Goal: Information Seeking & Learning: Learn about a topic

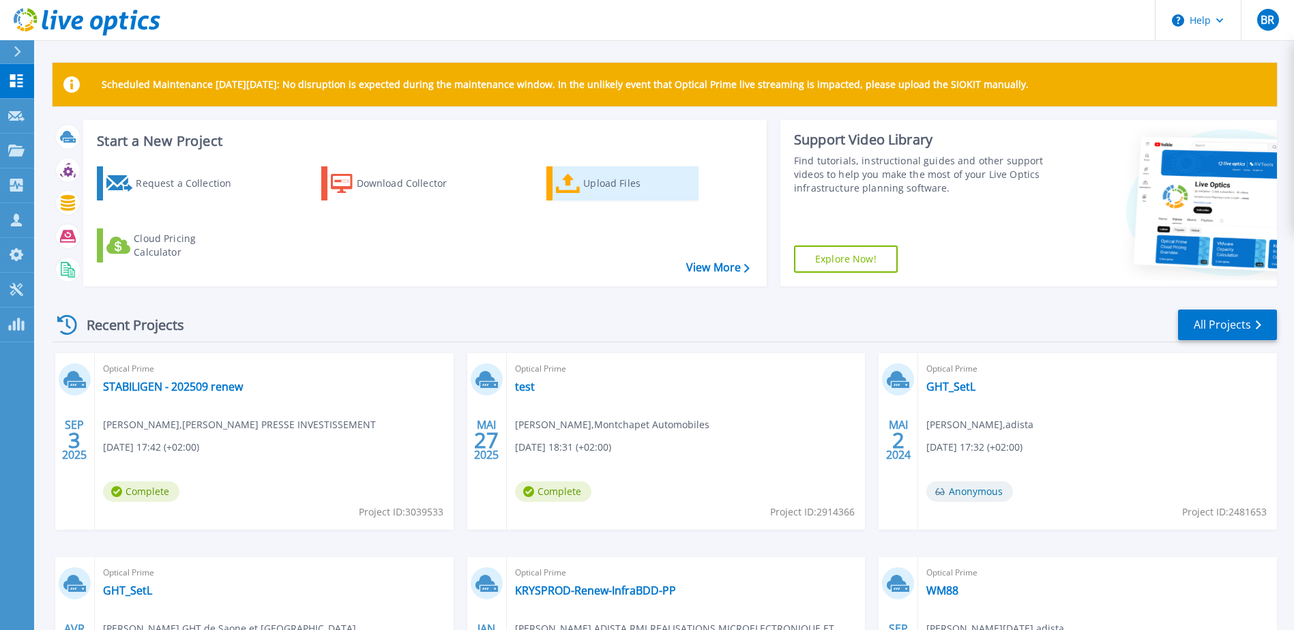
click at [600, 190] on div "Upload Files" at bounding box center [637, 183] width 109 height 27
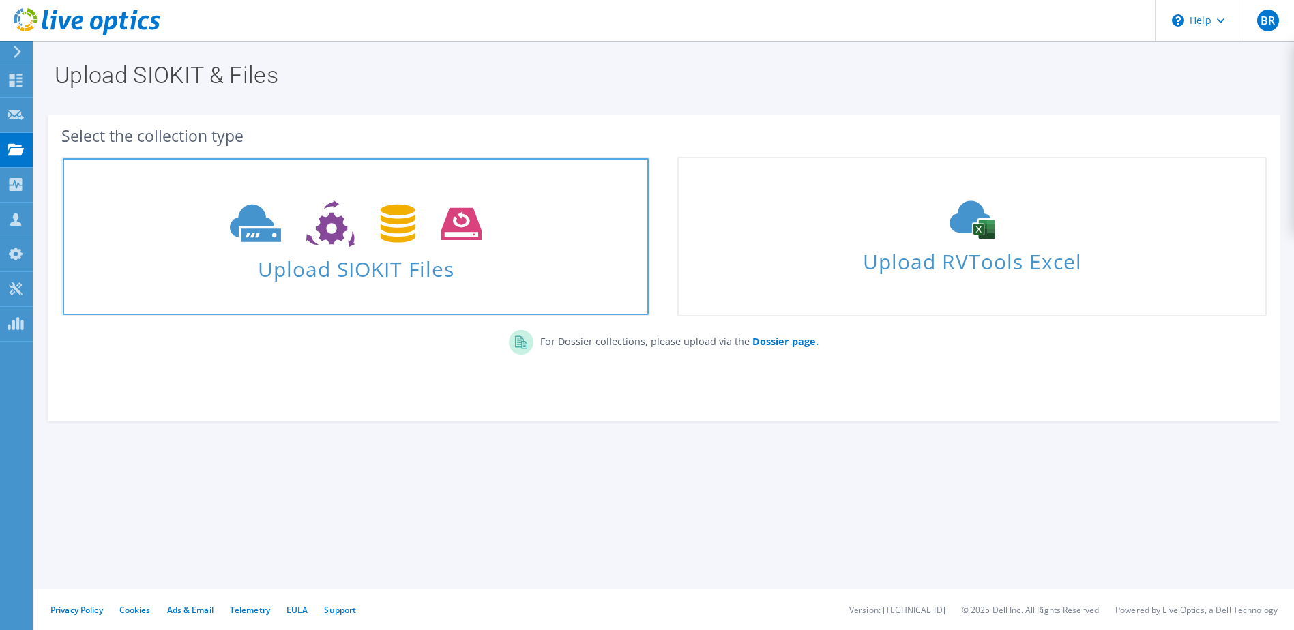
click at [375, 259] on span "Upload SIOKIT Files" at bounding box center [356, 264] width 586 height 29
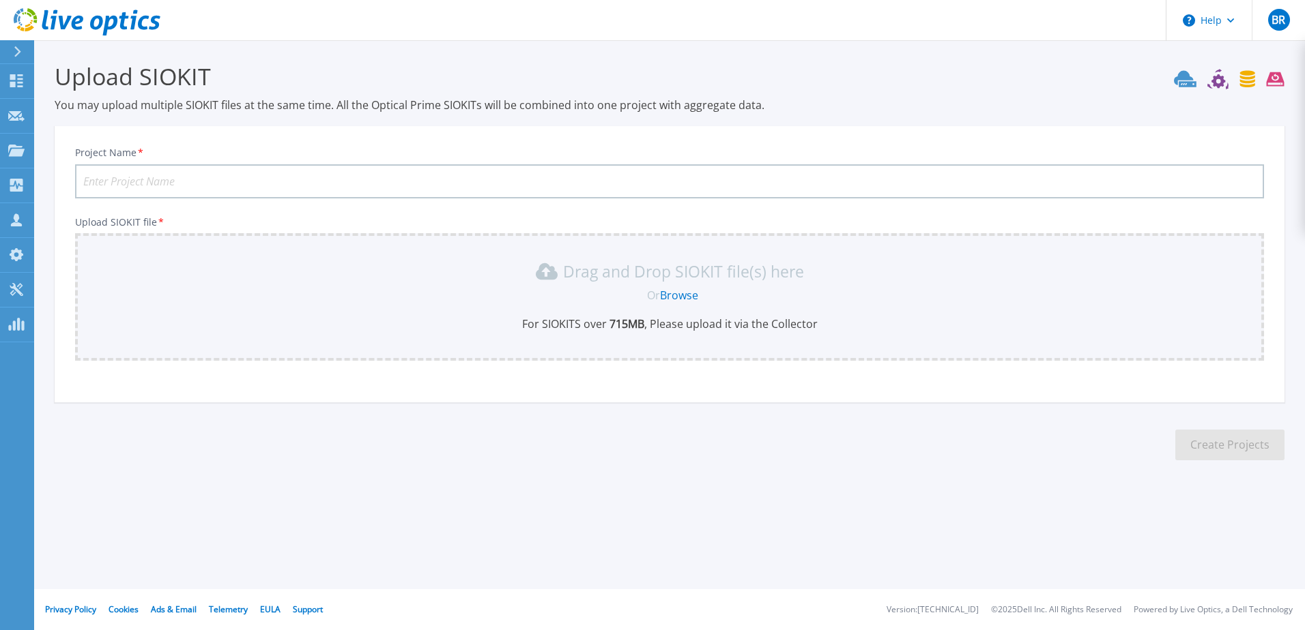
click at [272, 183] on input "Project Name *" at bounding box center [669, 181] width 1189 height 34
type input "202509 CDER"
click at [487, 270] on div "Drag and Drop SIOKIT file(s) here" at bounding box center [669, 272] width 1172 height 22
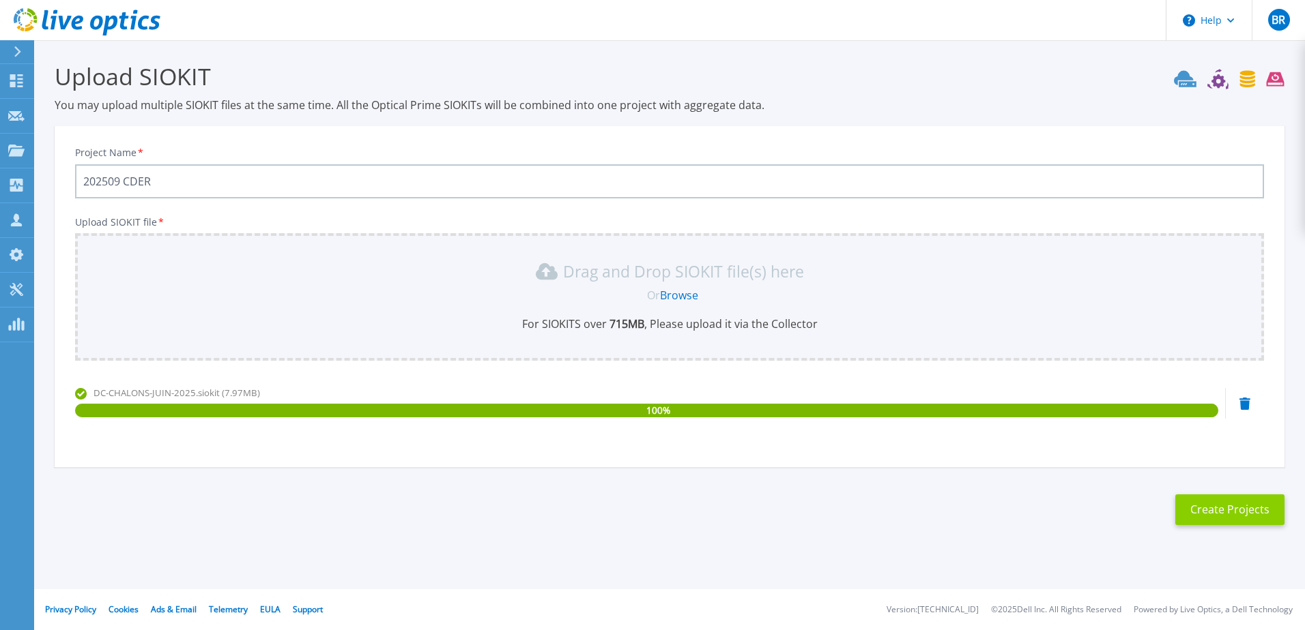
click at [1202, 505] on button "Create Projects" at bounding box center [1229, 510] width 109 height 31
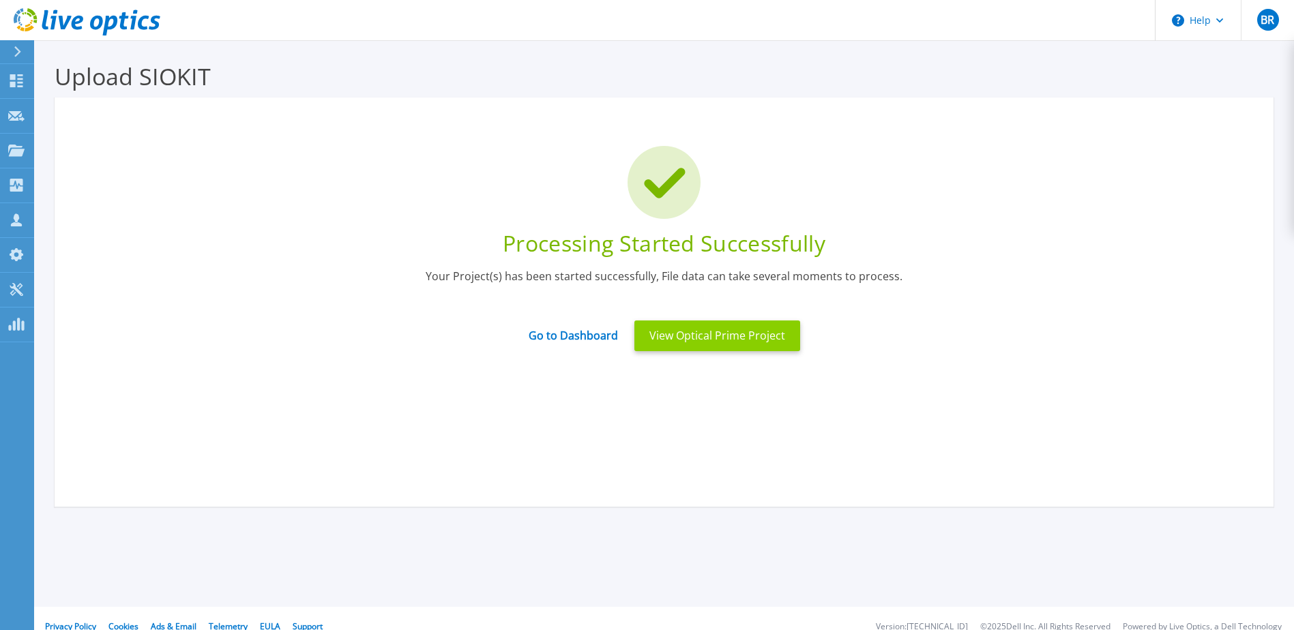
click at [772, 333] on button "View Optical Prime Project" at bounding box center [718, 336] width 166 height 31
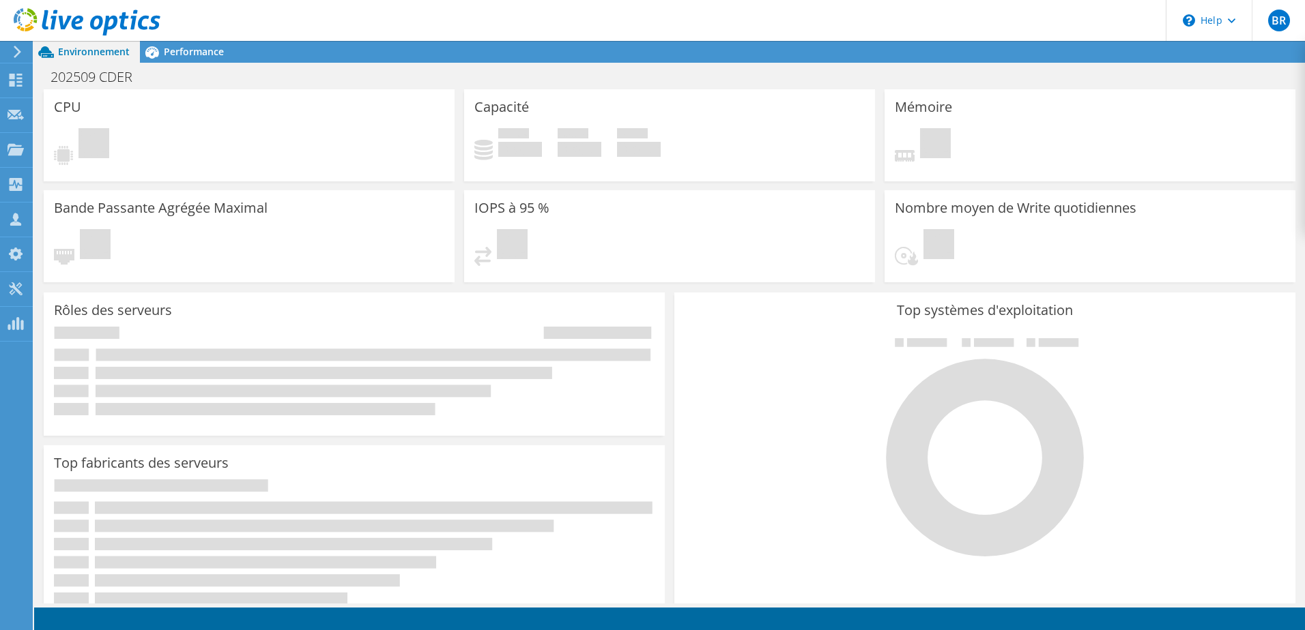
click at [100, 49] on span "Environnement" at bounding box center [94, 51] width 72 height 13
click at [18, 48] on icon at bounding box center [17, 52] width 10 height 12
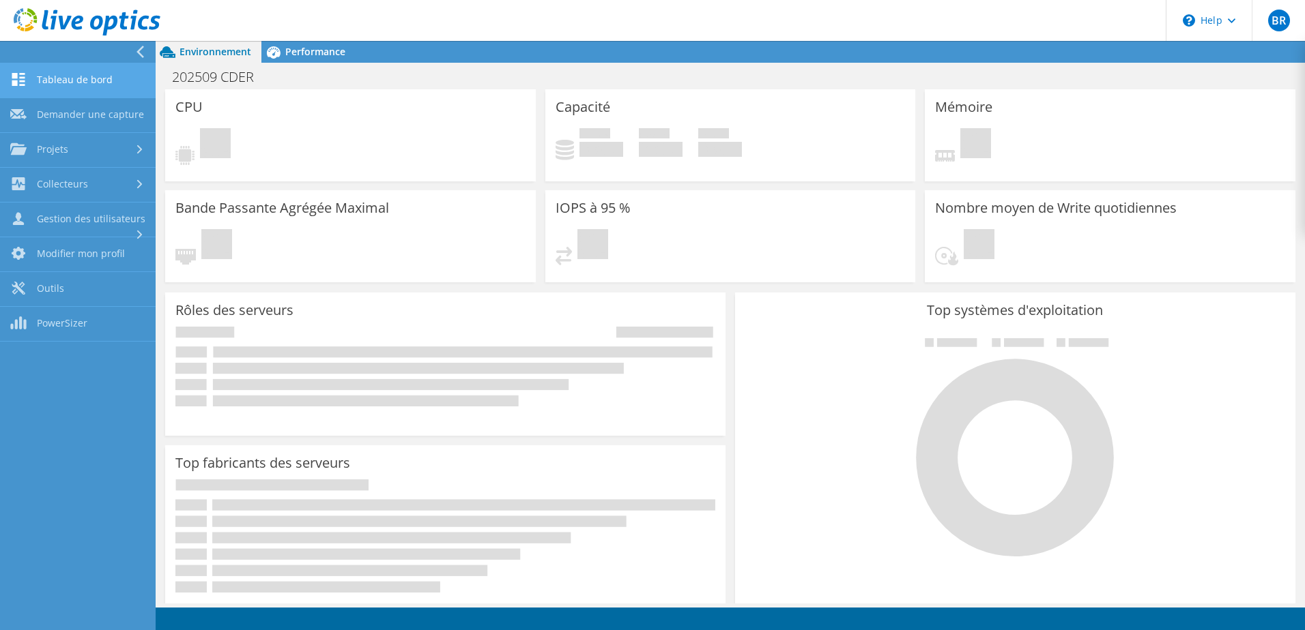
click at [81, 75] on link "Tableau de bord" at bounding box center [78, 80] width 156 height 35
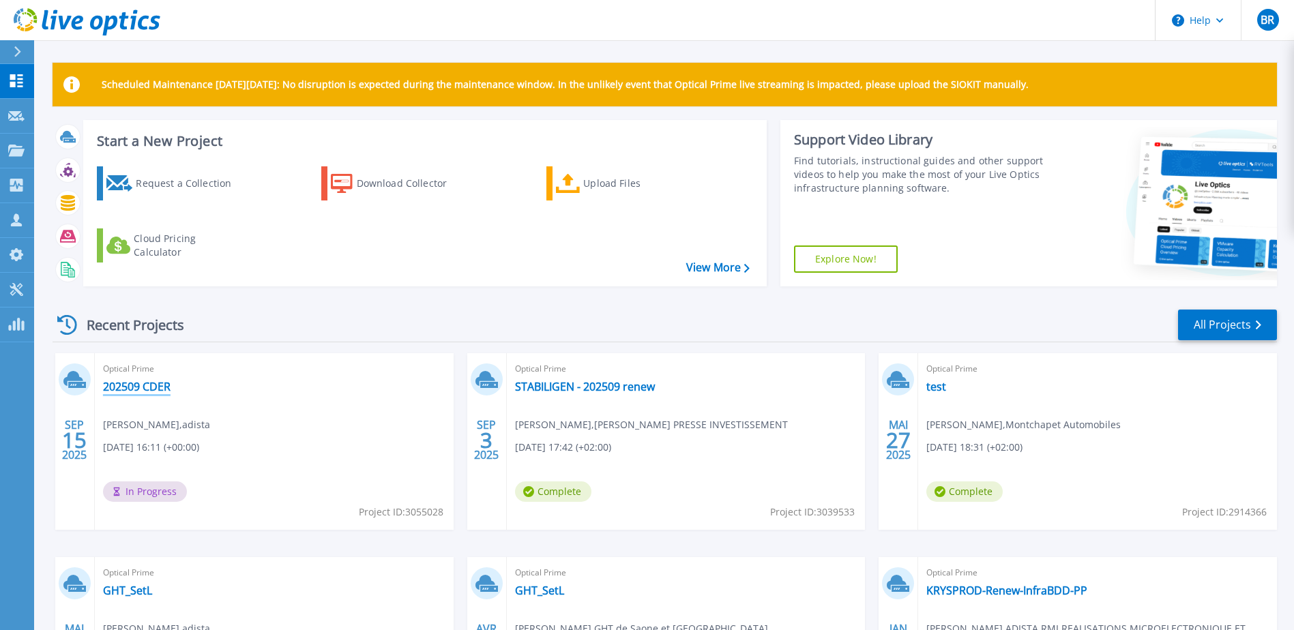
click at [141, 381] on link "202509 CDER" at bounding box center [137, 387] width 68 height 14
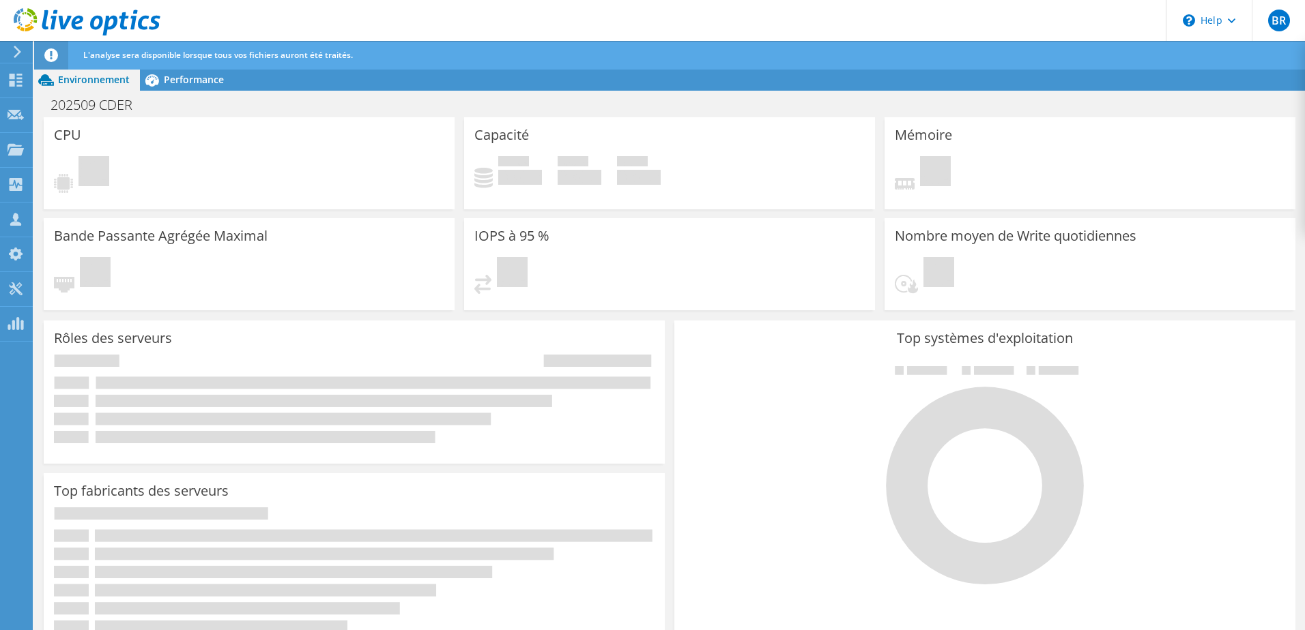
click at [96, 76] on span "Environnement" at bounding box center [94, 79] width 72 height 13
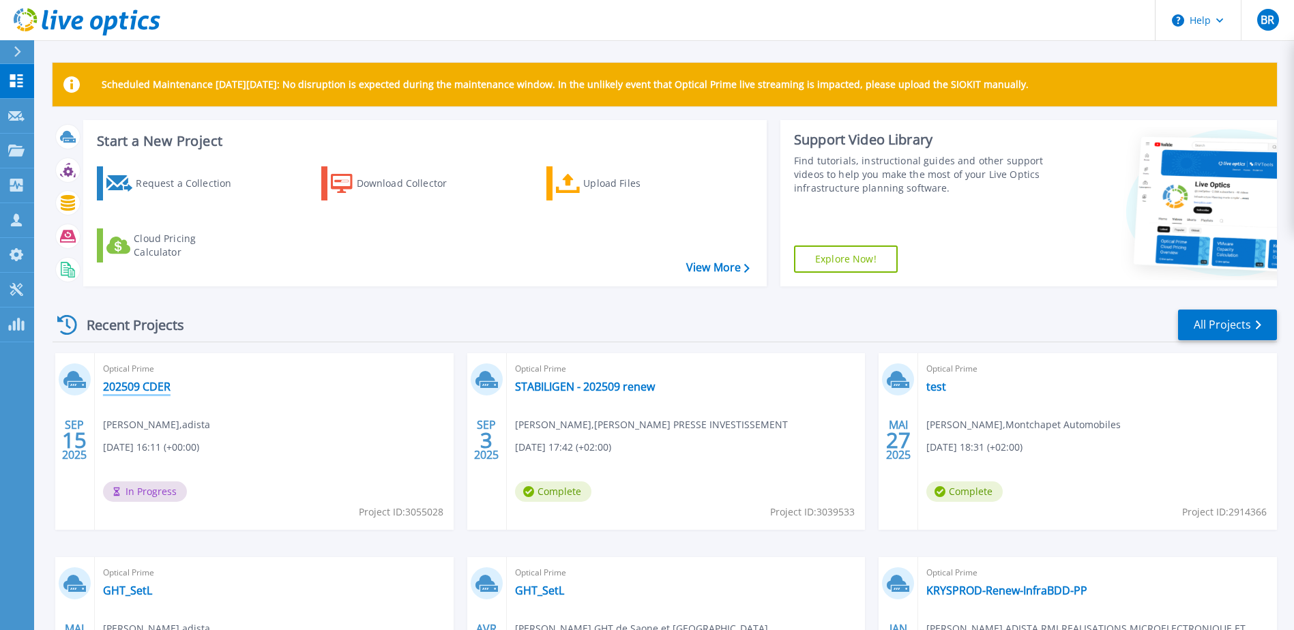
click at [159, 388] on link "202509 CDER" at bounding box center [137, 387] width 68 height 14
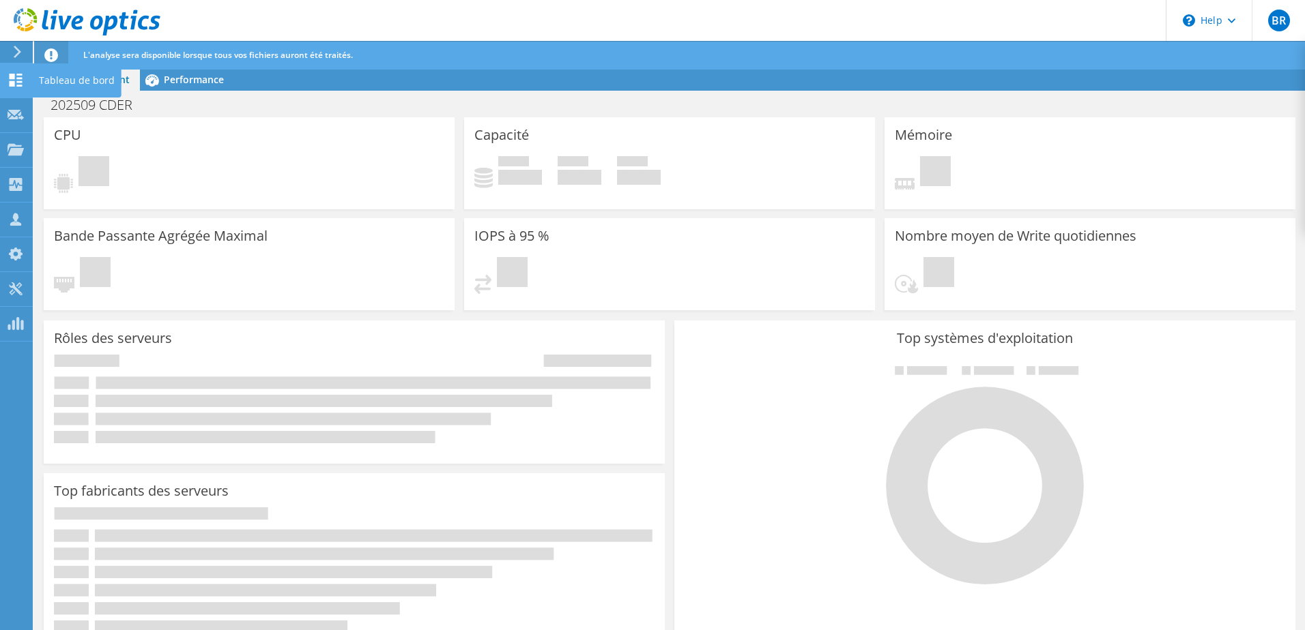
click at [18, 84] on icon at bounding box center [16, 80] width 16 height 13
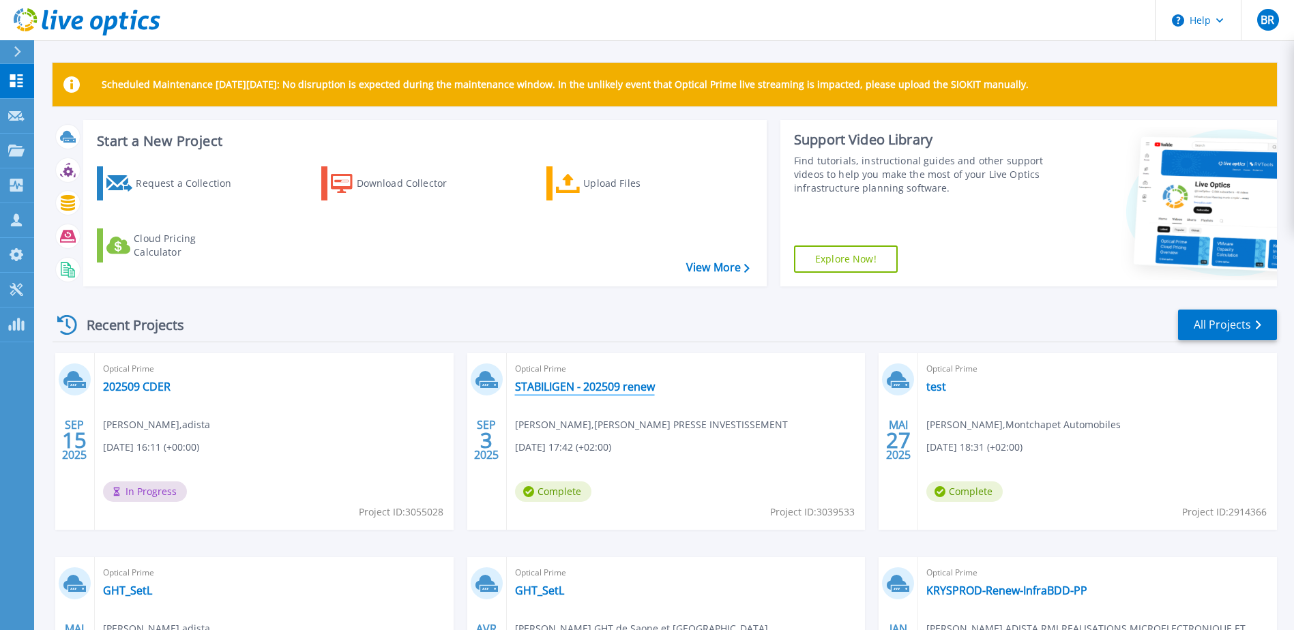
click at [609, 384] on link "STABILIGEN - 202509 renew" at bounding box center [585, 387] width 140 height 14
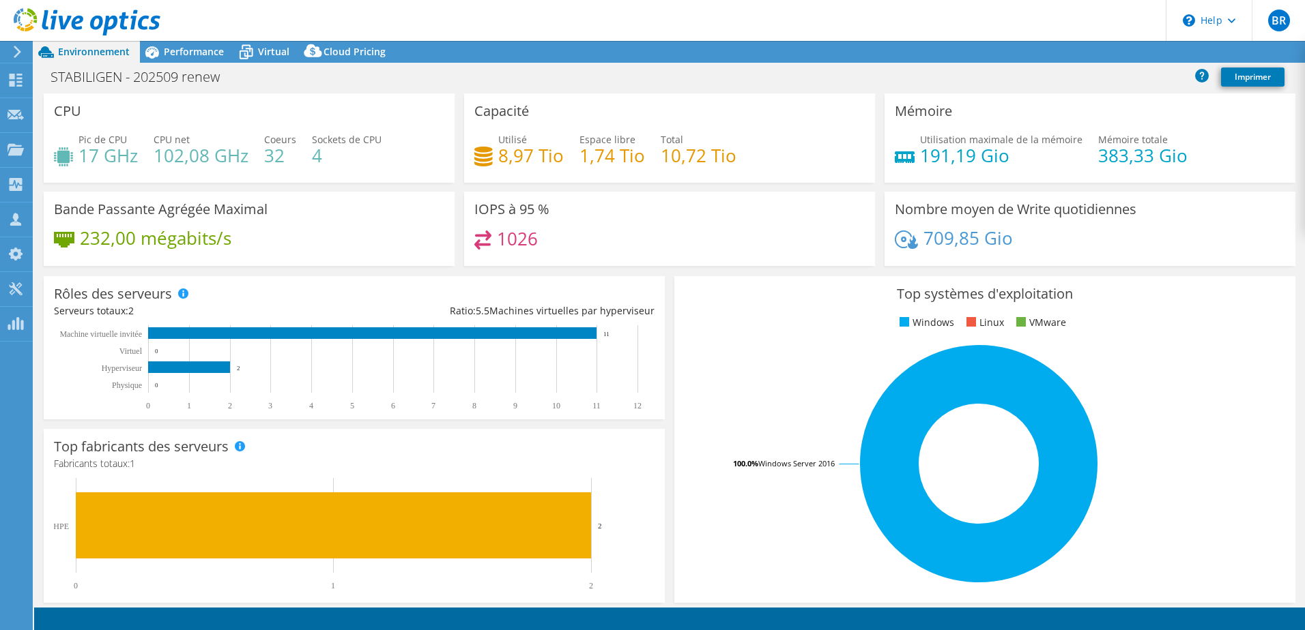
select select "EUFrankfurt"
select select "EUR"
click at [106, 149] on h4 "17 GHz" at bounding box center [107, 155] width 59 height 15
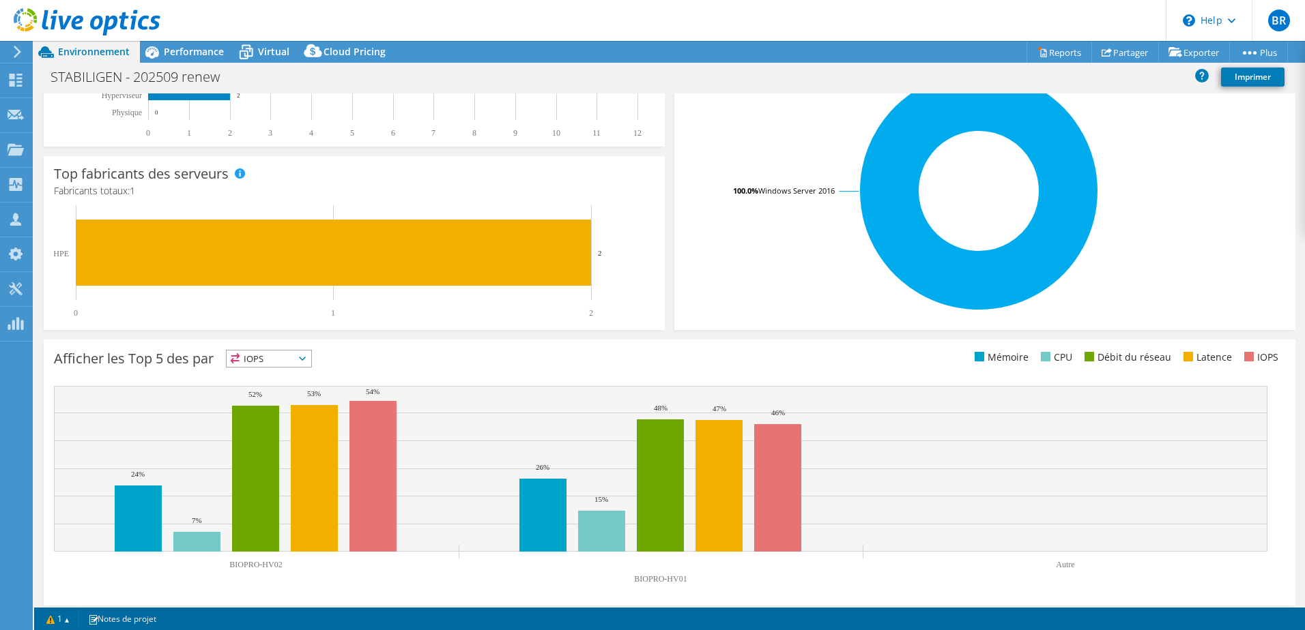
scroll to position [280, 0]
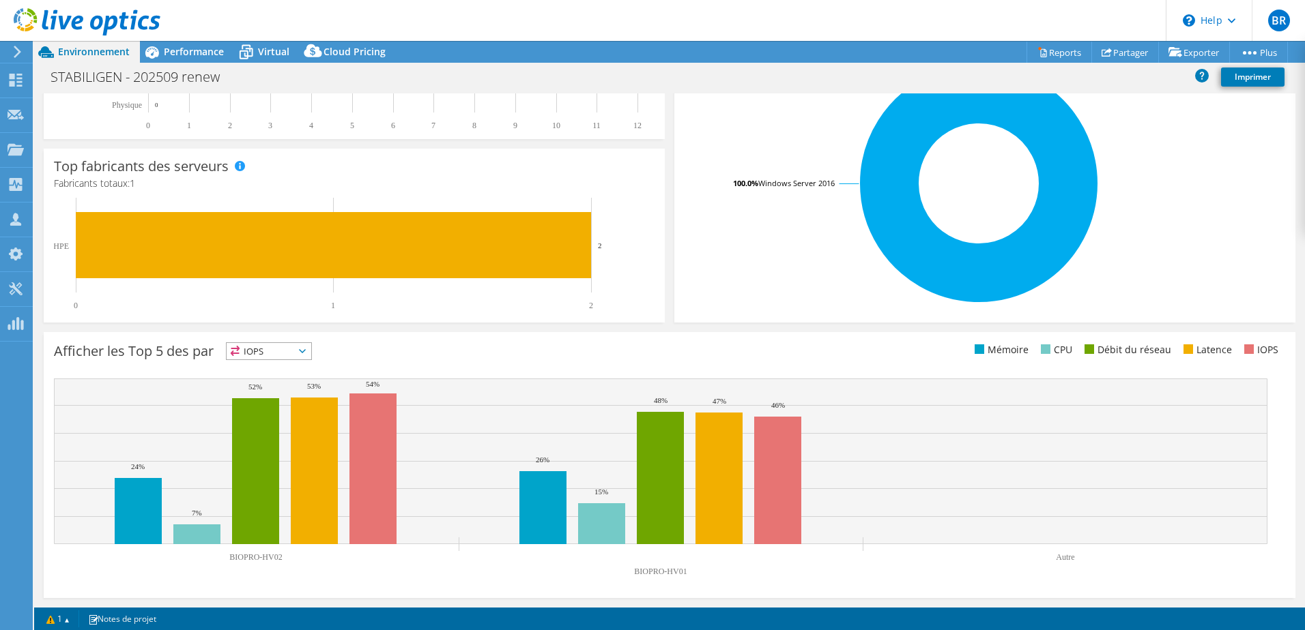
click at [306, 351] on icon at bounding box center [302, 351] width 7 height 4
click at [274, 407] on li "CPU" at bounding box center [269, 407] width 85 height 19
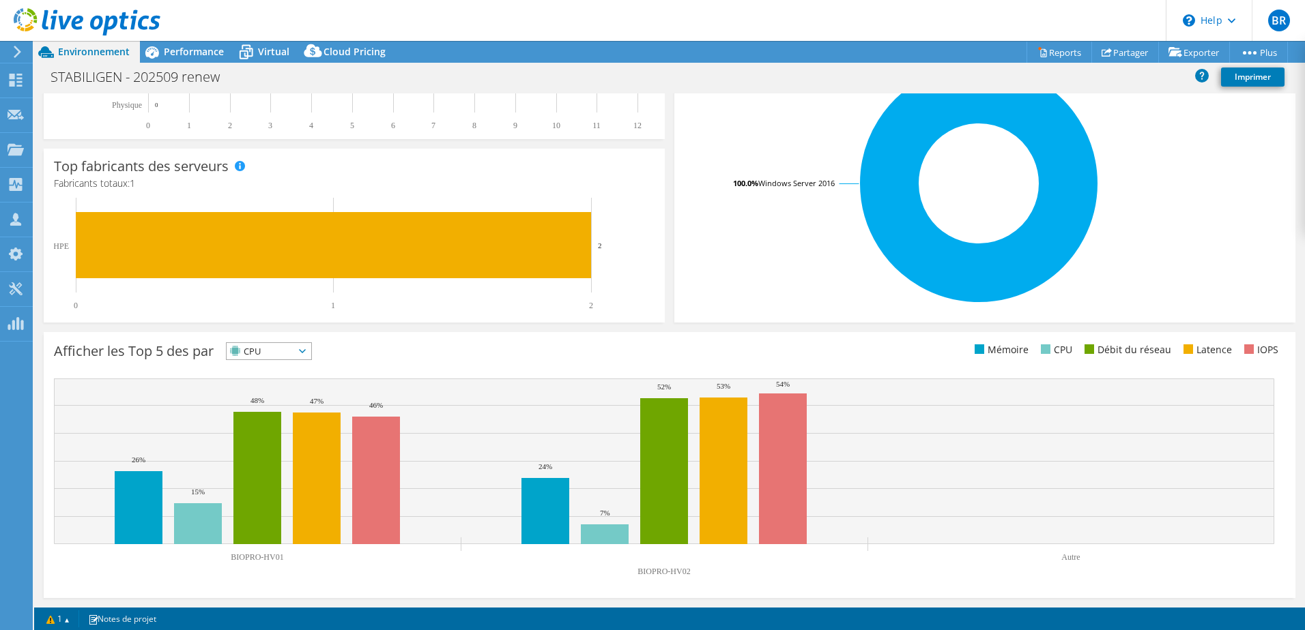
click at [294, 353] on span "CPU" at bounding box center [261, 351] width 68 height 16
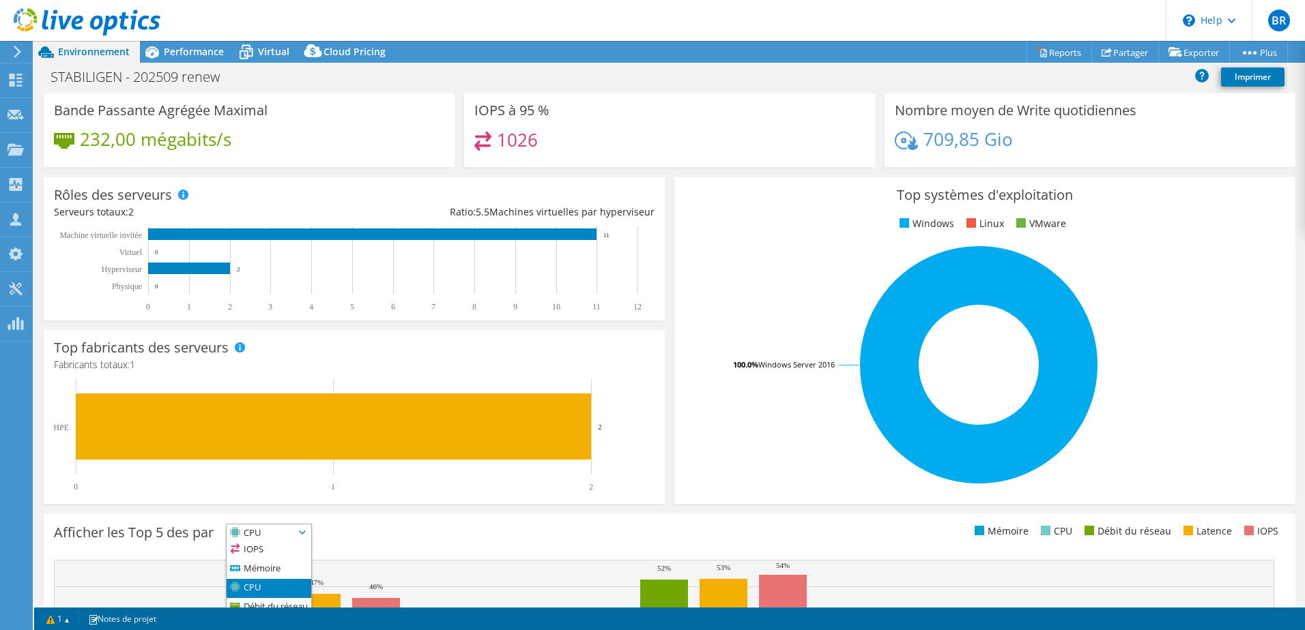
scroll to position [0, 0]
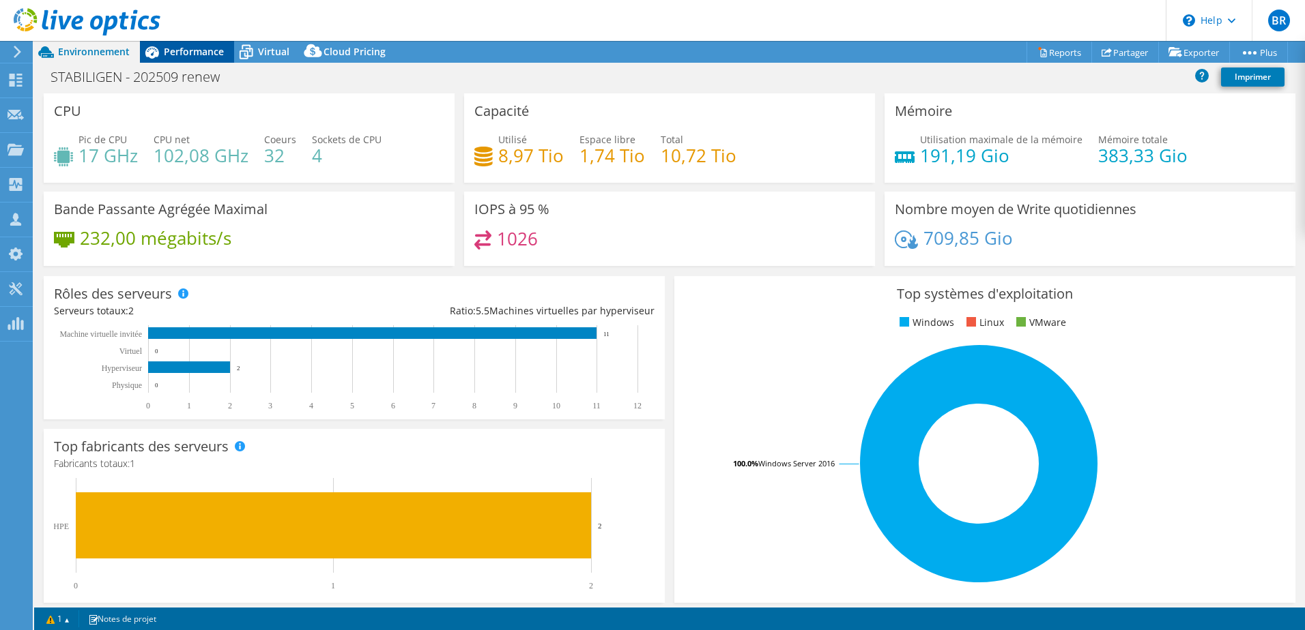
click at [181, 48] on span "Performance" at bounding box center [194, 51] width 60 height 13
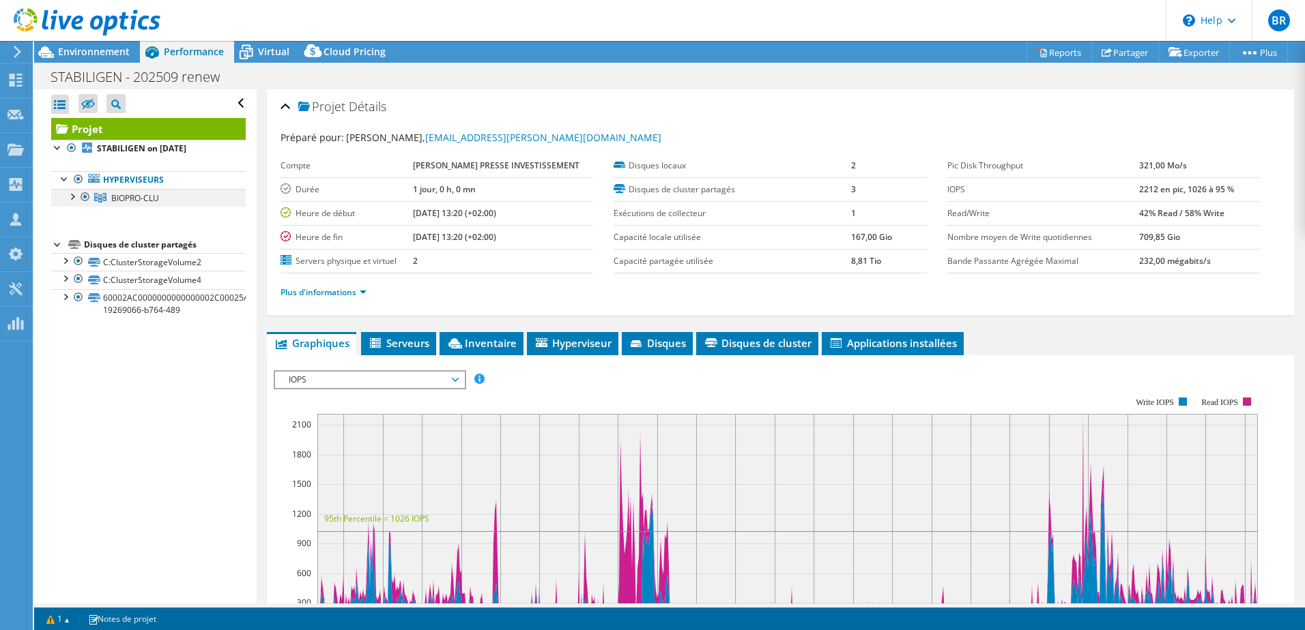
click at [68, 193] on div at bounding box center [72, 196] width 14 height 14
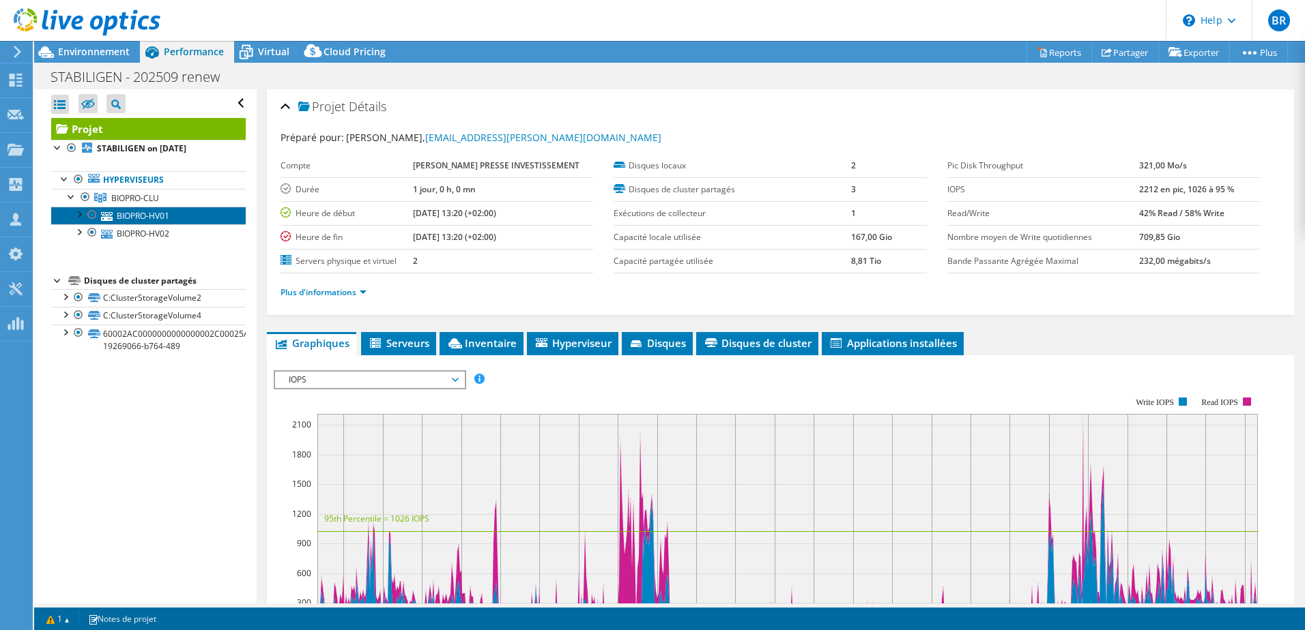
click at [127, 218] on link "BIOPRO-HV01" at bounding box center [148, 216] width 194 height 18
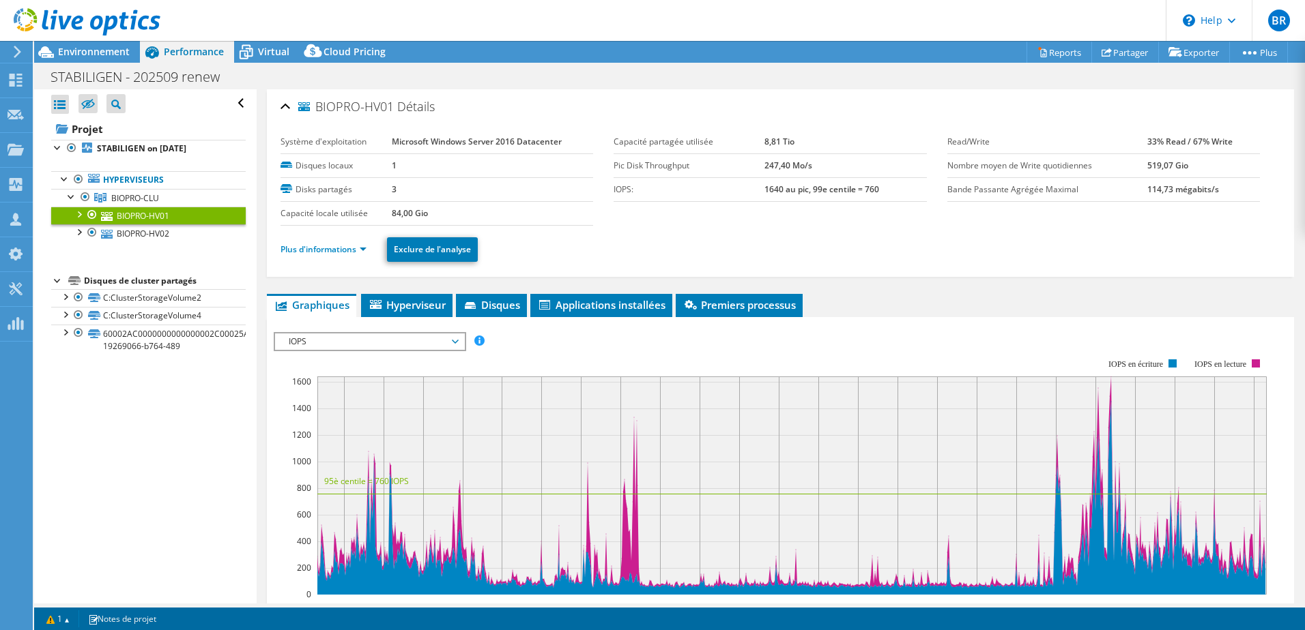
click at [448, 340] on span "IOPS" at bounding box center [369, 342] width 175 height 16
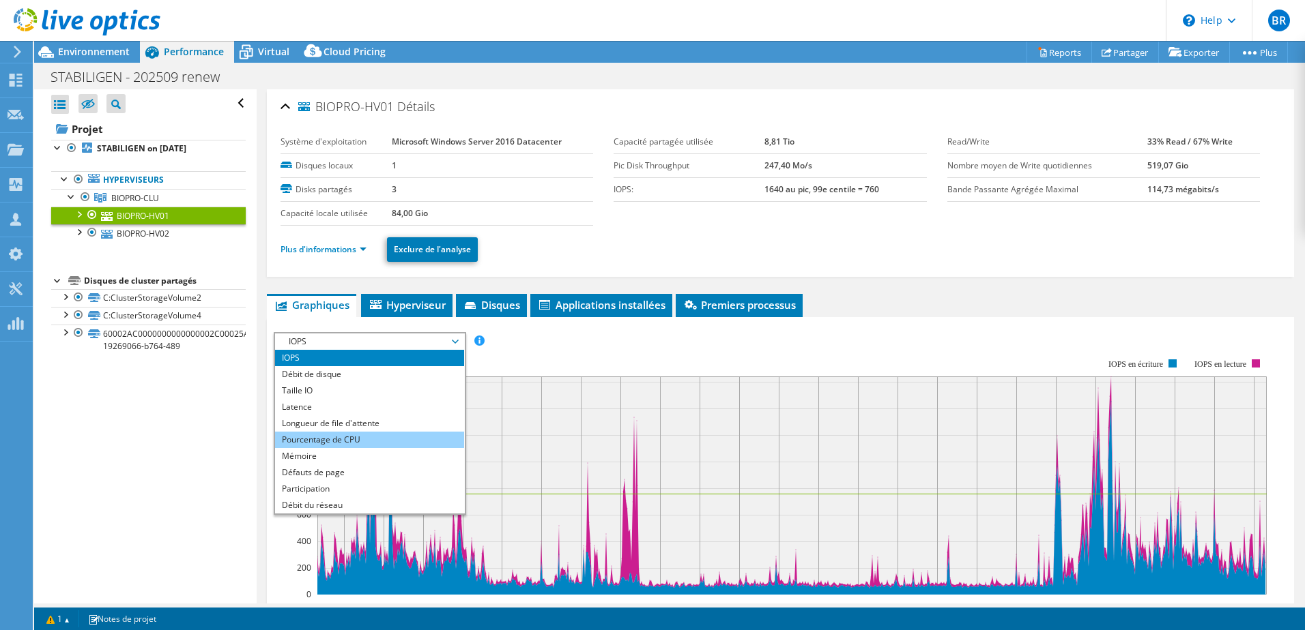
click at [371, 437] on li "Pourcentage de CPU" at bounding box center [369, 440] width 189 height 16
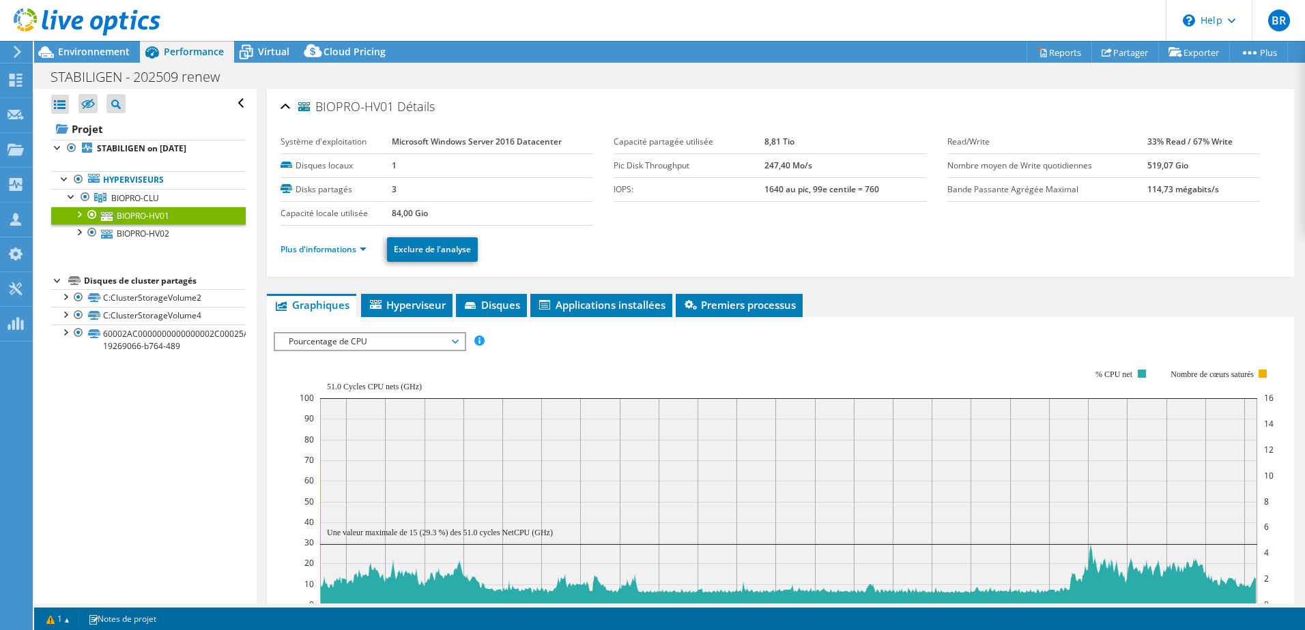
click at [443, 340] on span "Pourcentage de CPU" at bounding box center [369, 342] width 175 height 16
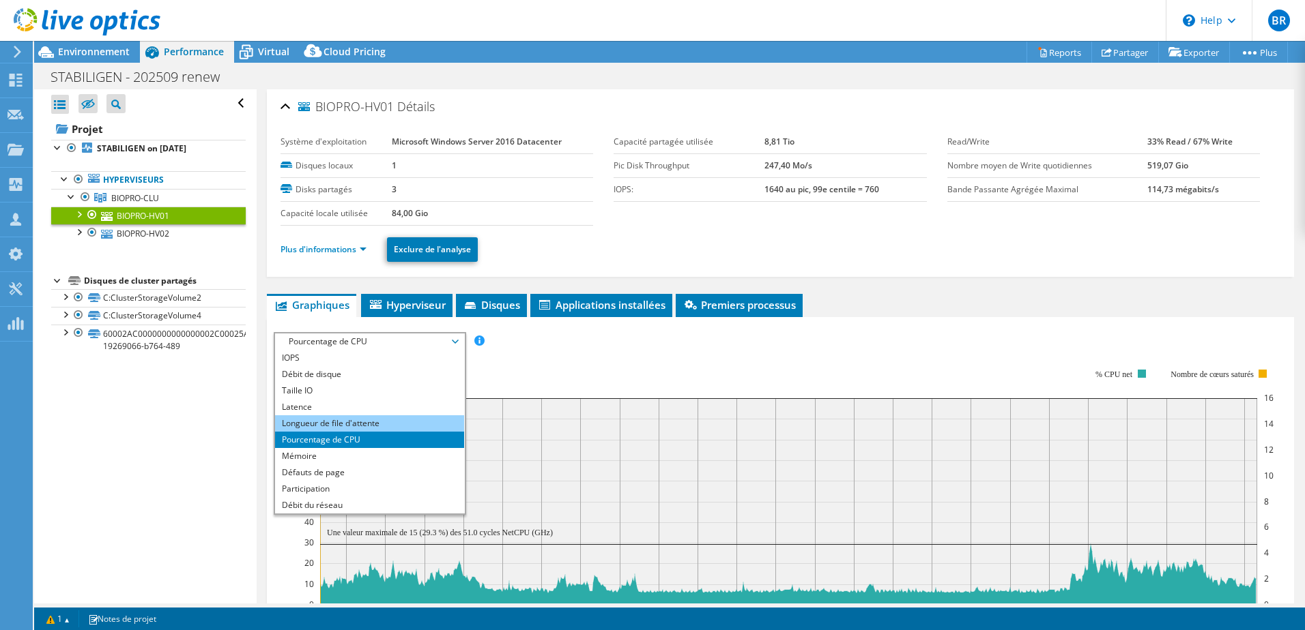
scroll to position [49, 0]
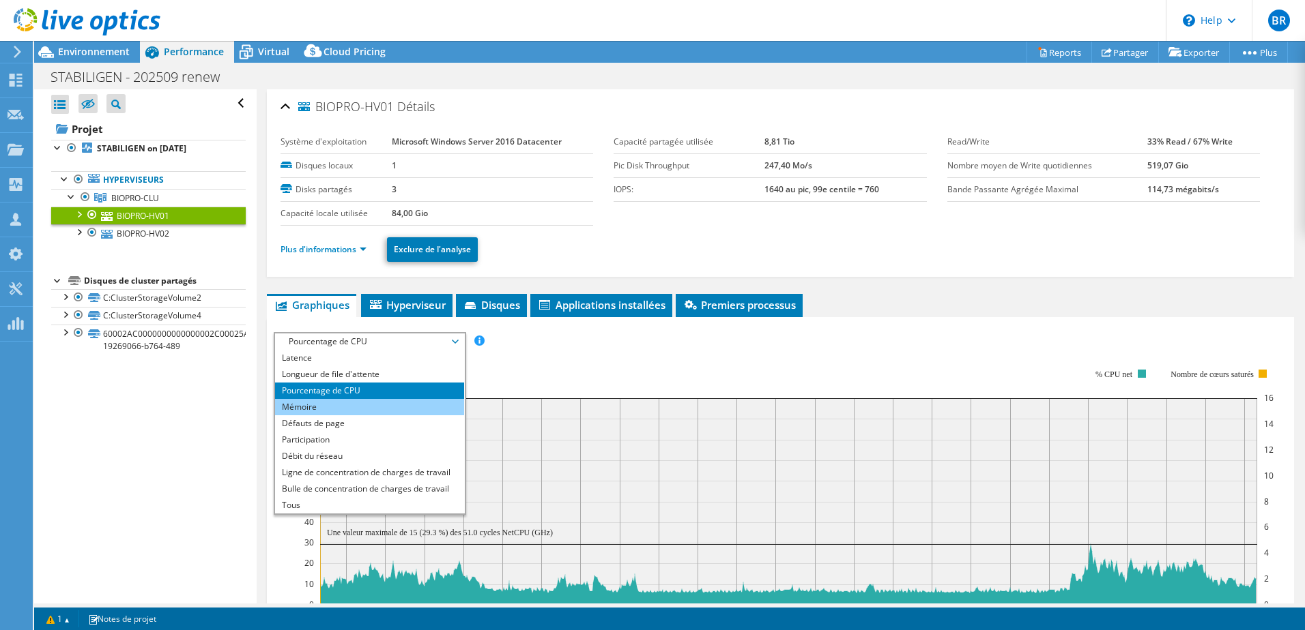
click at [315, 405] on li "Mémoire" at bounding box center [369, 407] width 189 height 16
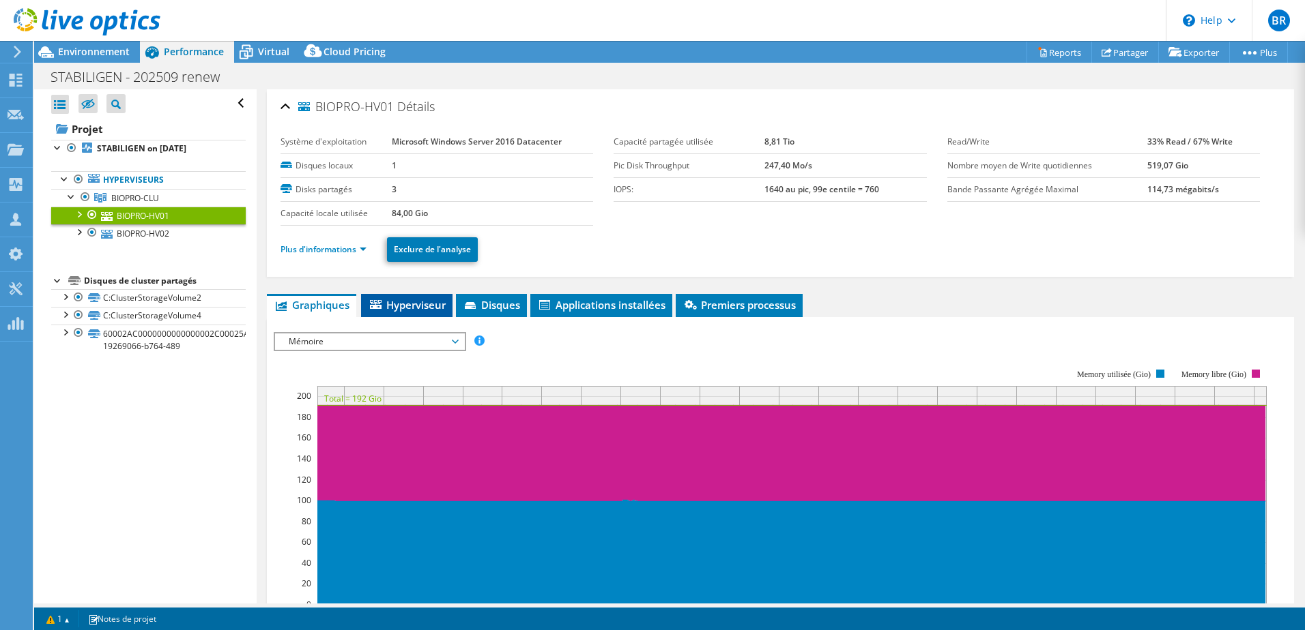
click at [404, 302] on span "Hyperviseur" at bounding box center [407, 305] width 78 height 14
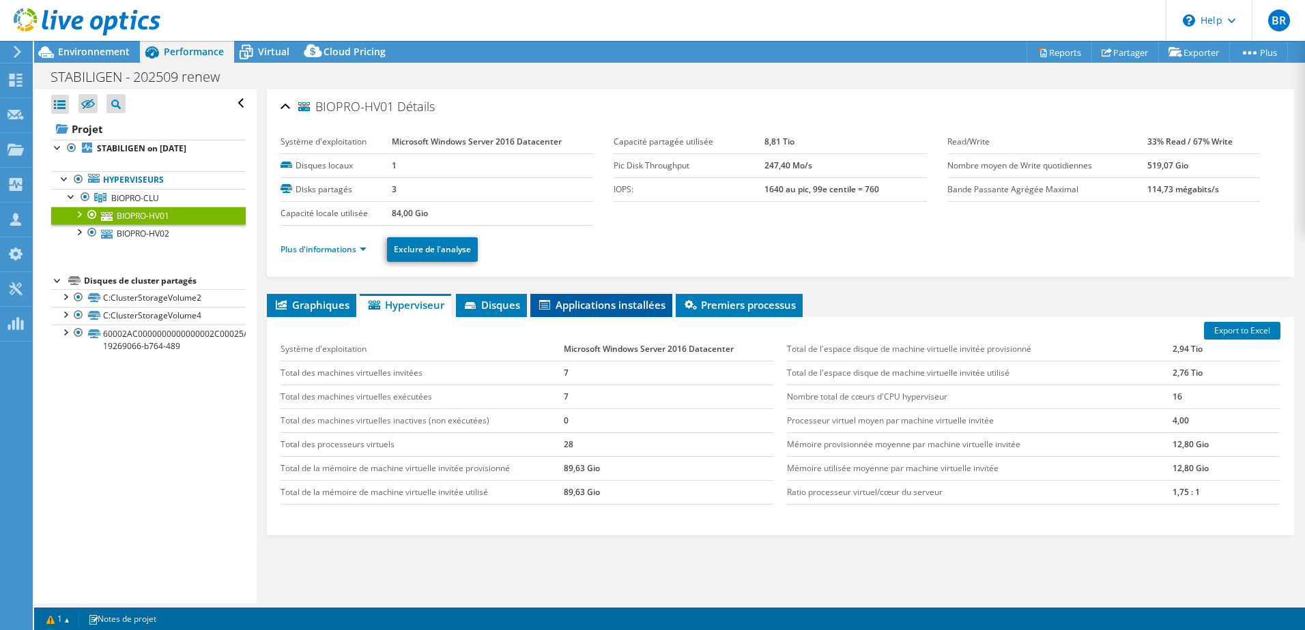
click at [611, 306] on span "Applications installées" at bounding box center [601, 305] width 128 height 14
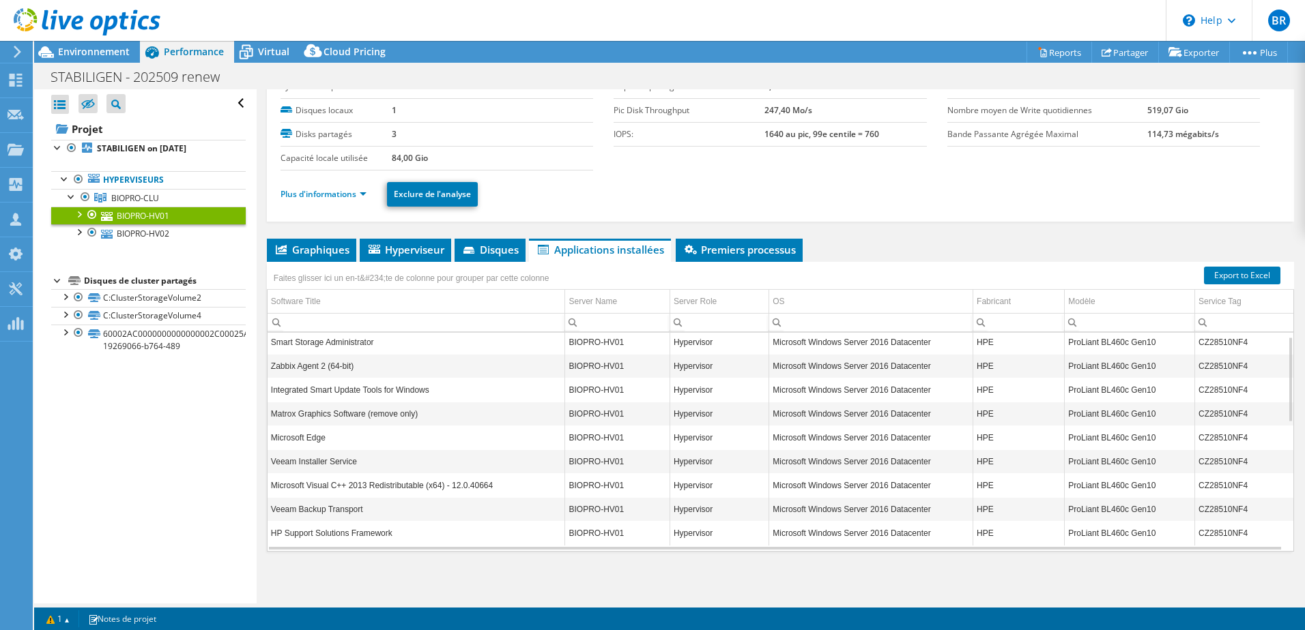
scroll to position [0, 0]
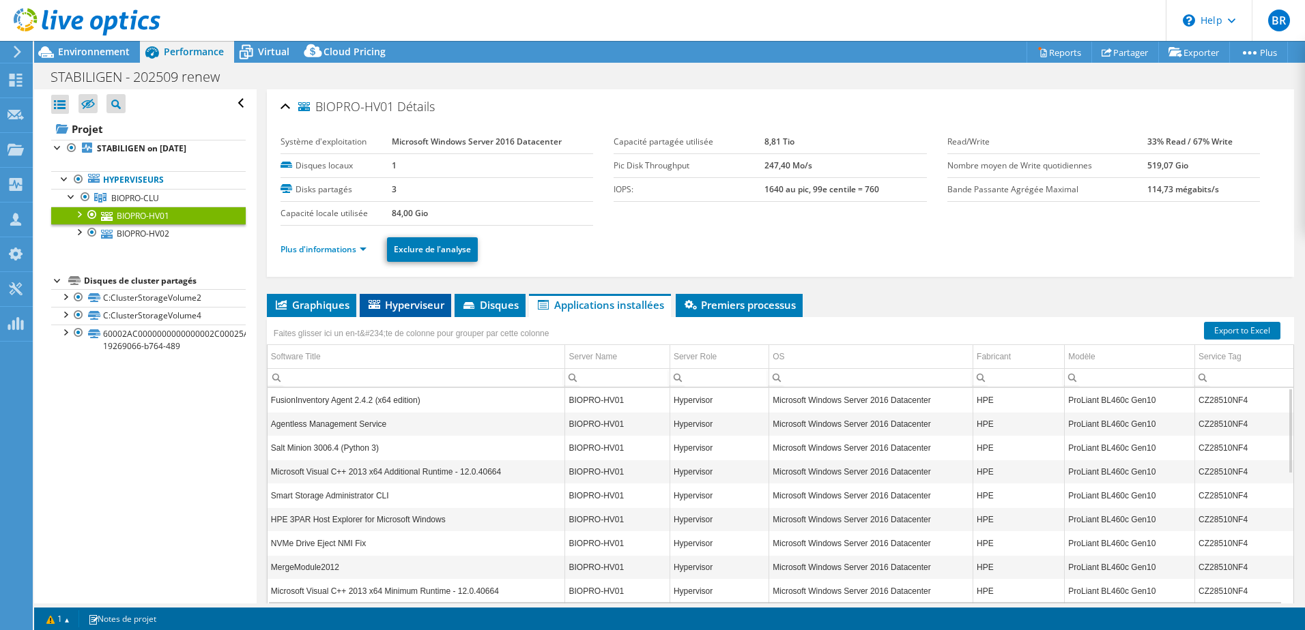
click at [426, 307] on span "Hyperviseur" at bounding box center [405, 305] width 78 height 14
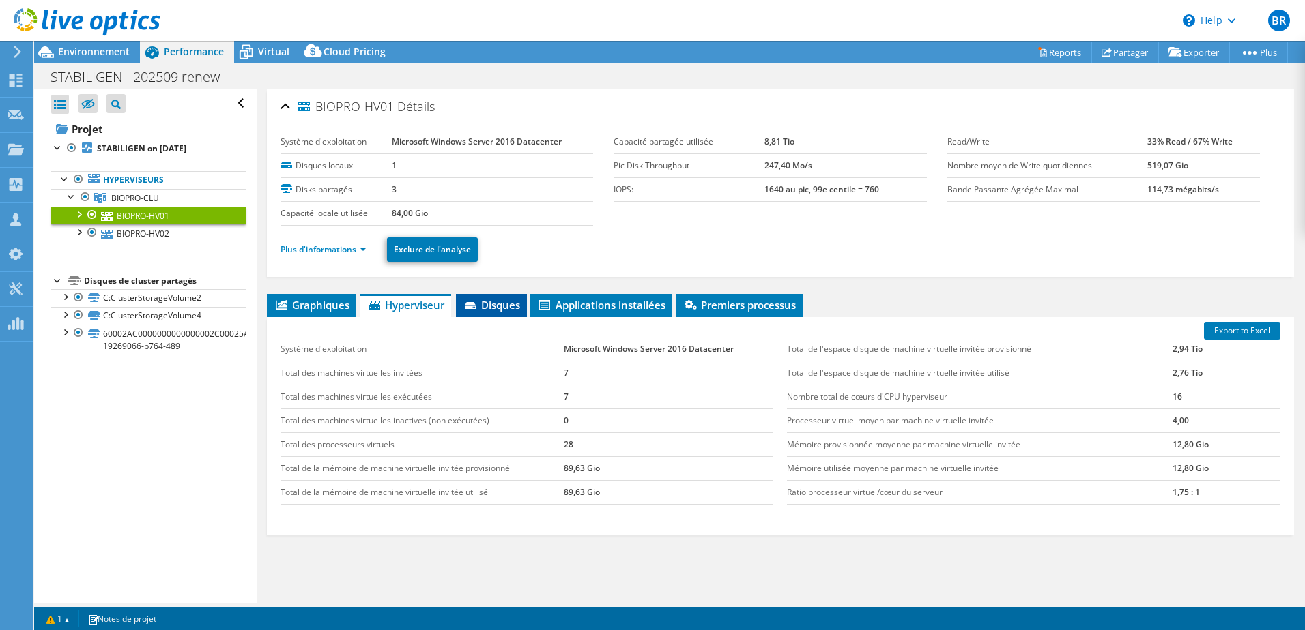
click at [482, 304] on span "Disques" at bounding box center [491, 305] width 57 height 14
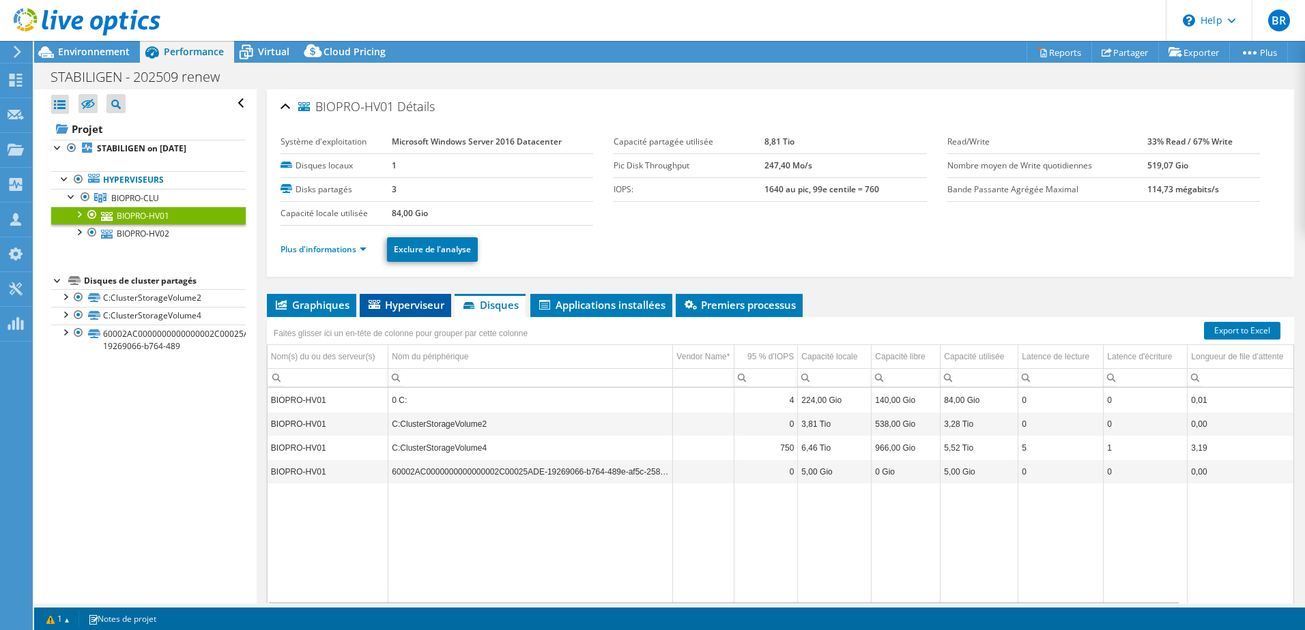
click at [388, 299] on span "Hyperviseur" at bounding box center [405, 305] width 78 height 14
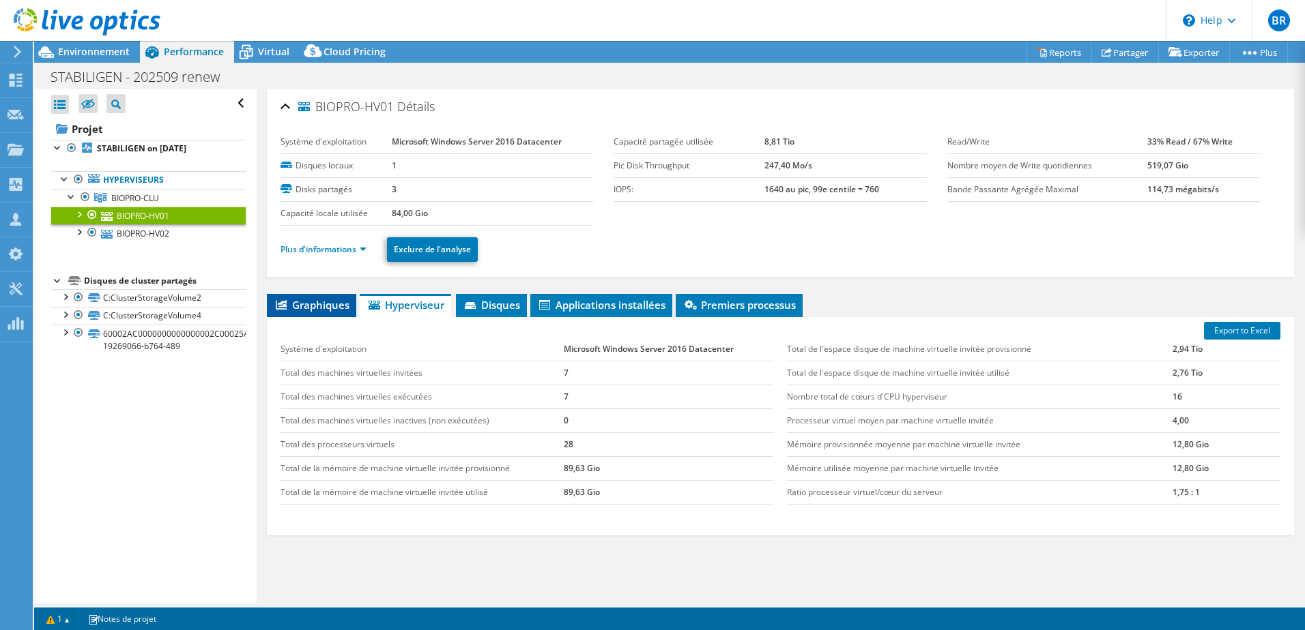
click at [330, 302] on span "Graphiques" at bounding box center [312, 305] width 76 height 14
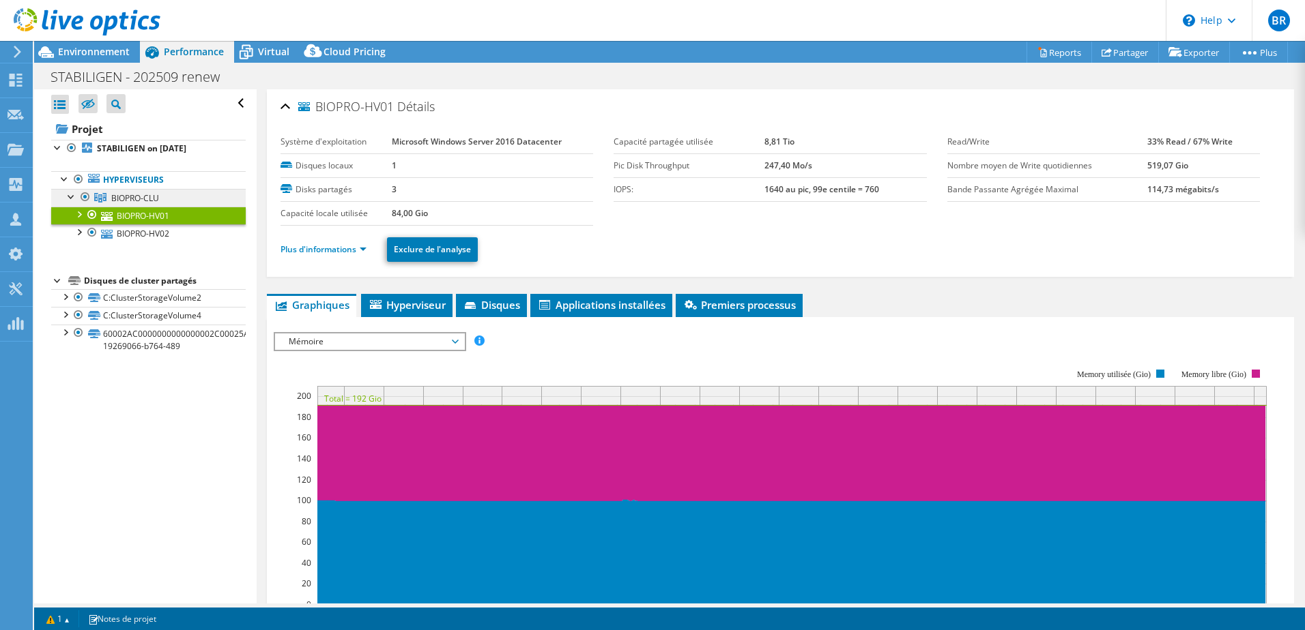
click at [151, 196] on span "BIOPRO-CLU" at bounding box center [135, 198] width 48 height 12
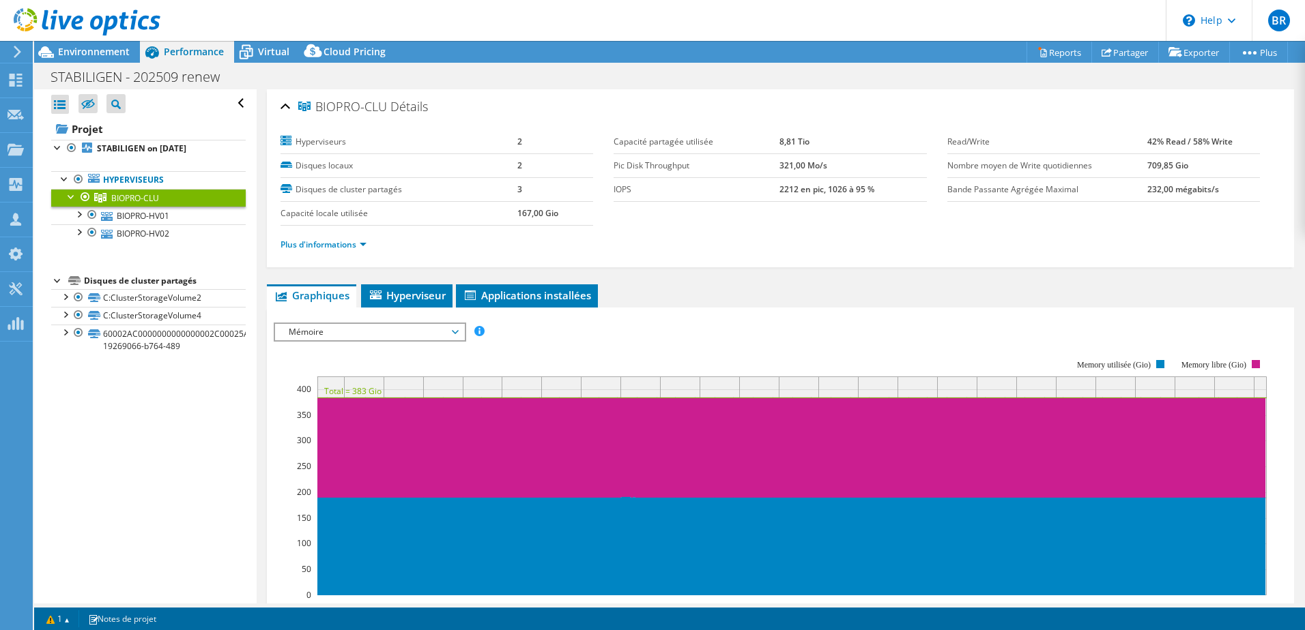
click at [433, 336] on span "Mémoire" at bounding box center [369, 332] width 175 height 16
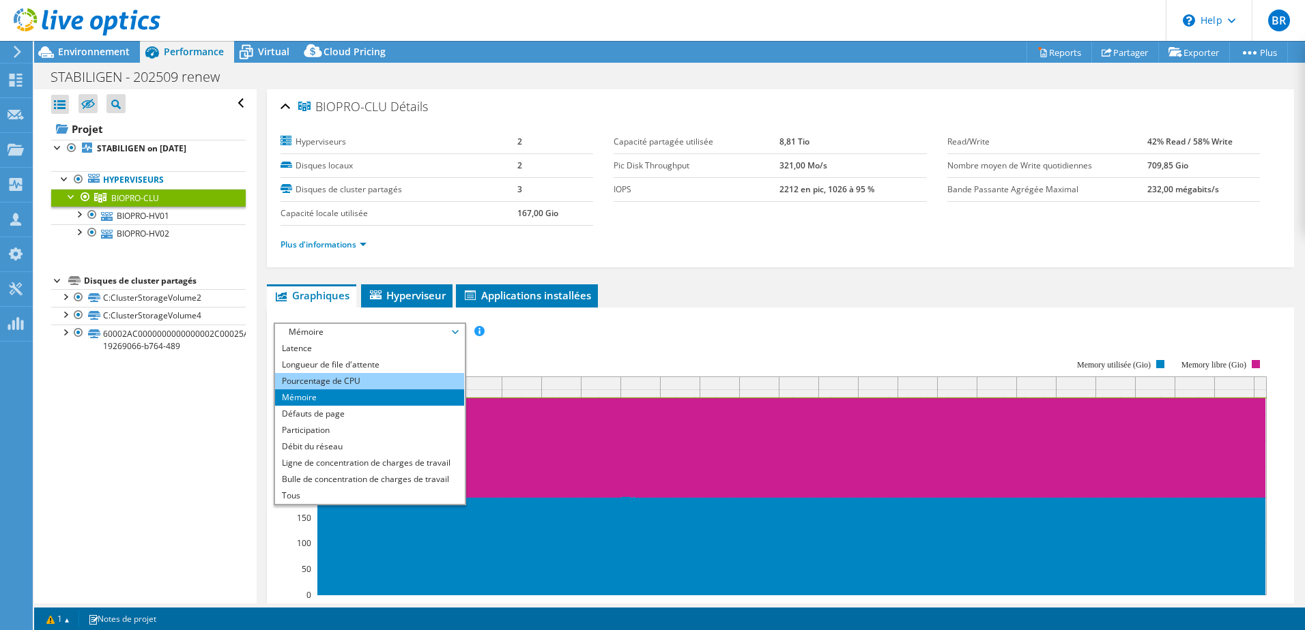
click at [371, 384] on li "Pourcentage de CPU" at bounding box center [369, 381] width 189 height 16
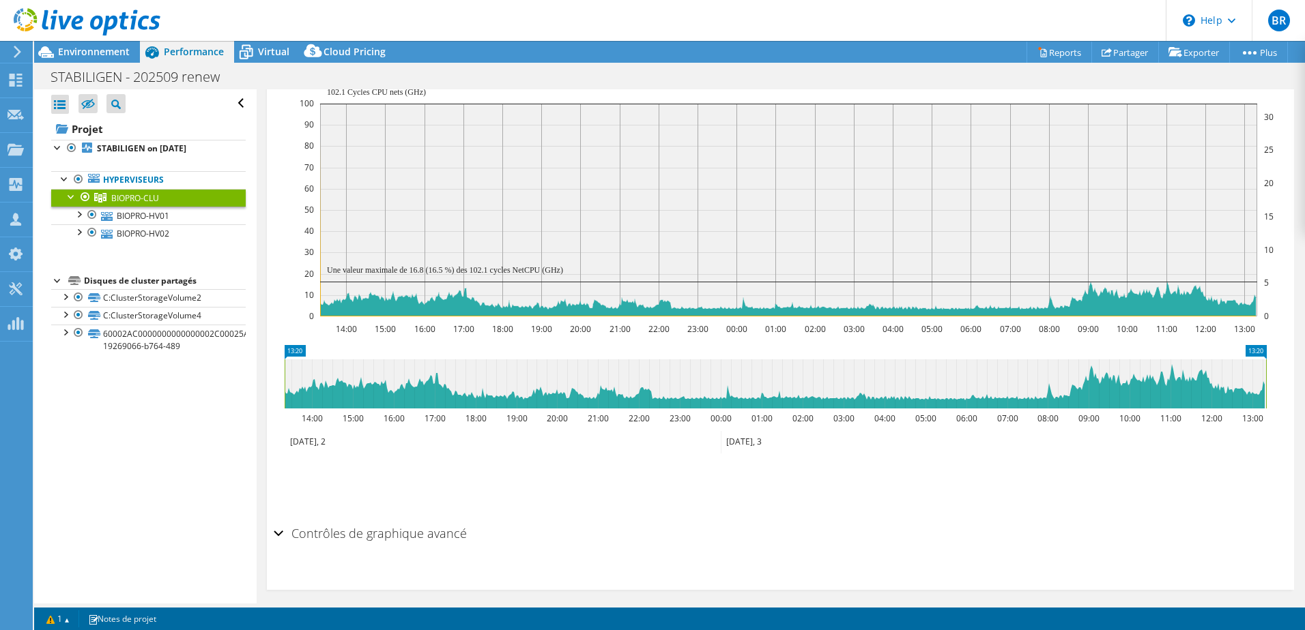
scroll to position [289, 0]
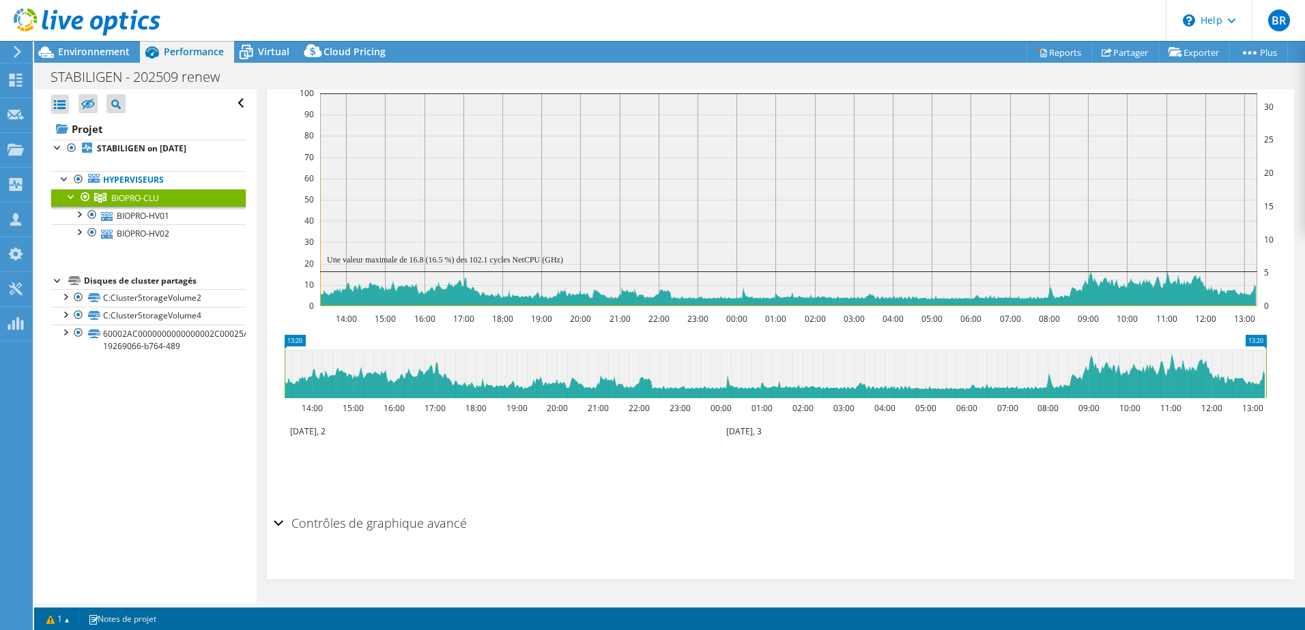
click at [1172, 358] on icon at bounding box center [775, 373] width 981 height 49
click at [1176, 357] on icon at bounding box center [775, 373] width 981 height 49
drag, startPoint x: 413, startPoint y: 524, endPoint x: 437, endPoint y: 506, distance: 30.7
click at [413, 523] on h2 "Contrôles de graphique avancé" at bounding box center [370, 523] width 193 height 27
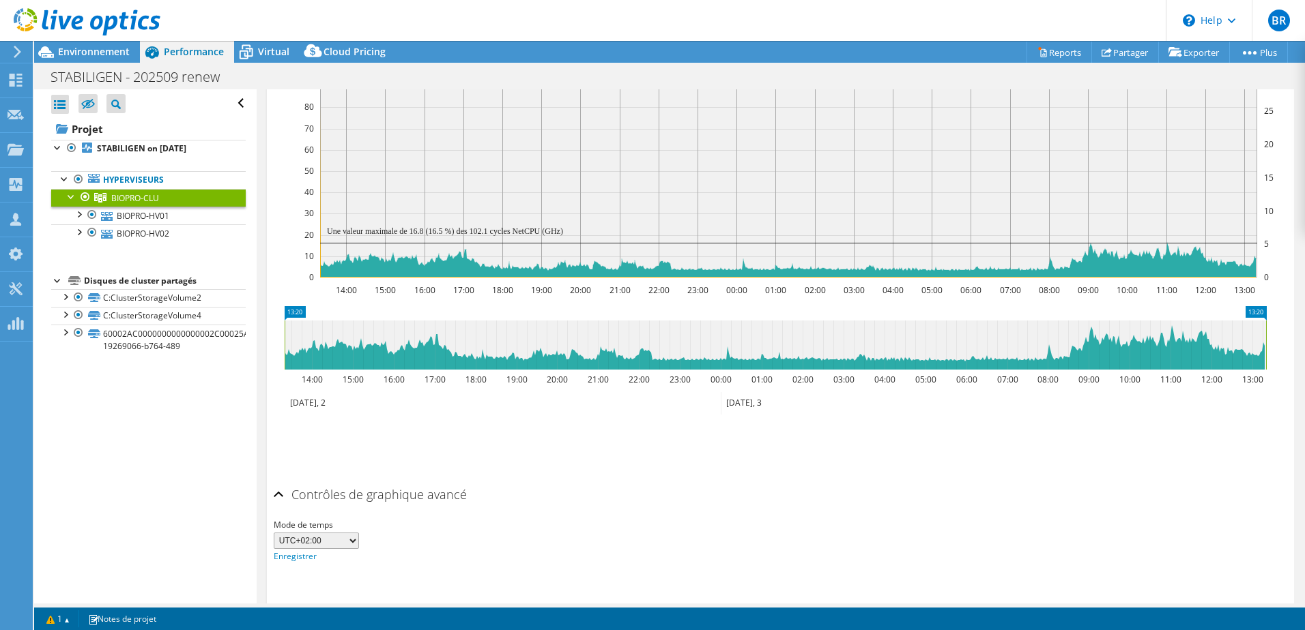
scroll to position [344, 0]
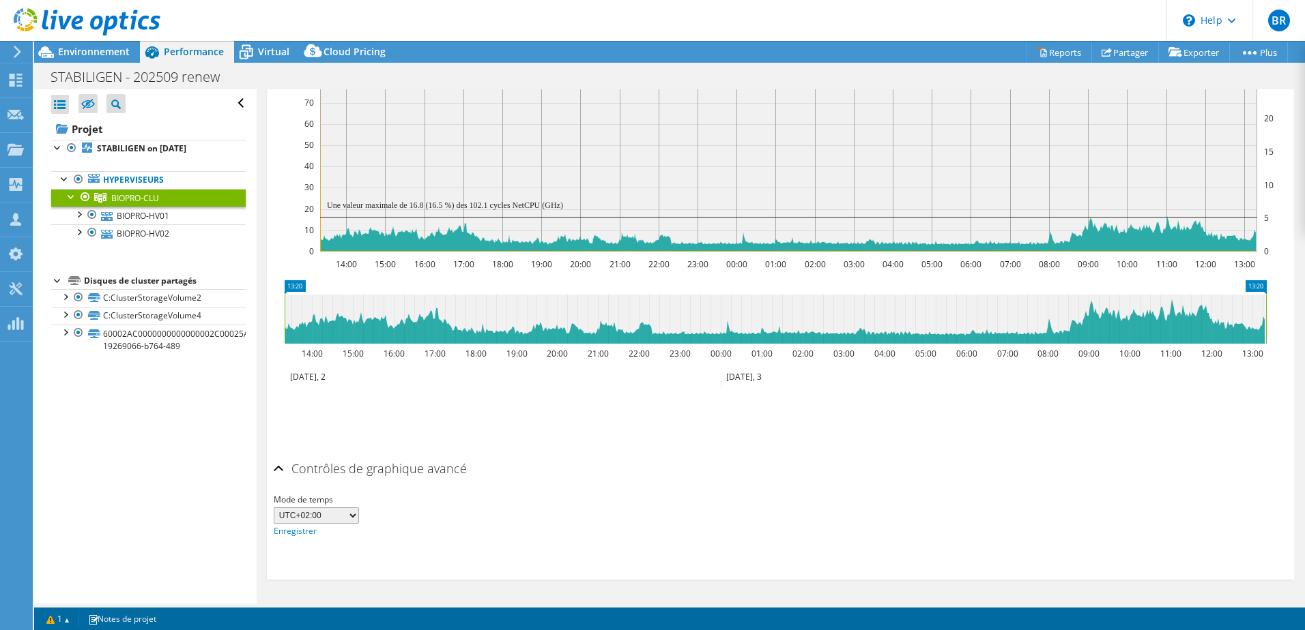
click at [1169, 303] on icon at bounding box center [775, 319] width 981 height 49
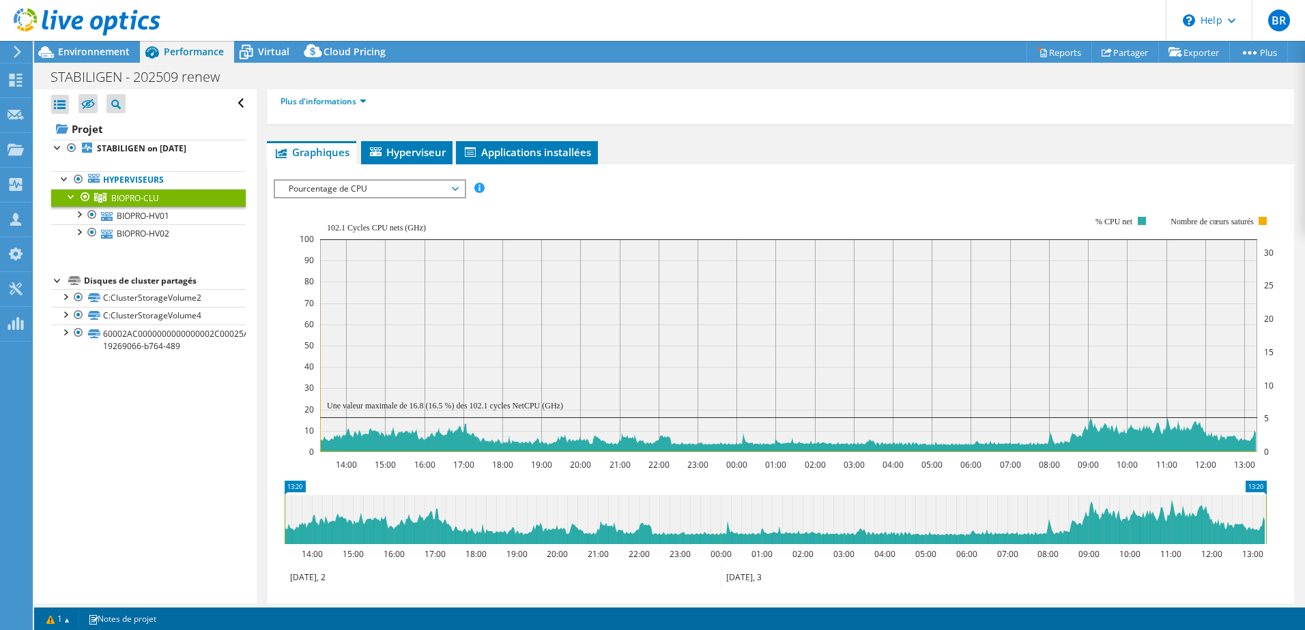
scroll to position [139, 0]
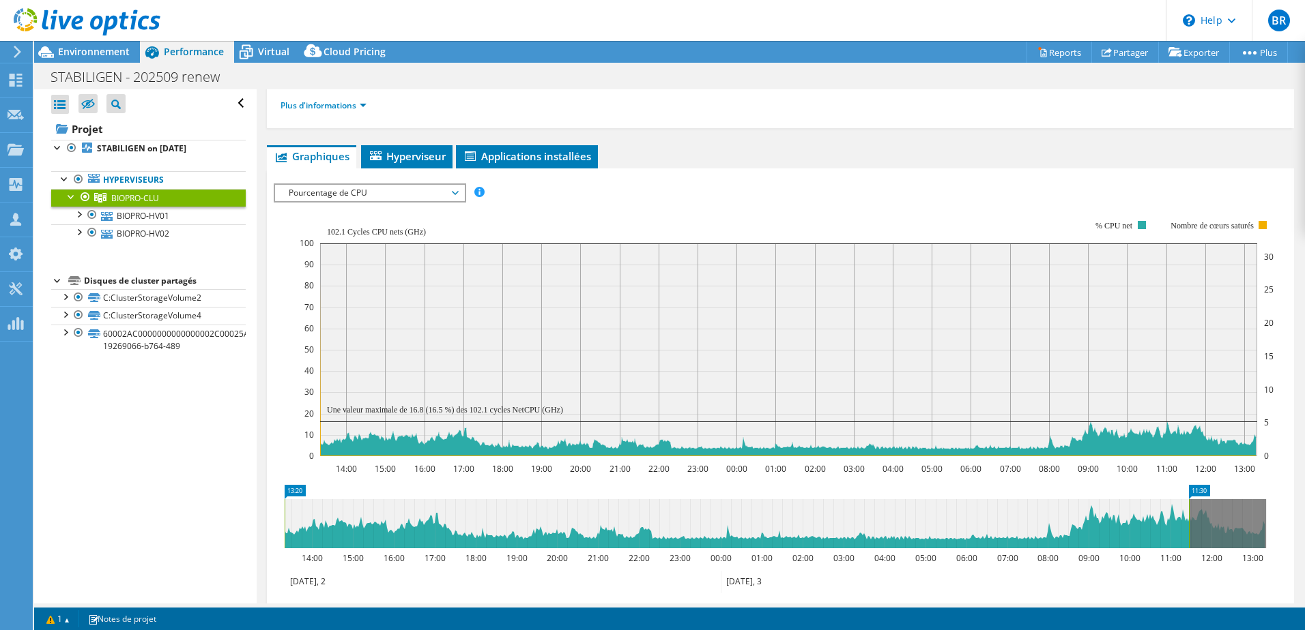
drag, startPoint x: 1265, startPoint y: 527, endPoint x: 1188, endPoint y: 521, distance: 77.3
click at [1188, 521] on rect at bounding box center [1188, 523] width 5 height 49
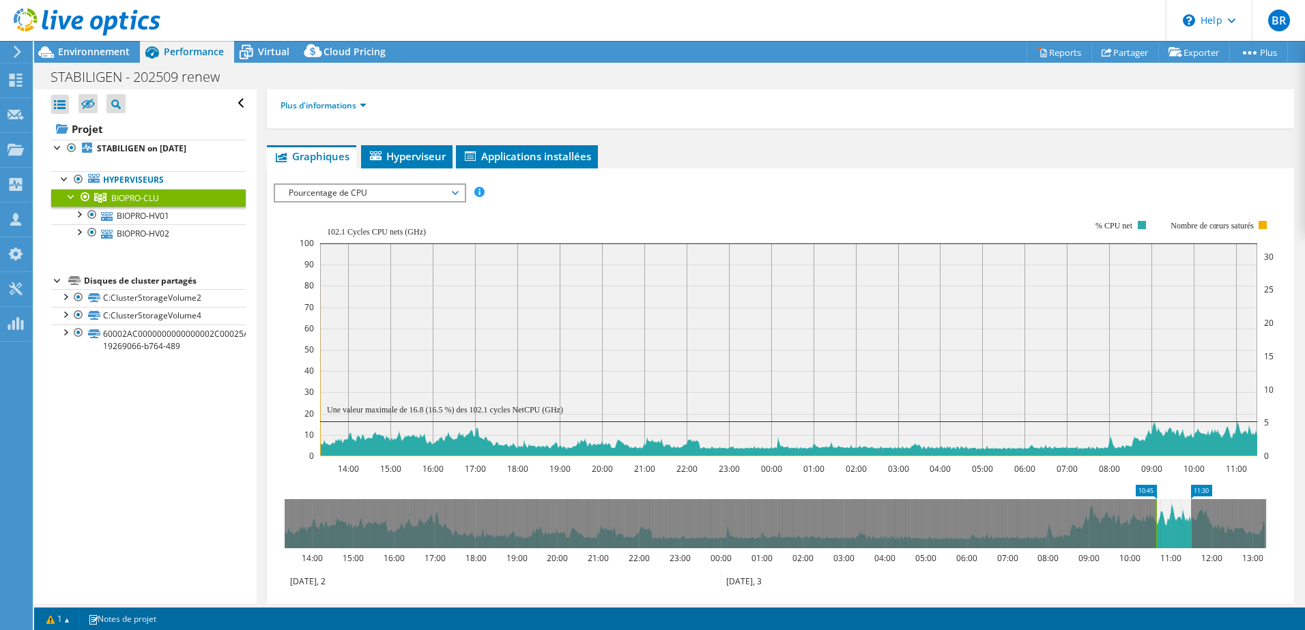
drag, startPoint x: 284, startPoint y: 512, endPoint x: 1155, endPoint y: 554, distance: 872.3
click at [1155, 554] on icon "11:30 10:45 14:00 15:00 16:00 17:00 18:00 19:00 20:00 21:00 22:00 23:00 00:00 0…" at bounding box center [775, 539] width 1003 height 109
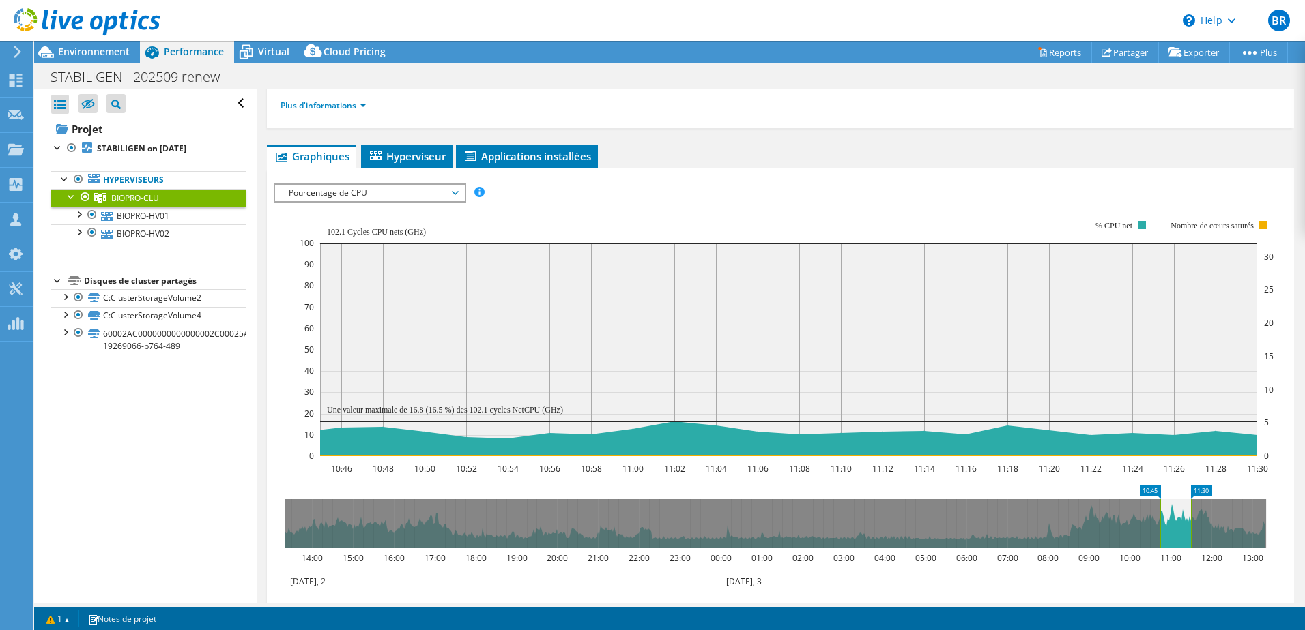
click at [1179, 520] on icon at bounding box center [1175, 523] width 31 height 49
click at [1176, 520] on icon at bounding box center [1175, 523] width 31 height 49
drag, startPoint x: 1159, startPoint y: 527, endPoint x: 1062, endPoint y: 519, distance: 97.2
click at [1062, 519] on rect at bounding box center [1062, 523] width 5 height 49
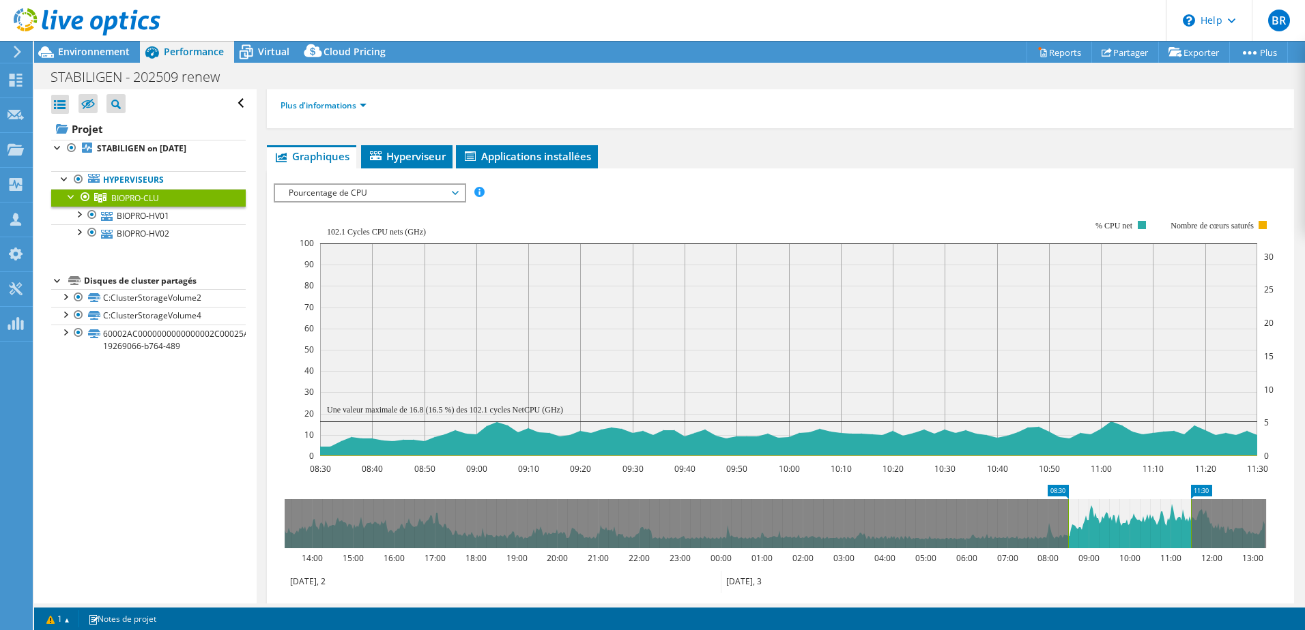
click at [227, 103] on div "Ouvrir tout Fermer tout Masquer les nœuds exclus Filtre de l'arborescence des p…" at bounding box center [148, 103] width 194 height 29
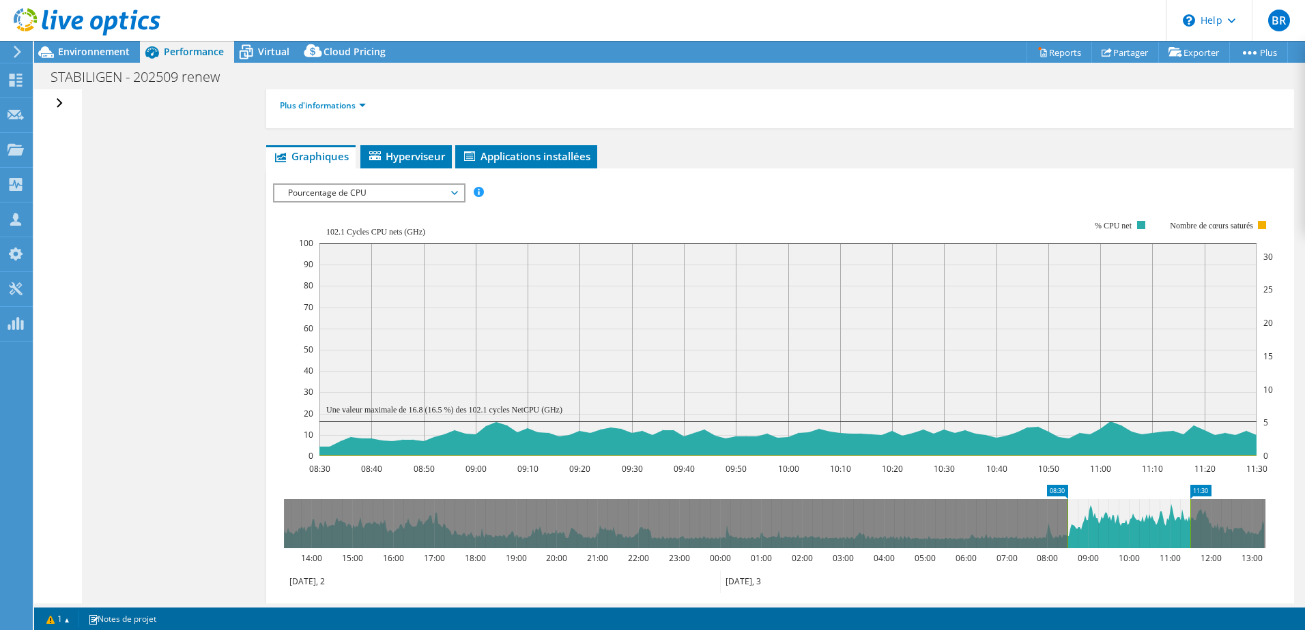
click at [60, 101] on div "Ouvrir tout Fermer tout Masquer les nœuds exclus Filtre de l'arborescence des p…" at bounding box center [61, 103] width 20 height 29
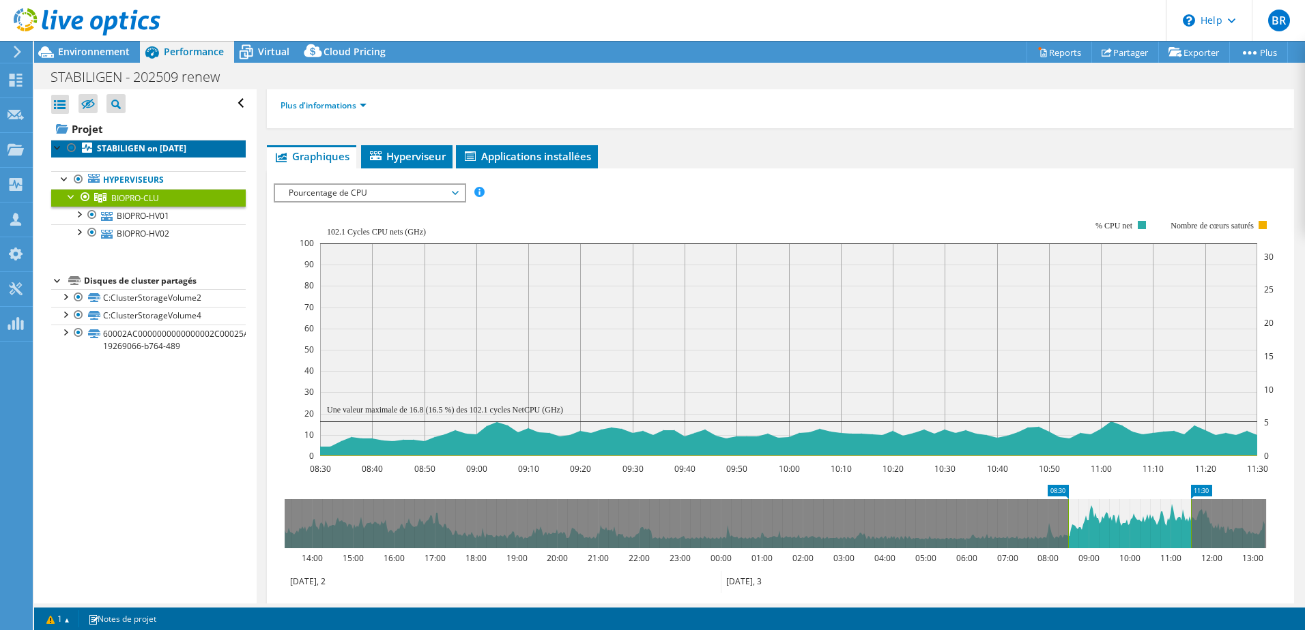
click at [111, 147] on b "STABILIGEN on 9/3/2025" at bounding box center [141, 149] width 89 height 12
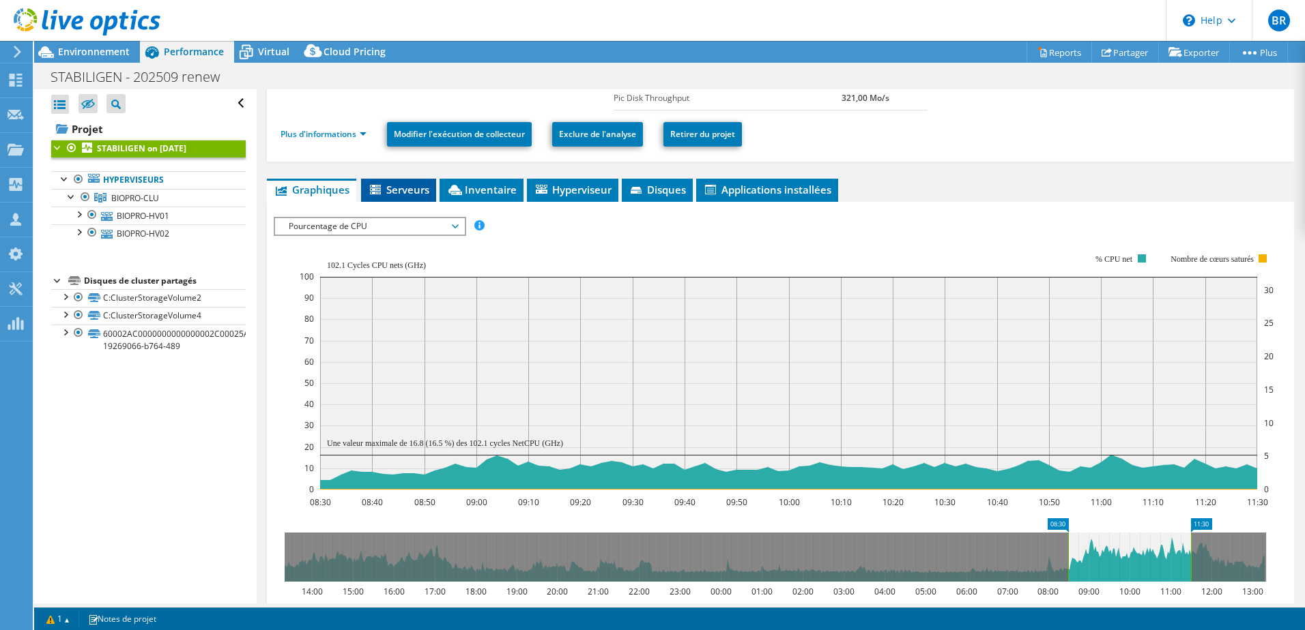
click at [413, 184] on span "Serveurs" at bounding box center [398, 190] width 61 height 14
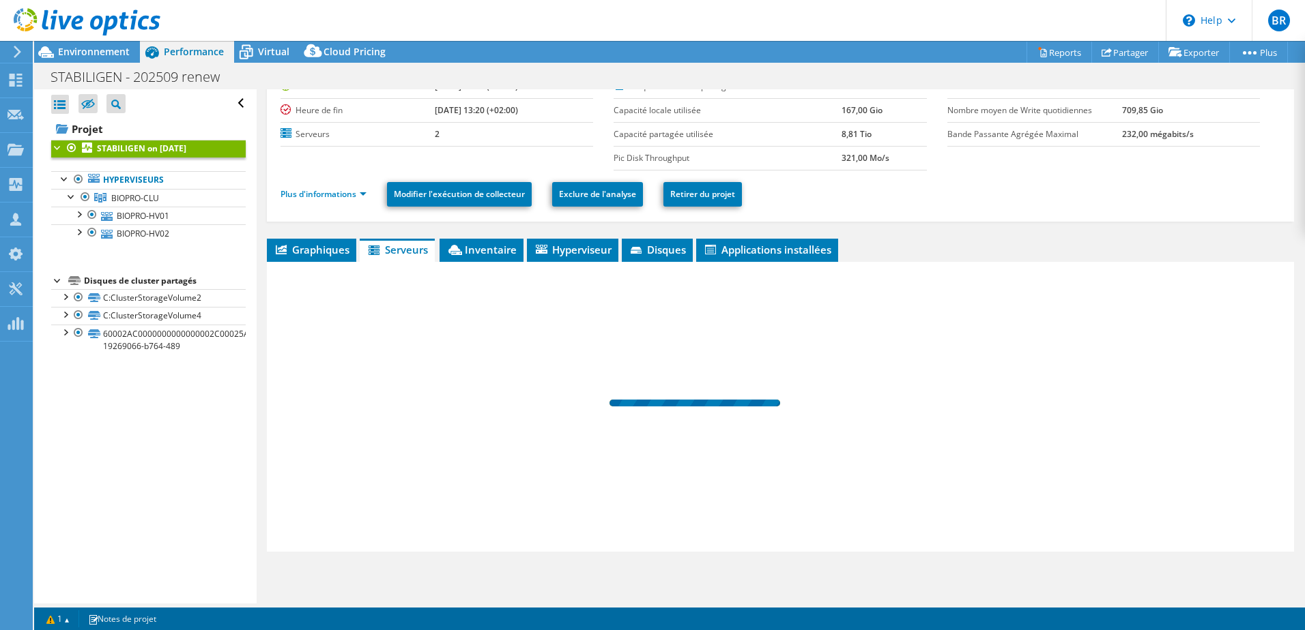
scroll to position [79, 0]
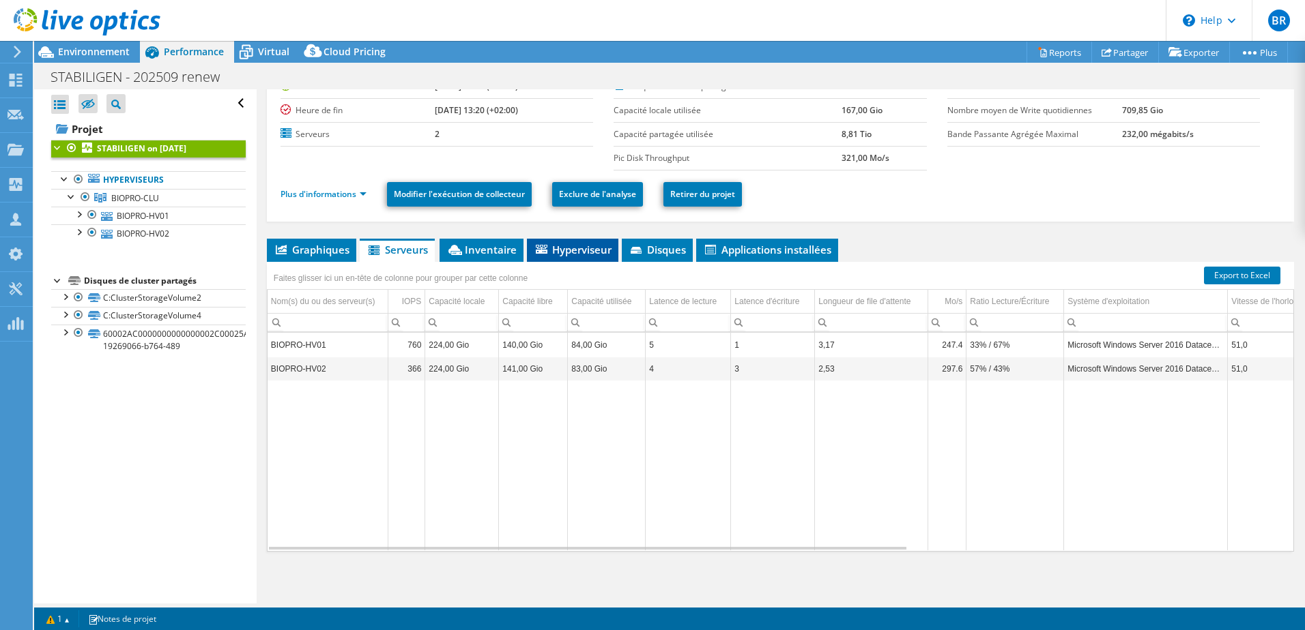
click at [600, 244] on span "Hyperviseur" at bounding box center [573, 250] width 78 height 14
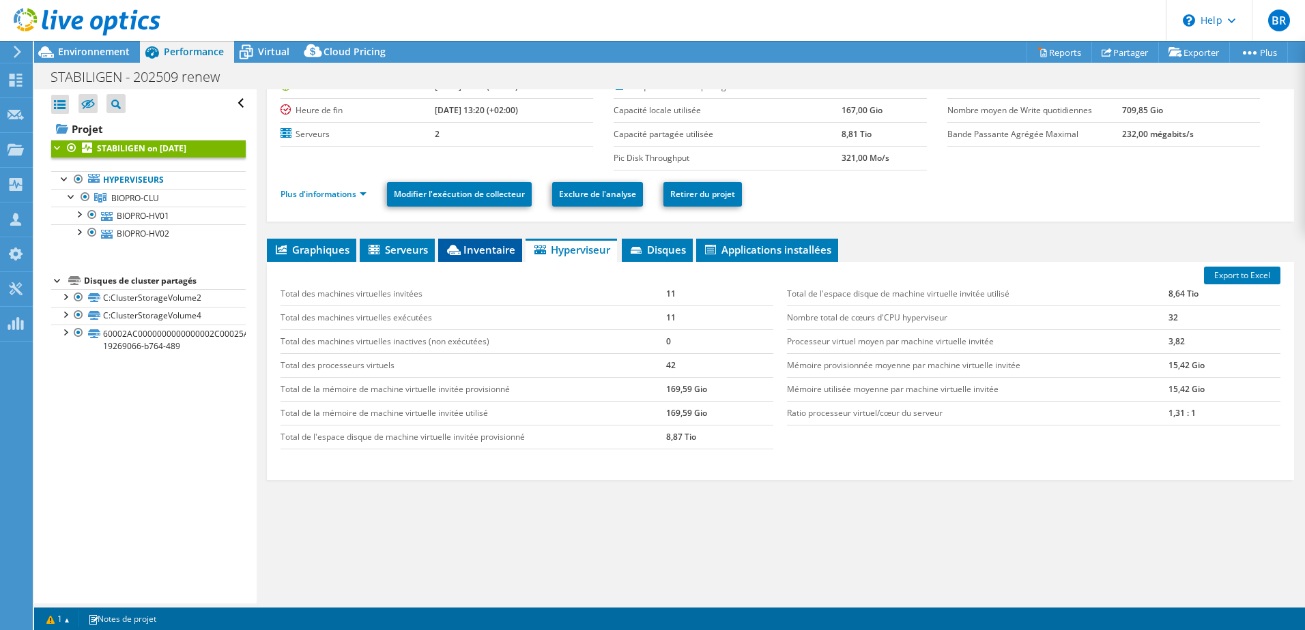
click at [499, 253] on span "Inventaire" at bounding box center [480, 250] width 70 height 14
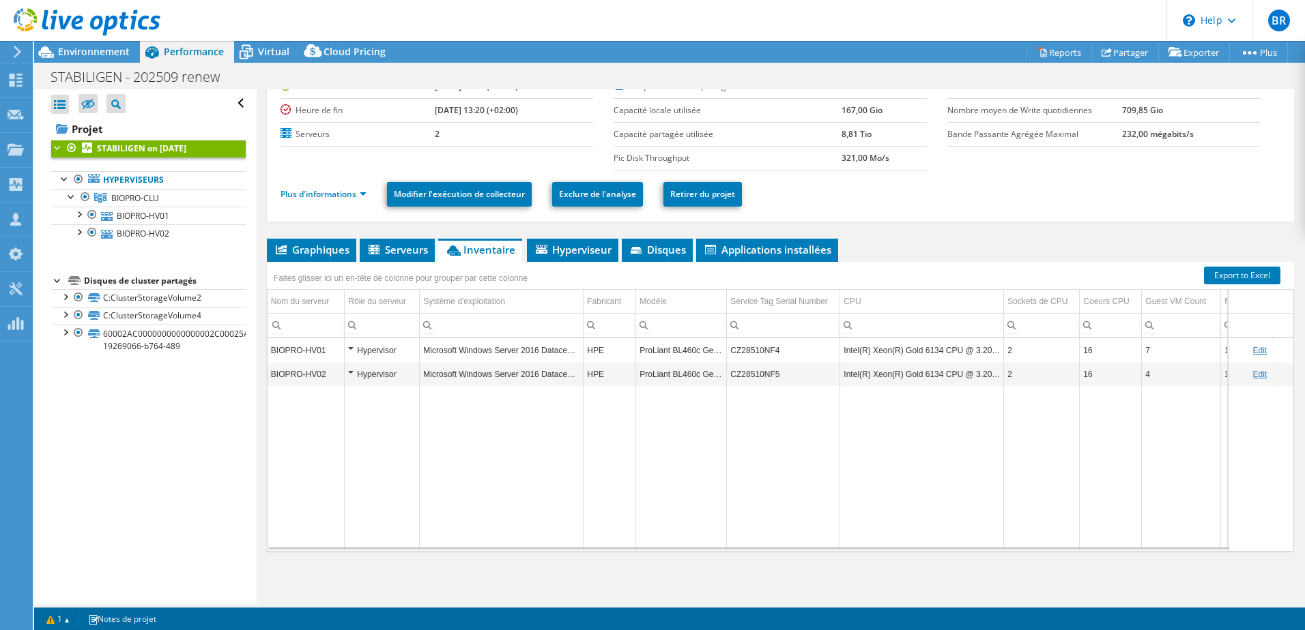
click at [351, 351] on div "Hypervisor" at bounding box center [382, 351] width 68 height 16
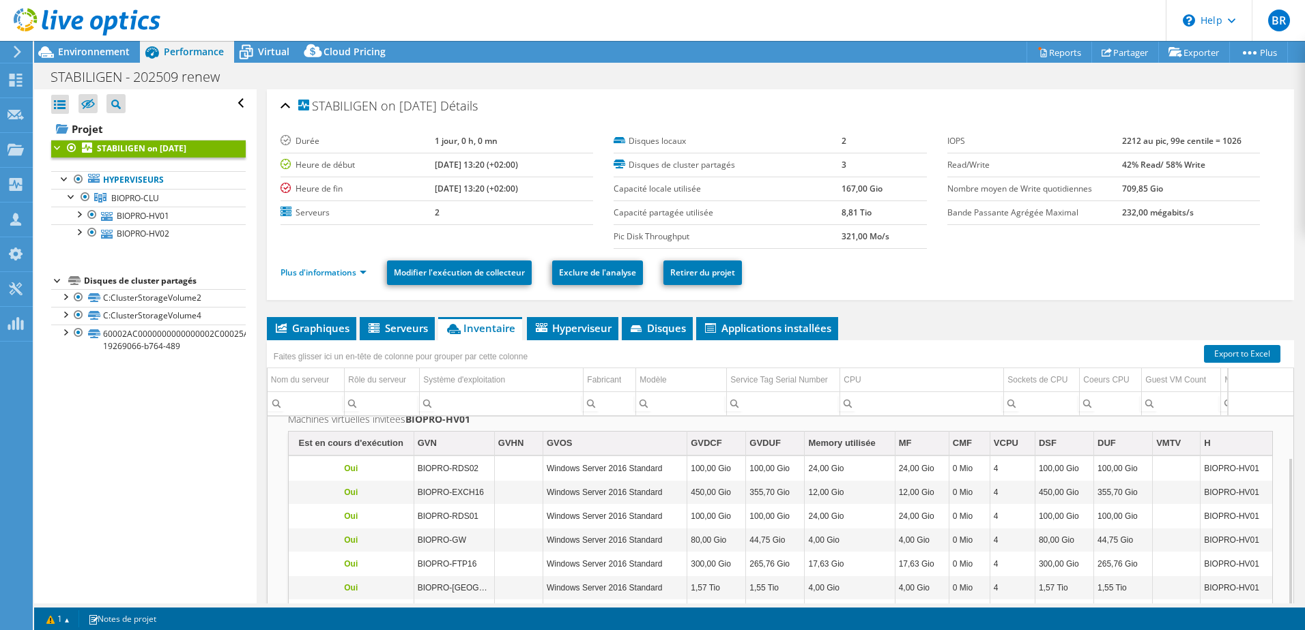
scroll to position [0, 0]
click at [21, 49] on icon at bounding box center [17, 52] width 10 height 12
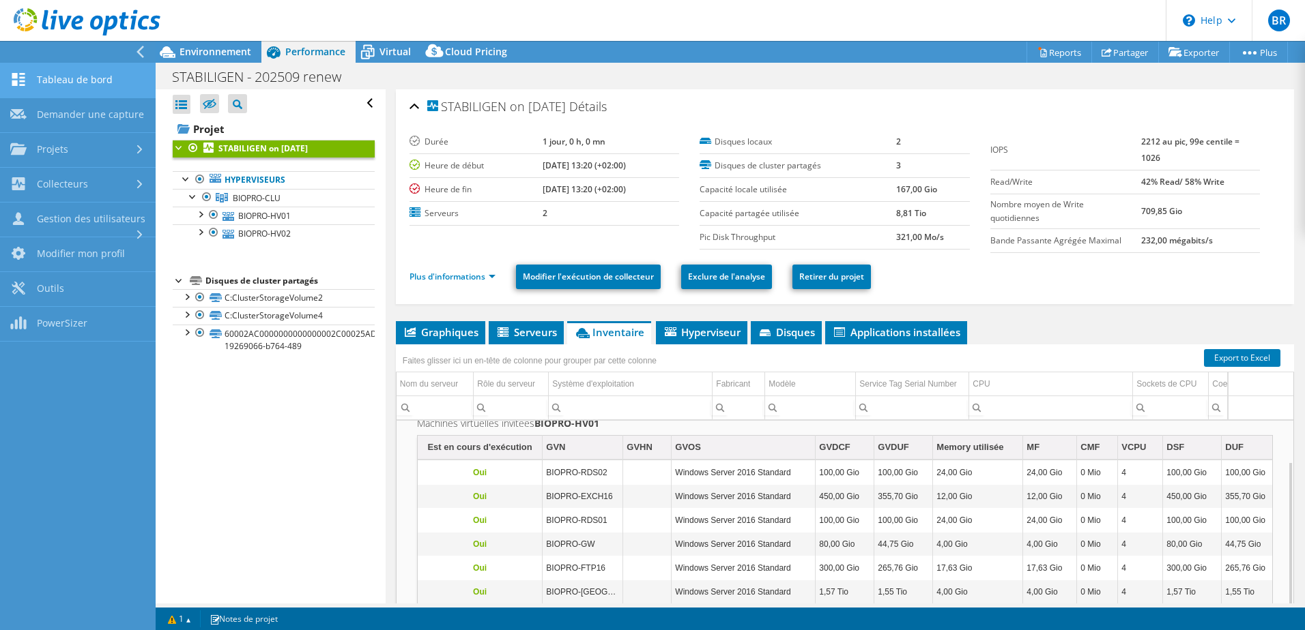
click at [74, 74] on link "Tableau de bord" at bounding box center [78, 80] width 156 height 35
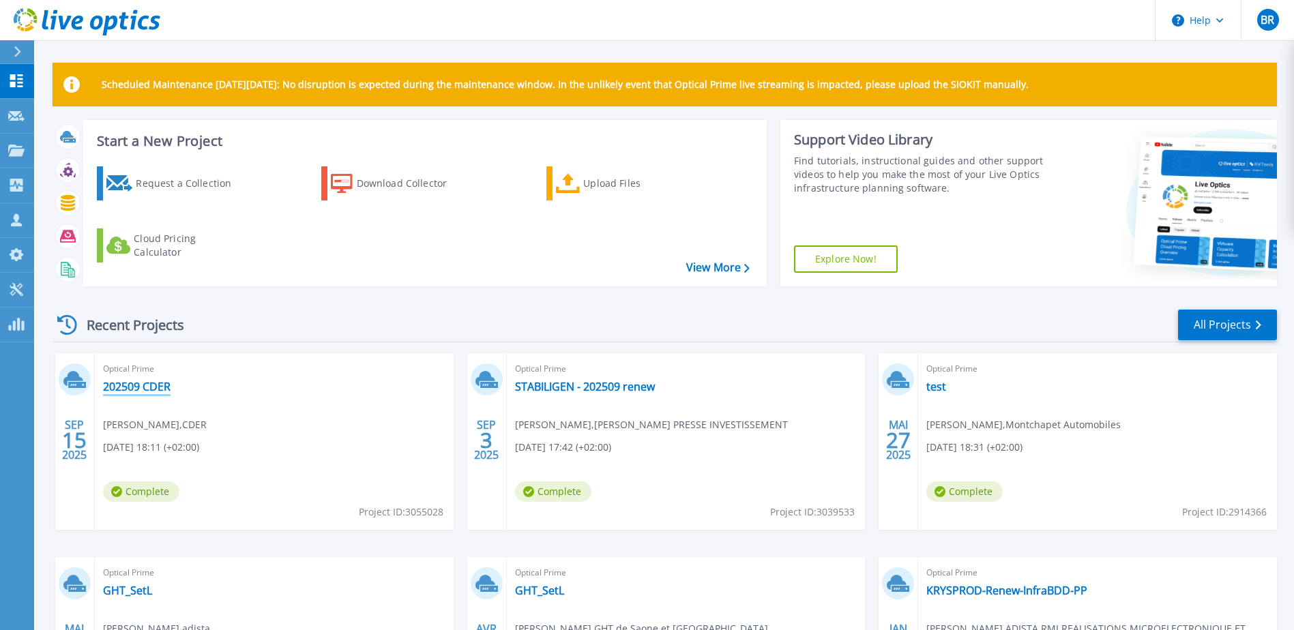
click at [154, 386] on link "202509 CDER" at bounding box center [137, 387] width 68 height 14
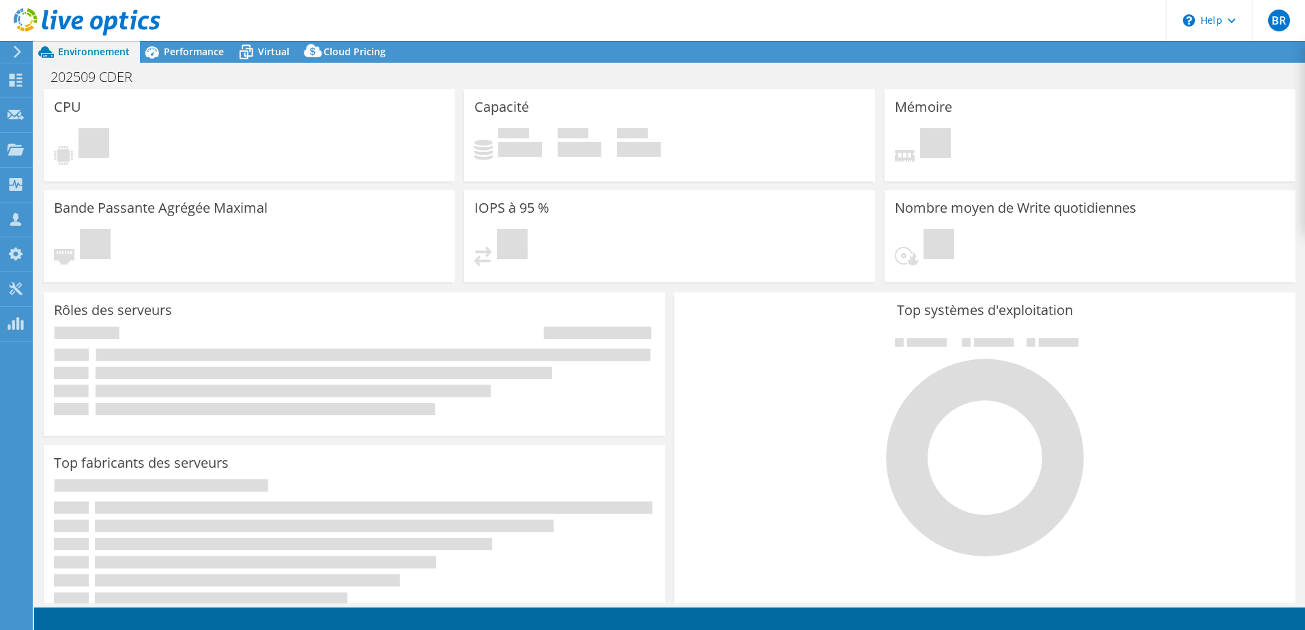
select select "USD"
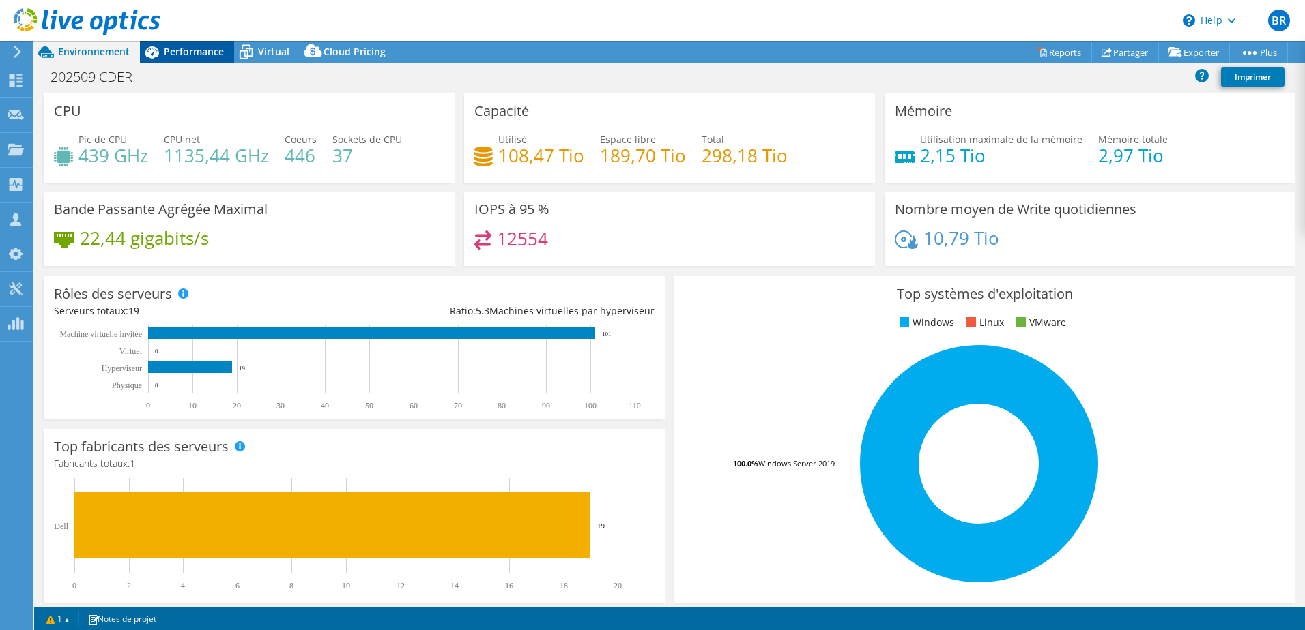
click at [187, 57] on span "Performance" at bounding box center [194, 51] width 60 height 13
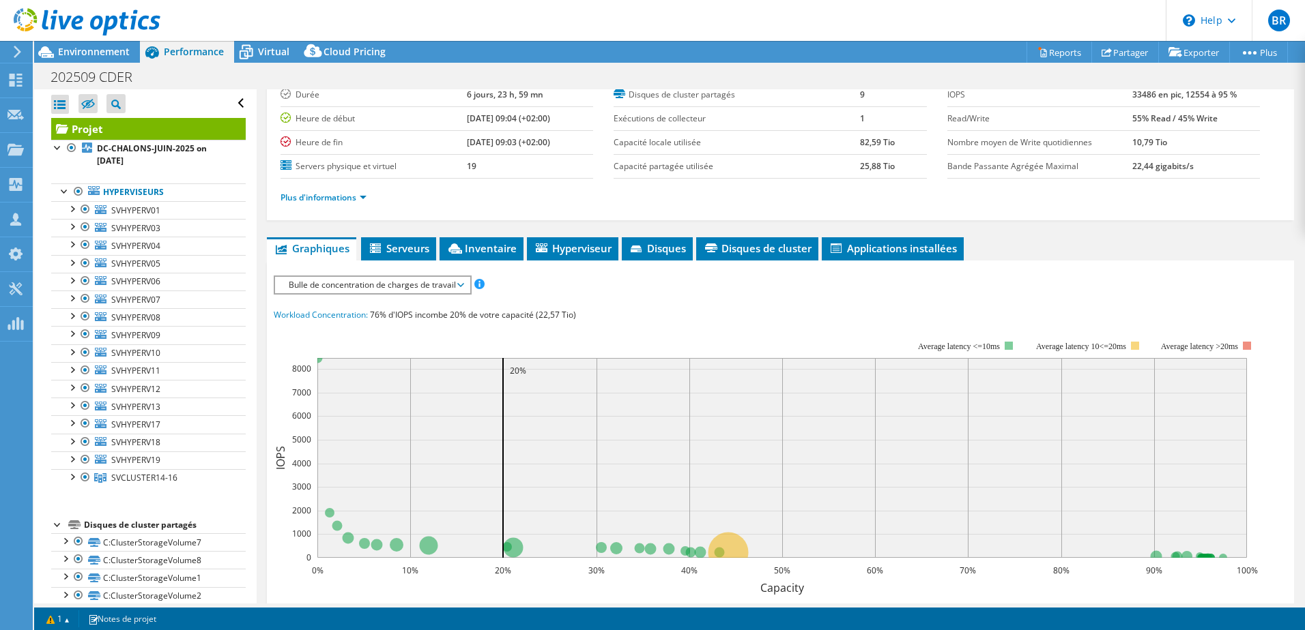
scroll to position [136, 0]
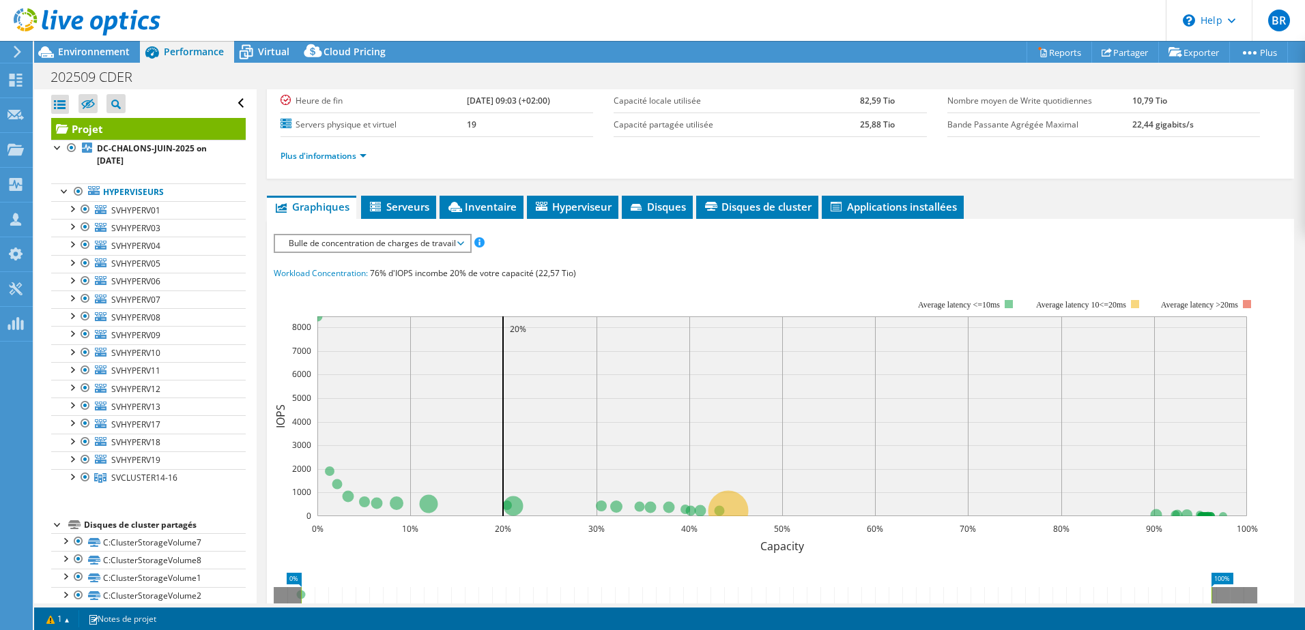
click at [444, 244] on span "Bulle de concentration de charges de travail" at bounding box center [372, 243] width 181 height 16
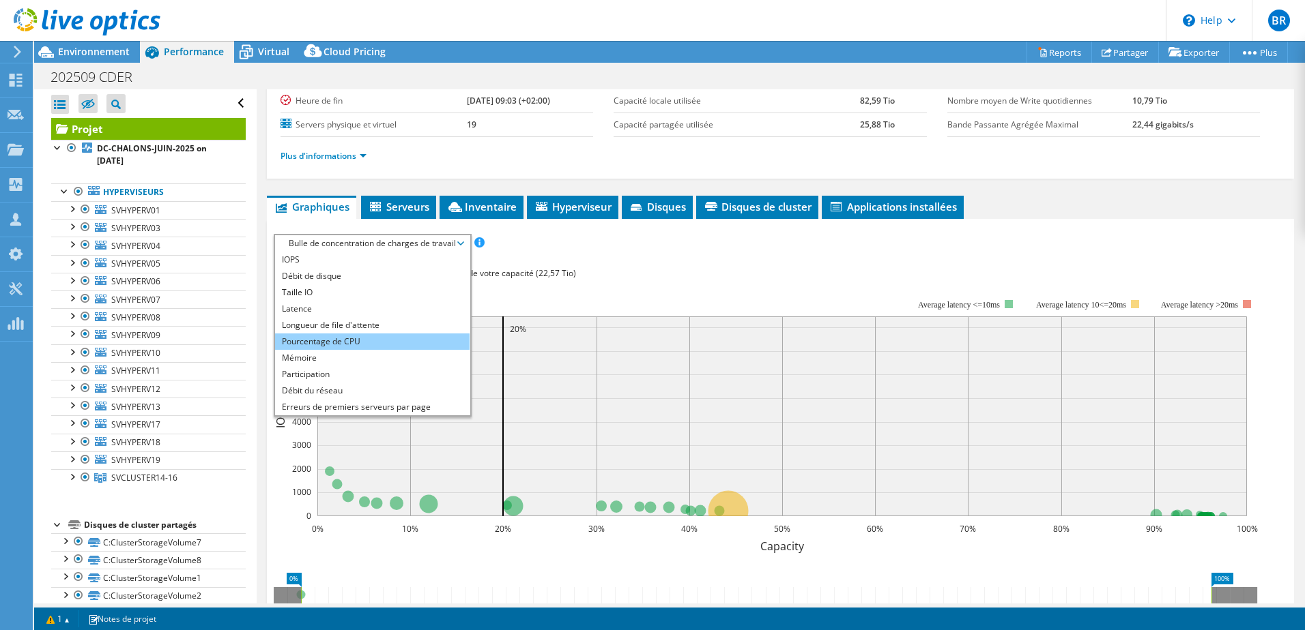
click at [343, 342] on li "Pourcentage de CPU" at bounding box center [372, 342] width 194 height 16
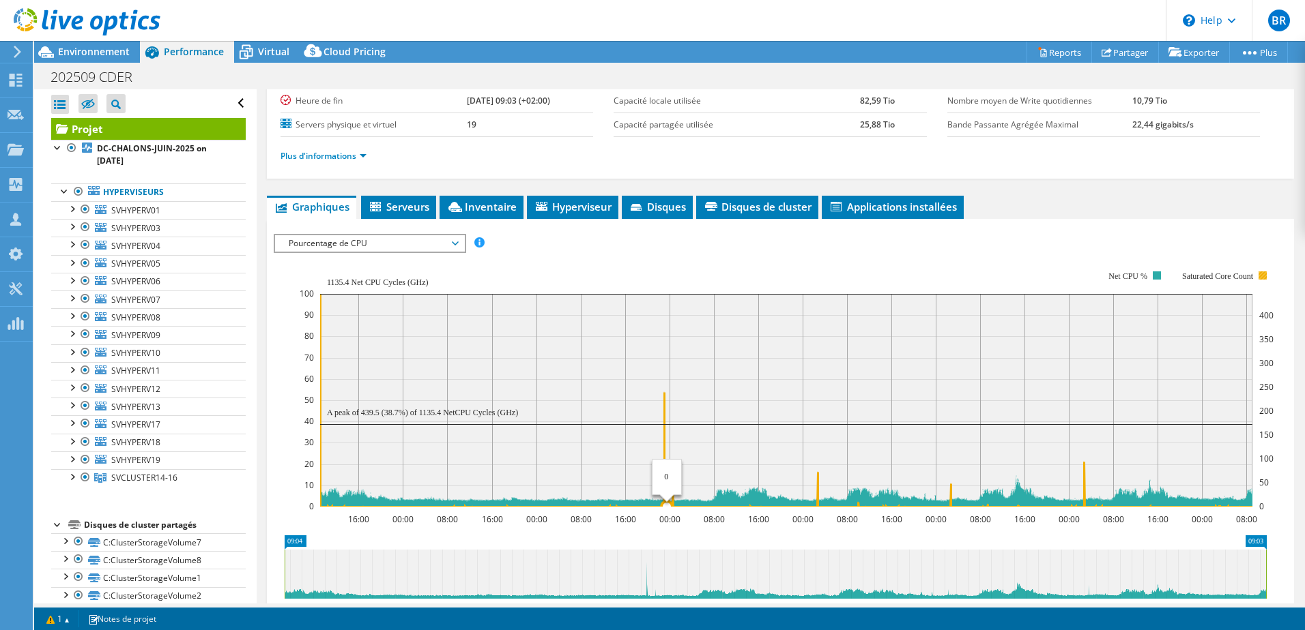
click at [667, 395] on icon at bounding box center [786, 388] width 932 height 237
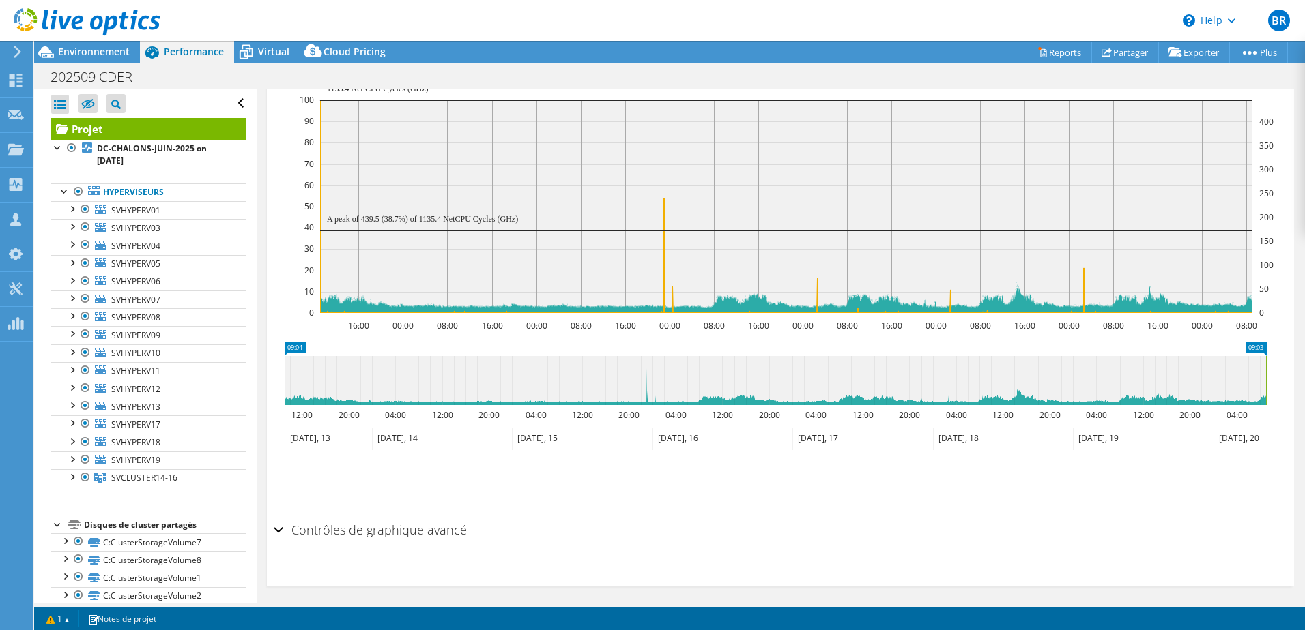
scroll to position [337, 0]
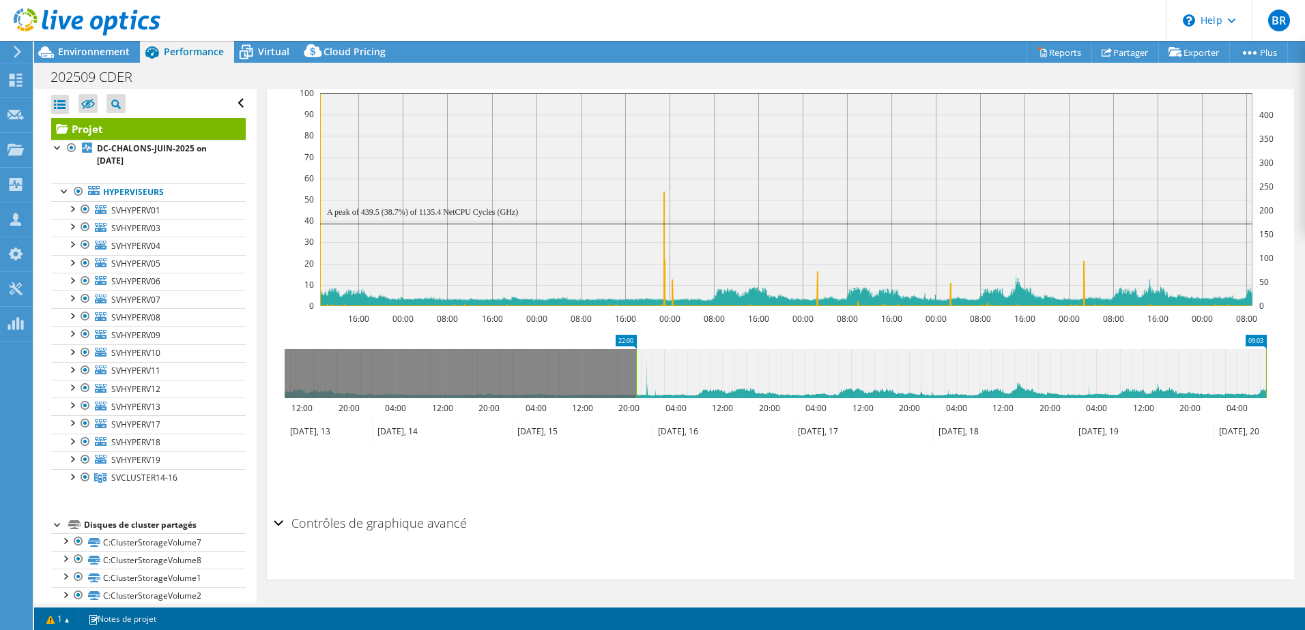
drag, startPoint x: 285, startPoint y: 371, endPoint x: 636, endPoint y: 398, distance: 352.4
click at [636, 398] on rect at bounding box center [635, 373] width 5 height 49
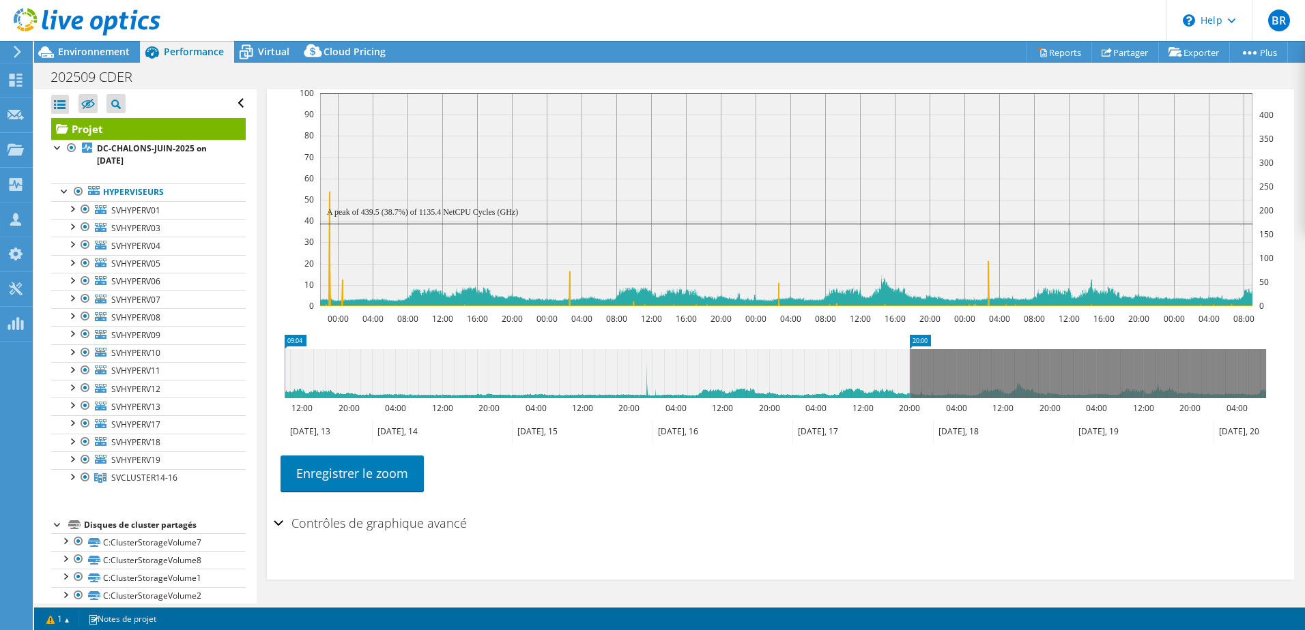
drag, startPoint x: 1260, startPoint y: 372, endPoint x: 658, endPoint y: 368, distance: 601.8
click at [658, 368] on icon at bounding box center [597, 373] width 625 height 49
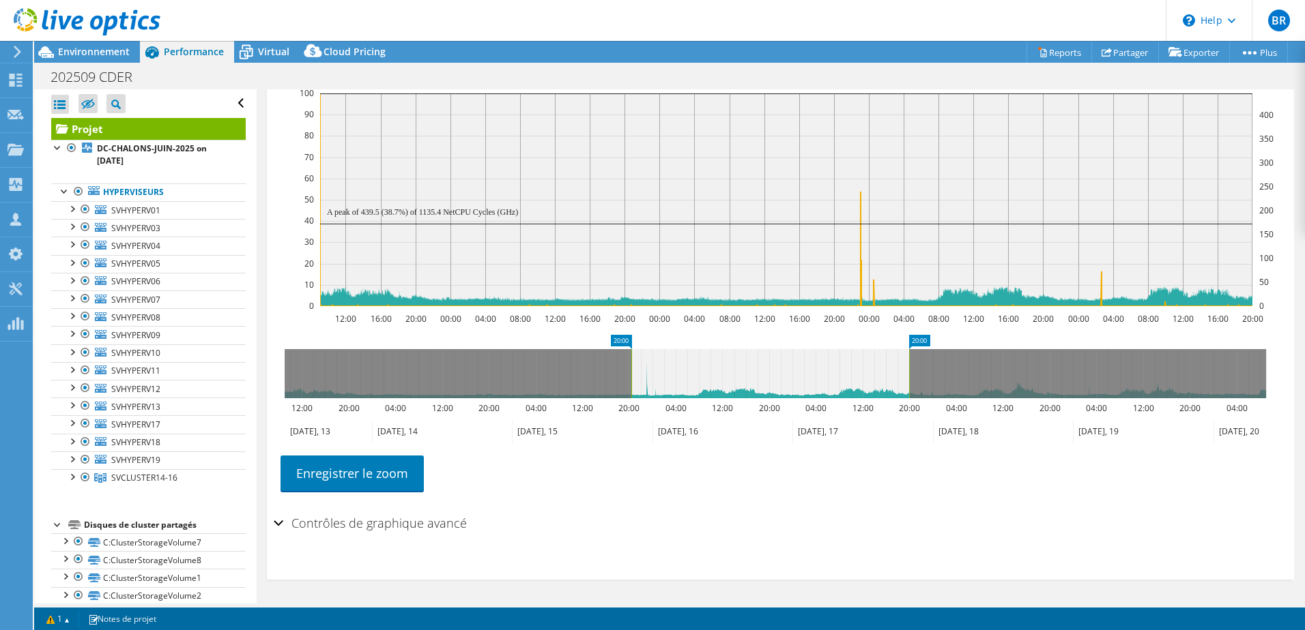
drag, startPoint x: 286, startPoint y: 368, endPoint x: 632, endPoint y: 403, distance: 348.4
click at [632, 403] on icon "20:00 20:00 12:00 20:00 04:00 12:00 20:00 04:00 12:00 20:00 04:00 12:00 20:00 0…" at bounding box center [775, 389] width 1003 height 109
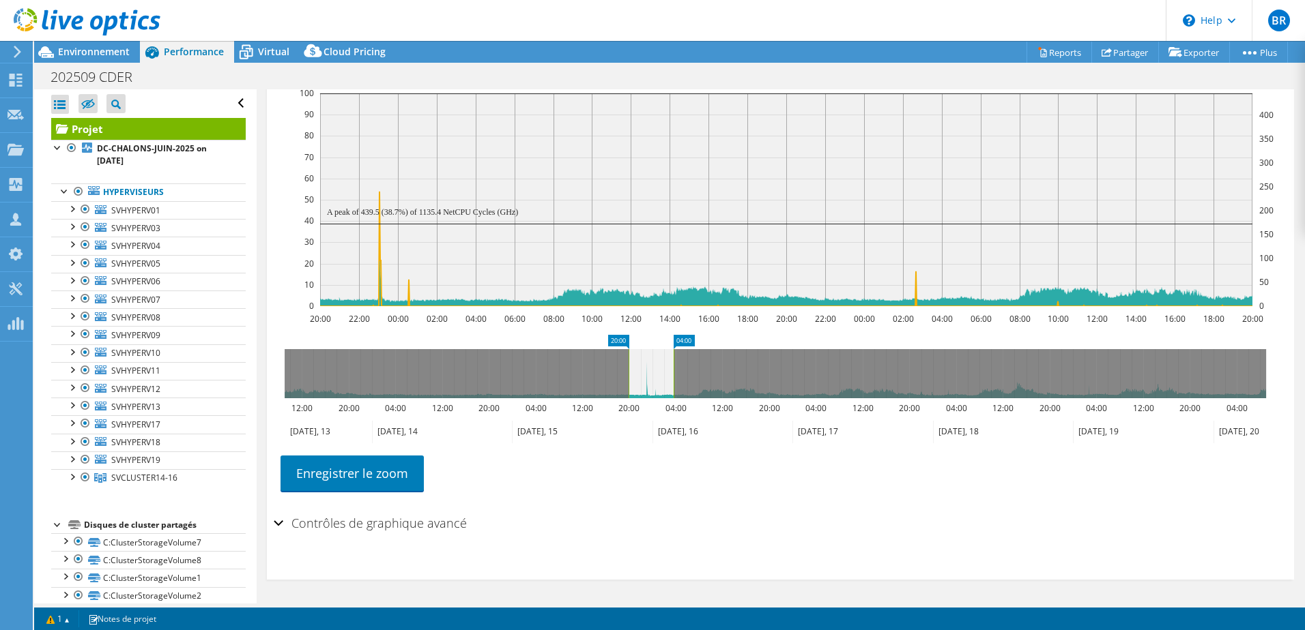
drag, startPoint x: 908, startPoint y: 368, endPoint x: 673, endPoint y: 370, distance: 235.4
click at [673, 370] on rect at bounding box center [673, 373] width 5 height 49
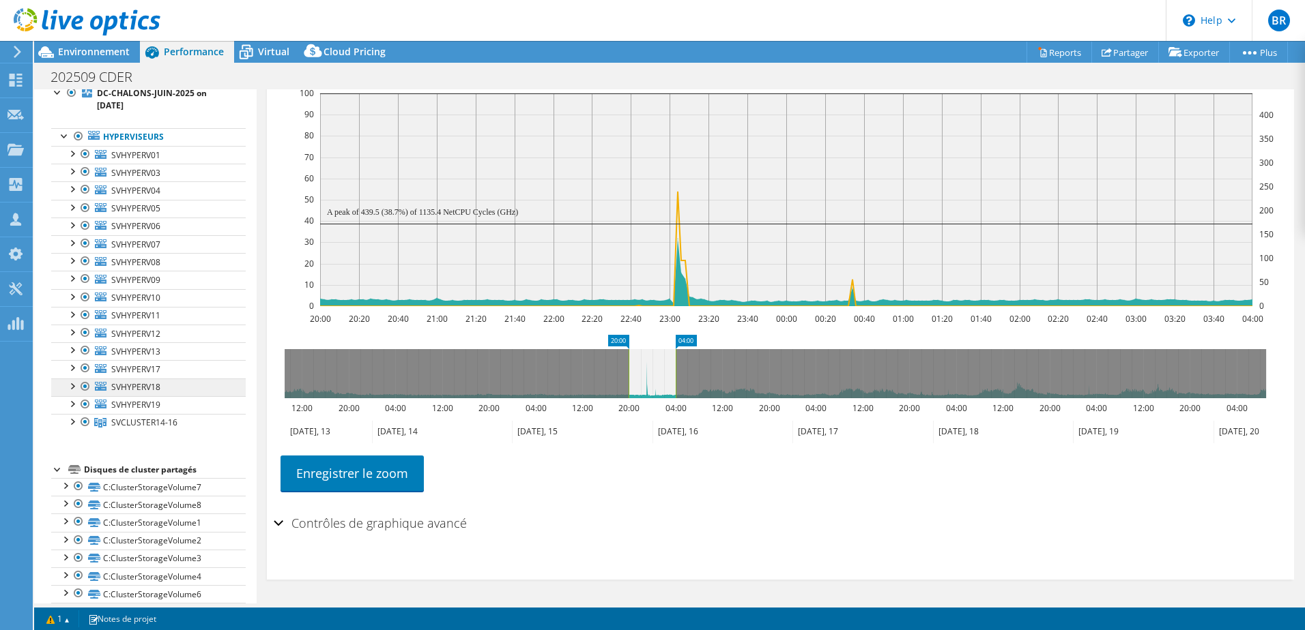
scroll to position [0, 0]
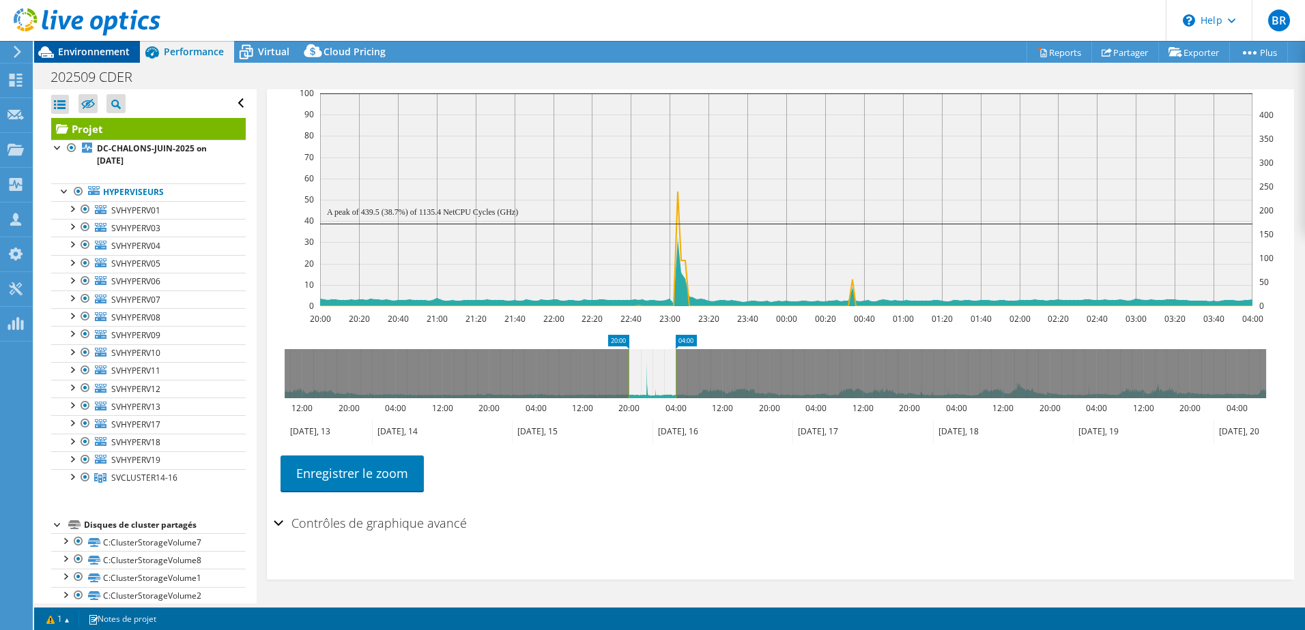
click at [83, 50] on span "Environnement" at bounding box center [94, 51] width 72 height 13
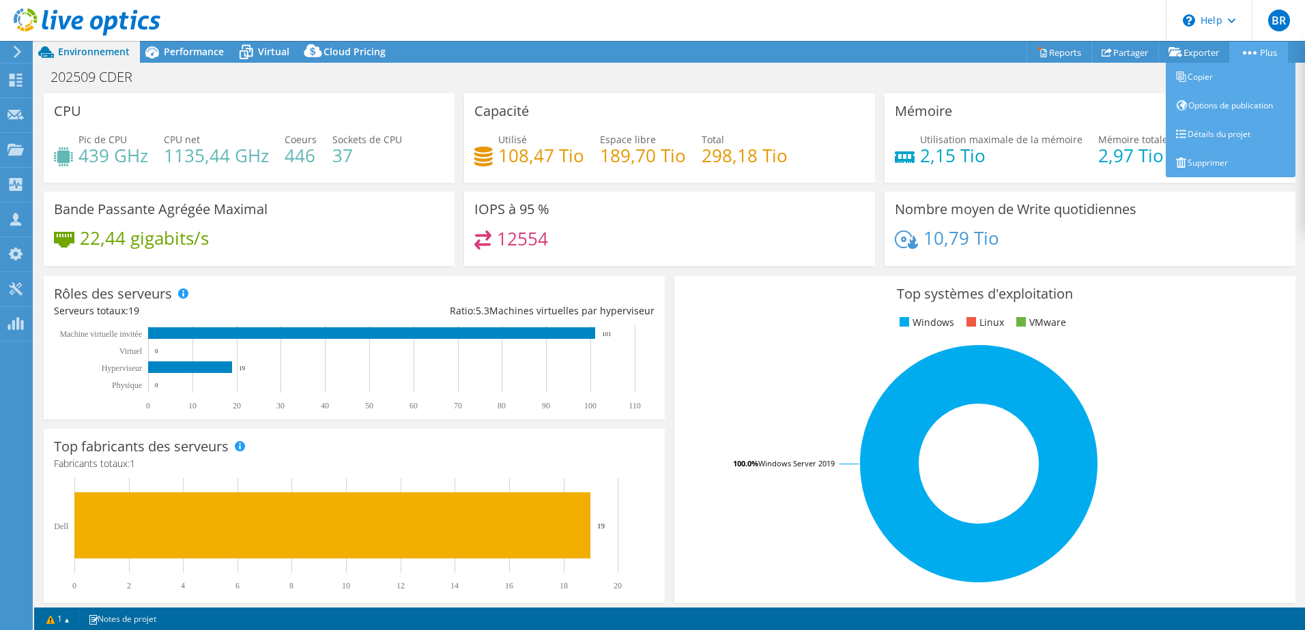
click at [1271, 53] on link "Plus" at bounding box center [1258, 52] width 59 height 21
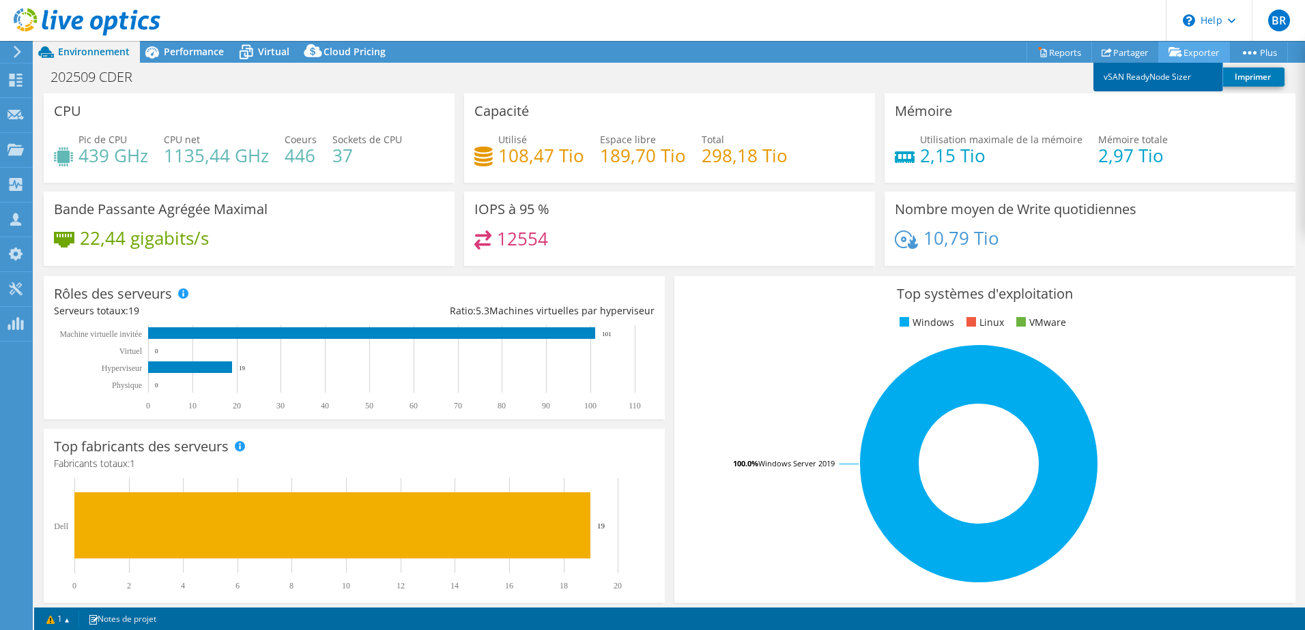
click at [1151, 78] on link "vSAN ReadyNode Sizer" at bounding box center [1158, 77] width 130 height 29
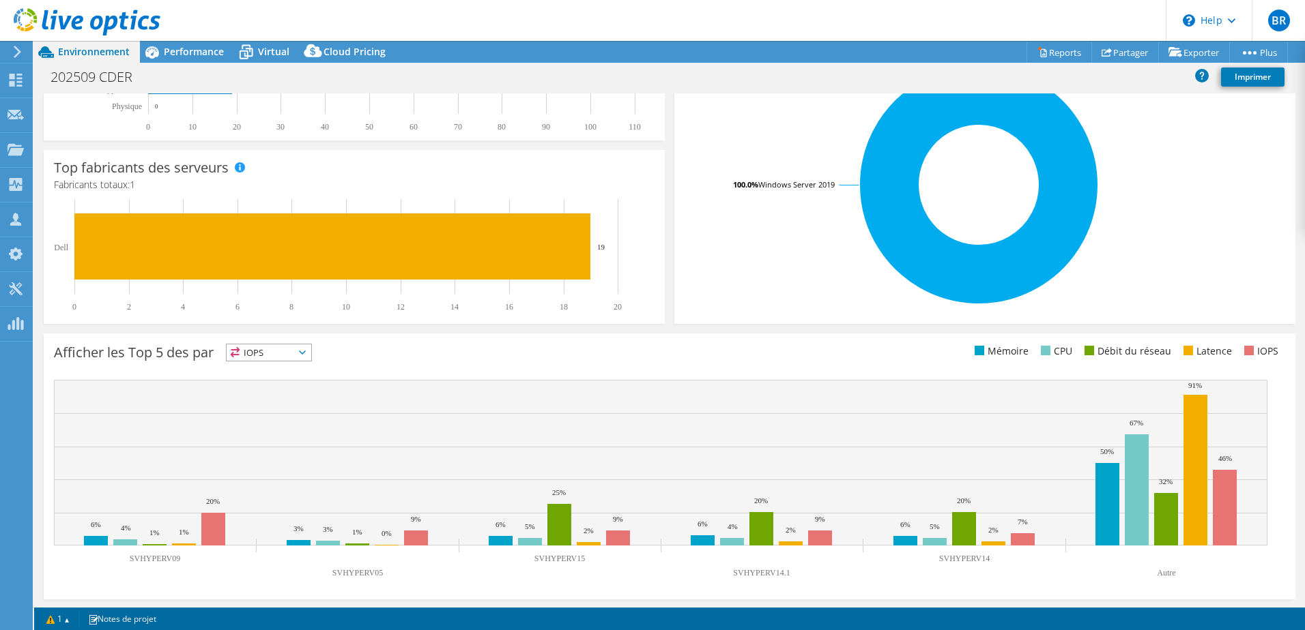
scroll to position [280, 0]
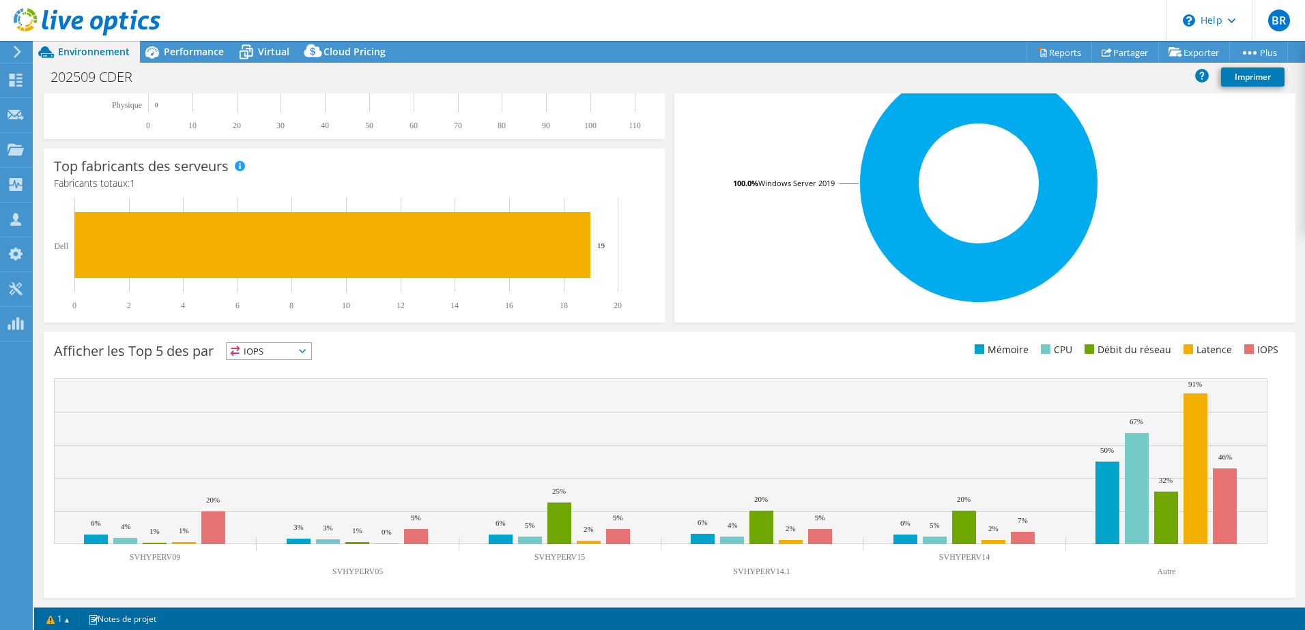
click at [304, 349] on icon at bounding box center [302, 351] width 7 height 4
click at [442, 348] on div "Afficher les Top 5 des par IOPS IOPS" at bounding box center [361, 354] width 615 height 23
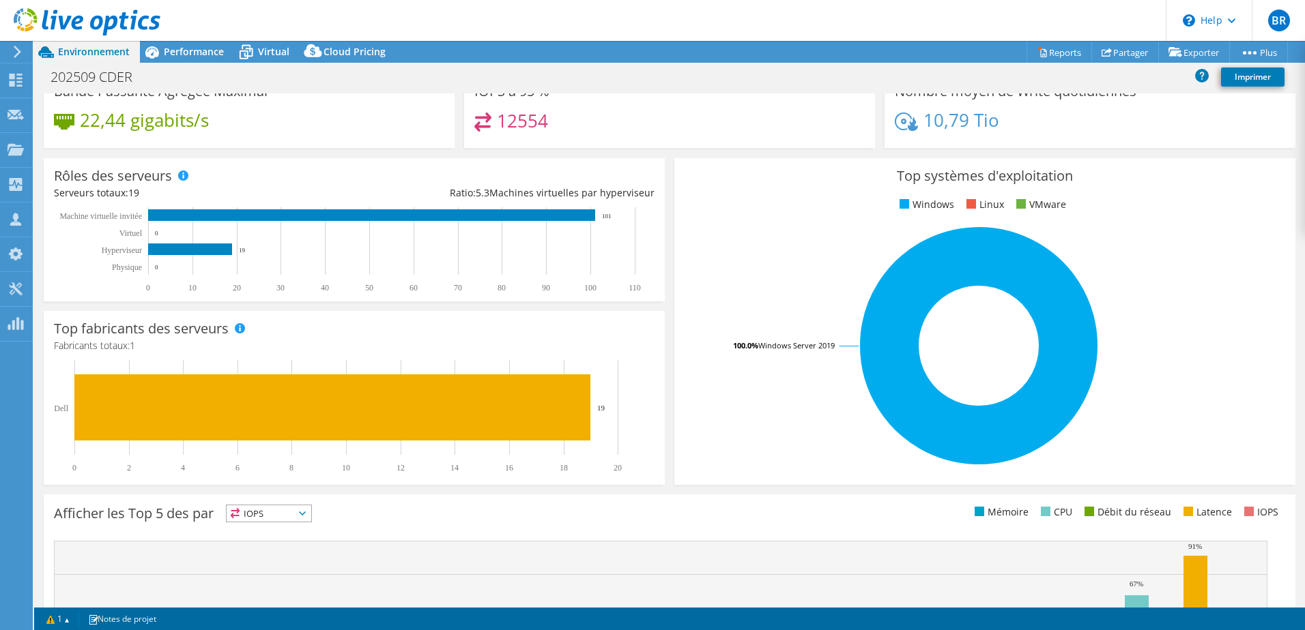
scroll to position [0, 0]
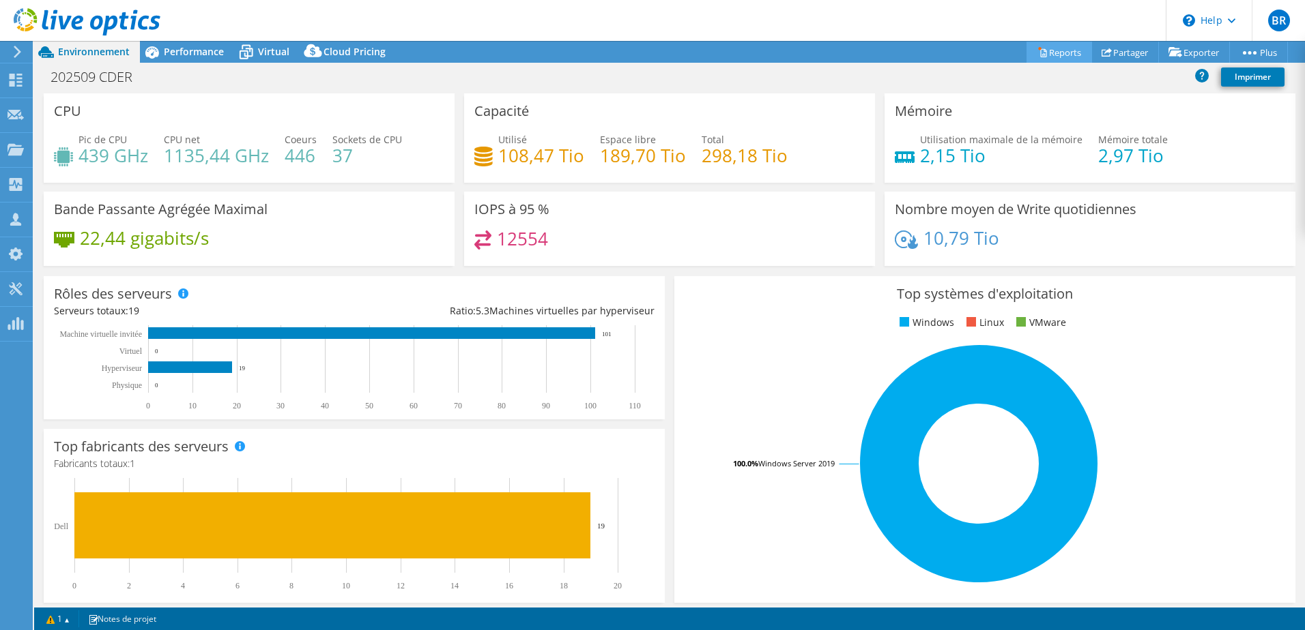
click at [1061, 52] on link "Reports" at bounding box center [1059, 52] width 66 height 21
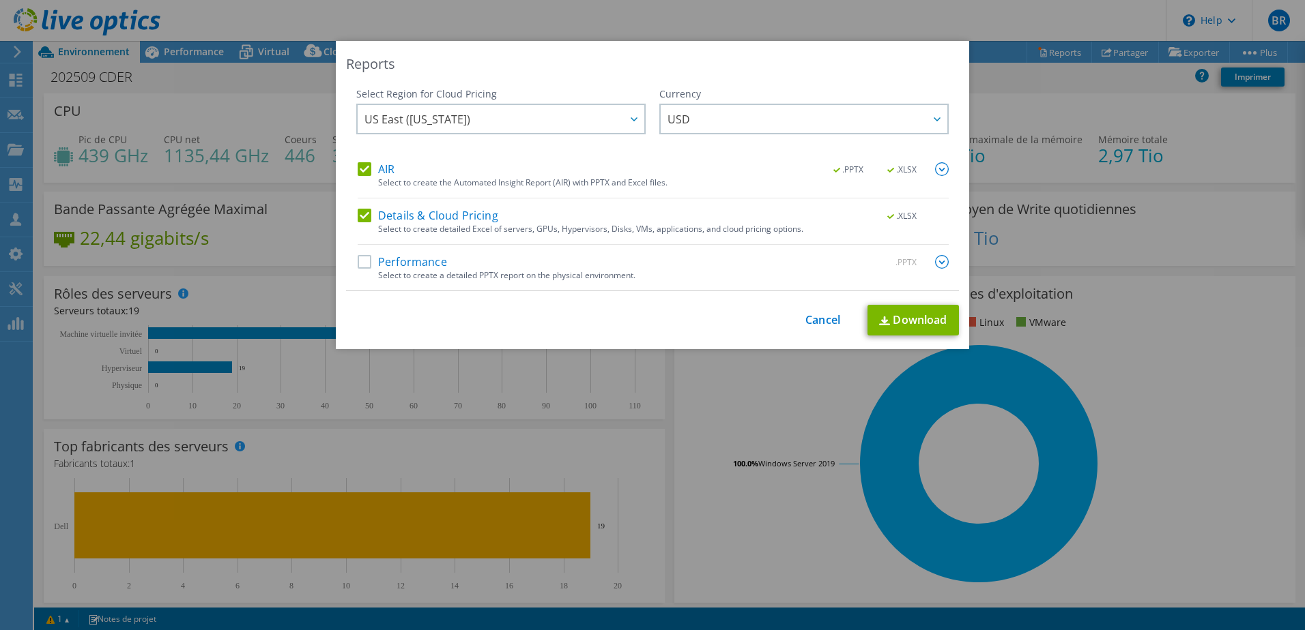
click at [409, 263] on label "Performance" at bounding box center [402, 262] width 89 height 14
click at [0, 0] on input "Performance" at bounding box center [0, 0] width 0 height 0
click at [613, 119] on span "US East ([US_STATE])" at bounding box center [504, 119] width 280 height 28
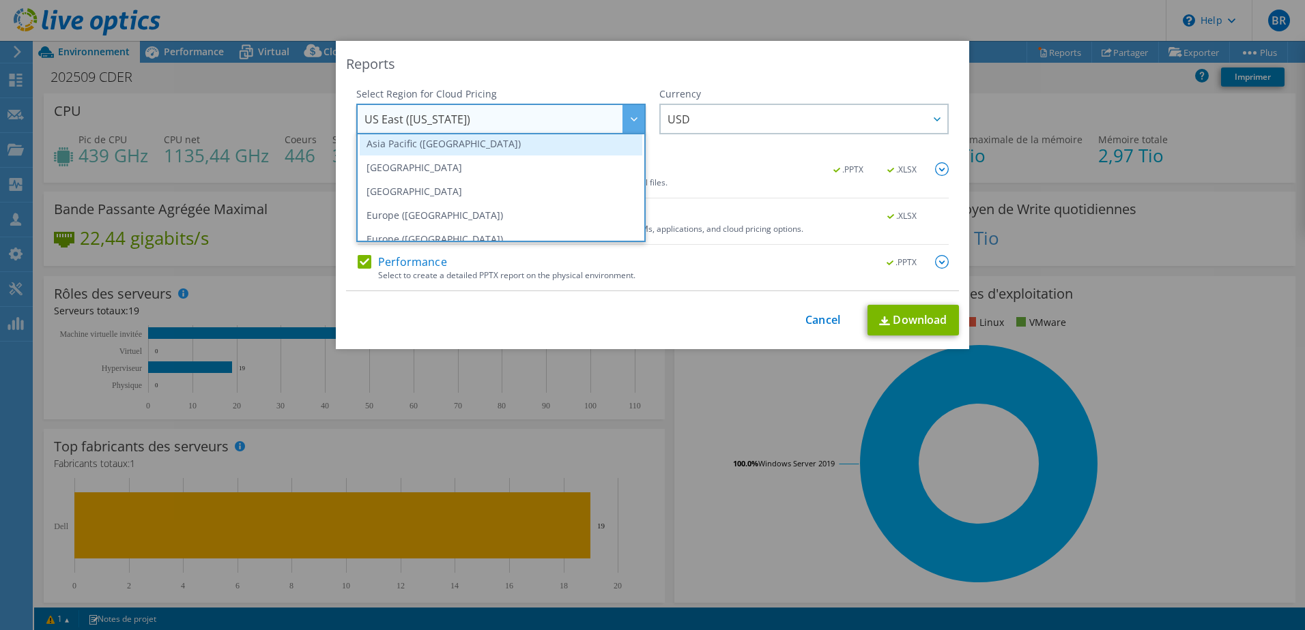
scroll to position [184, 0]
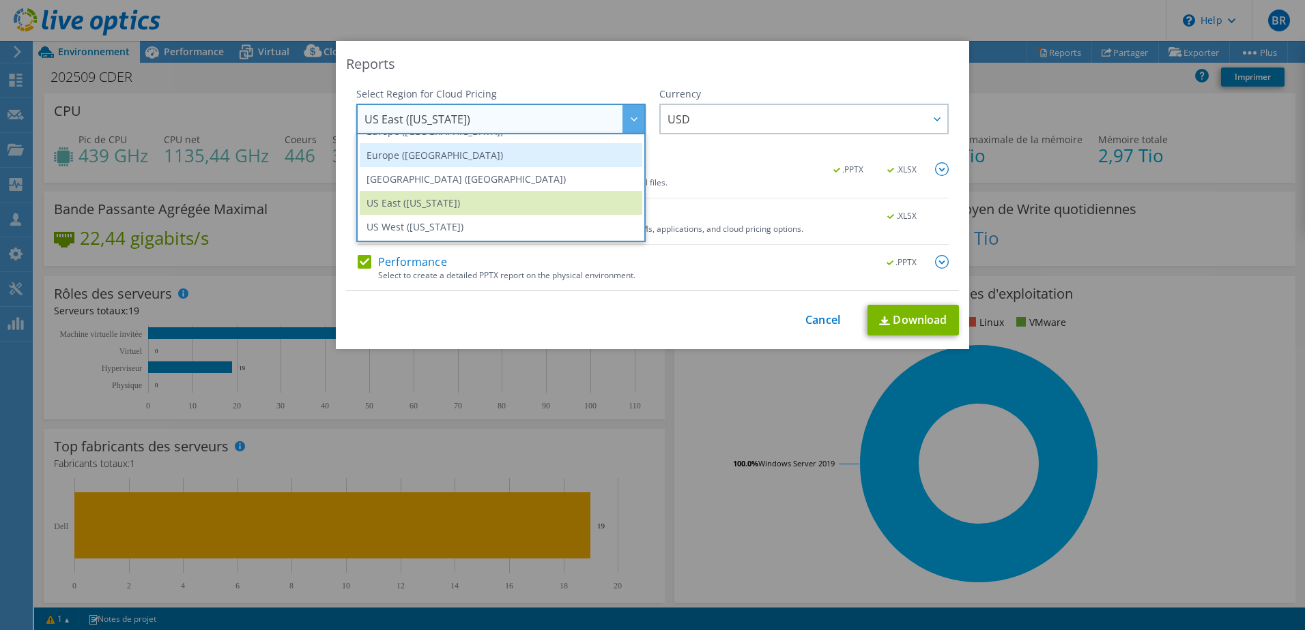
click at [433, 154] on li "Europe ([GEOGRAPHIC_DATA])" at bounding box center [501, 155] width 282 height 24
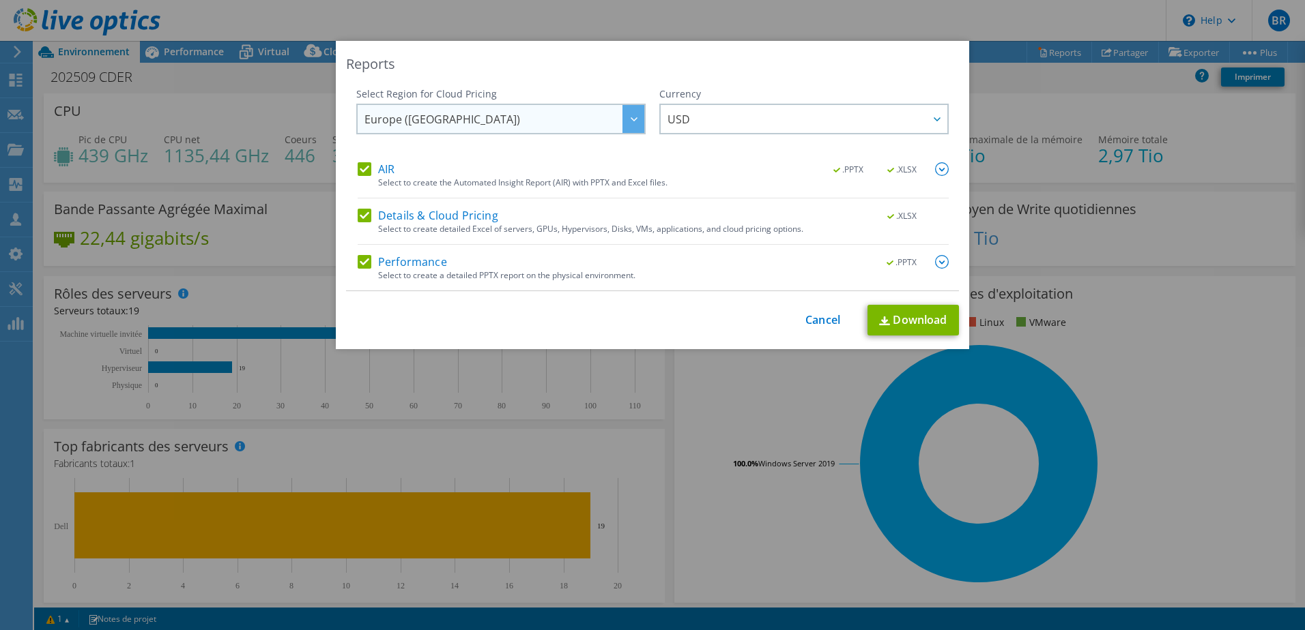
click at [572, 130] on span "Europe ([GEOGRAPHIC_DATA])" at bounding box center [504, 119] width 280 height 28
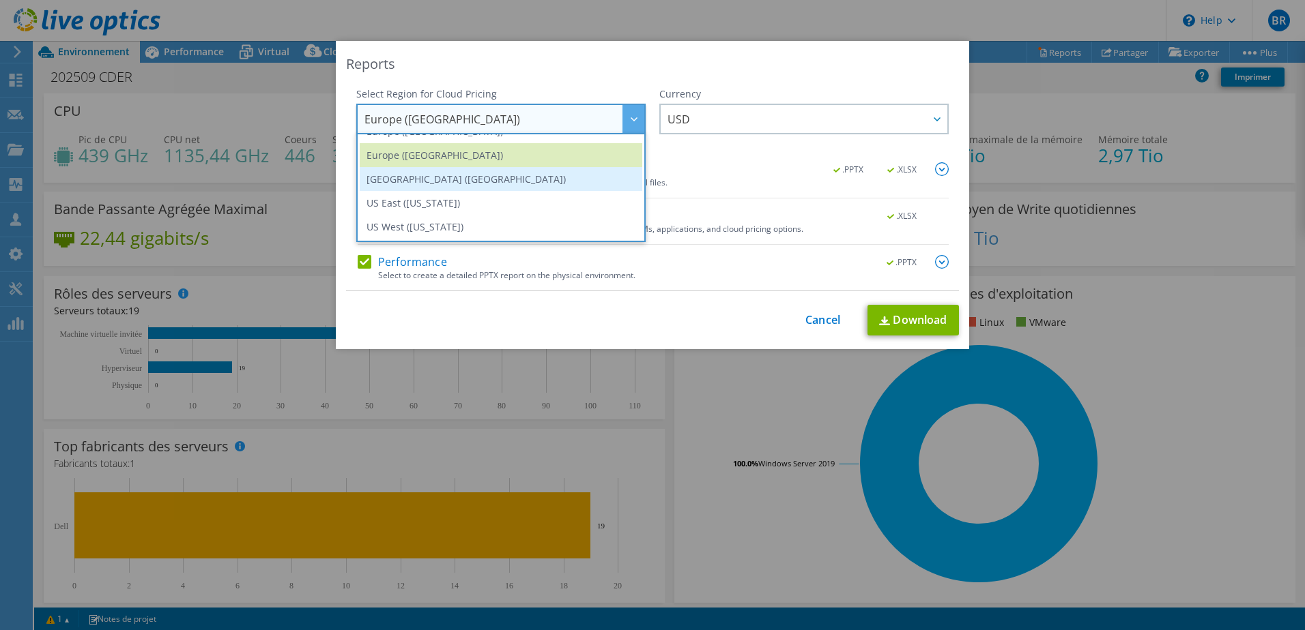
scroll to position [116, 0]
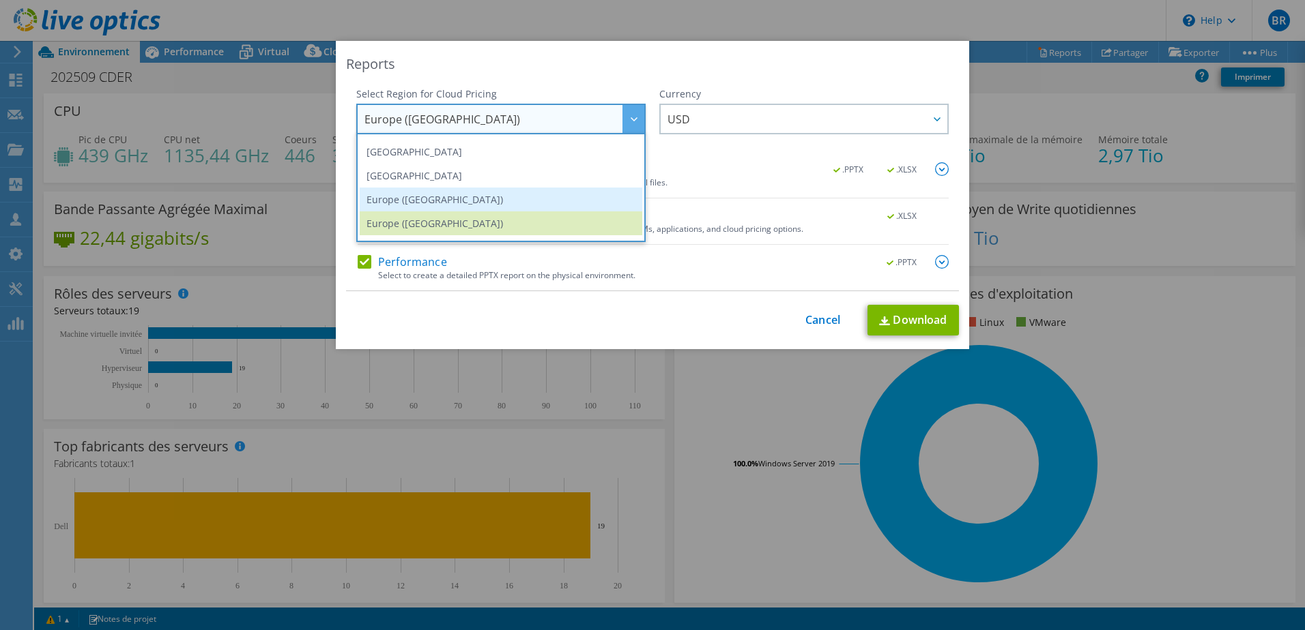
click at [469, 197] on li "Europe ([GEOGRAPHIC_DATA])" at bounding box center [501, 200] width 282 height 24
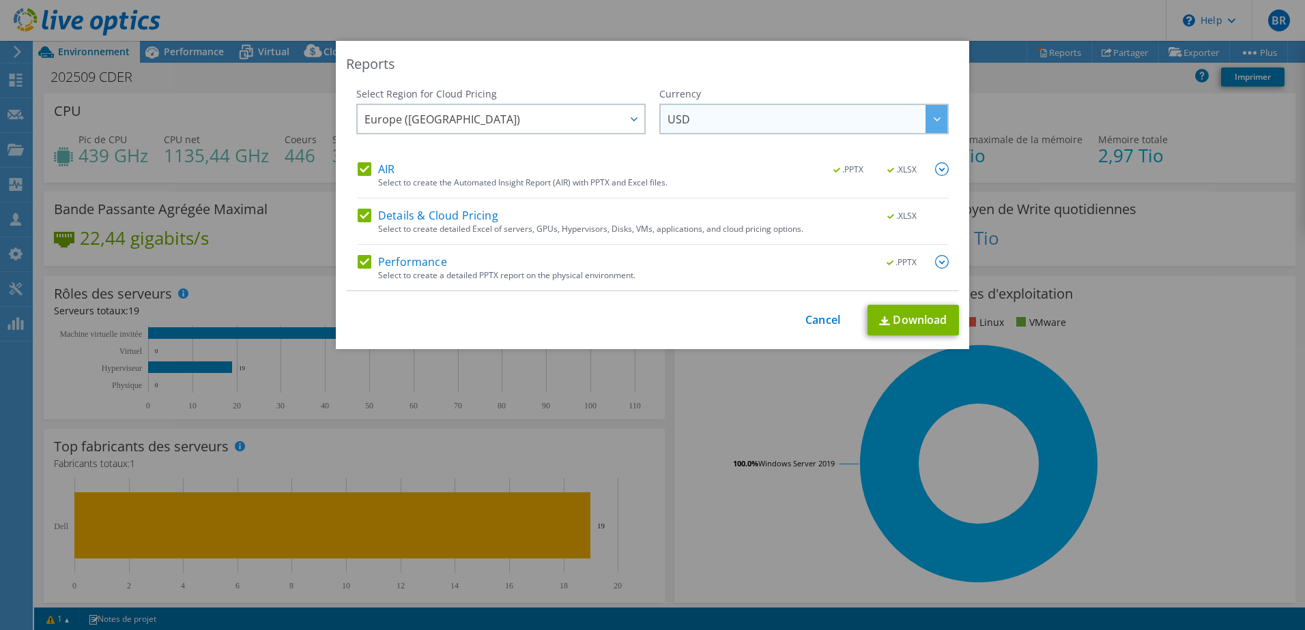
click at [715, 121] on span "USD" at bounding box center [807, 119] width 280 height 28
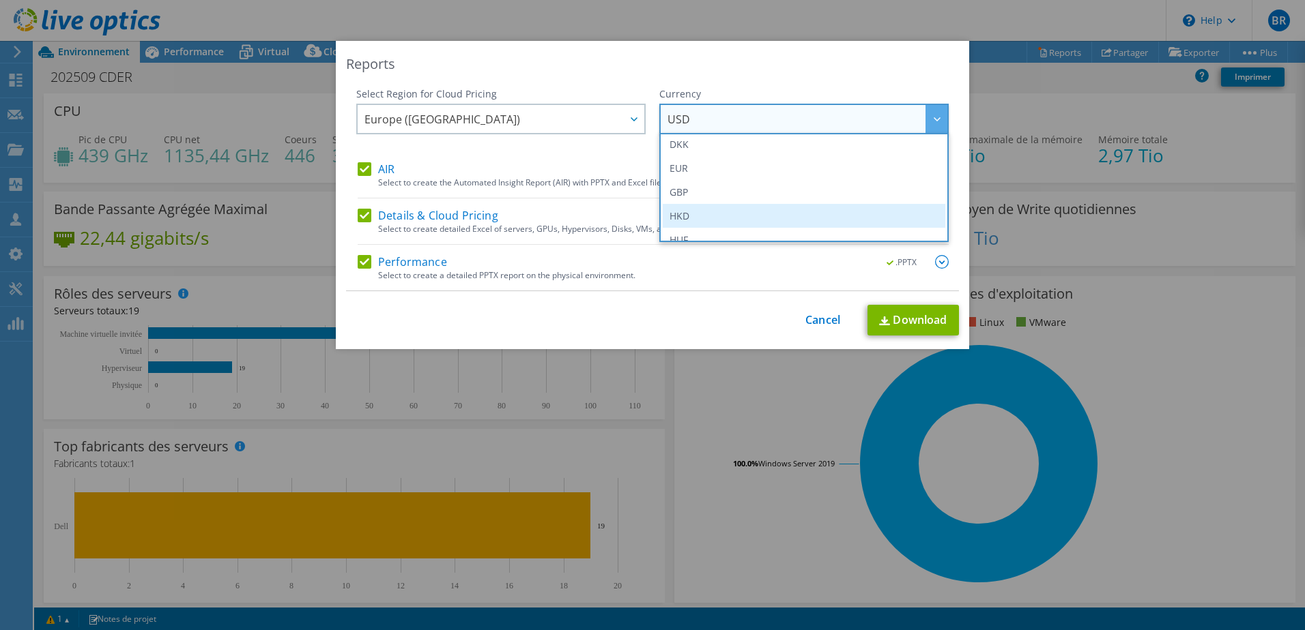
scroll to position [154, 0]
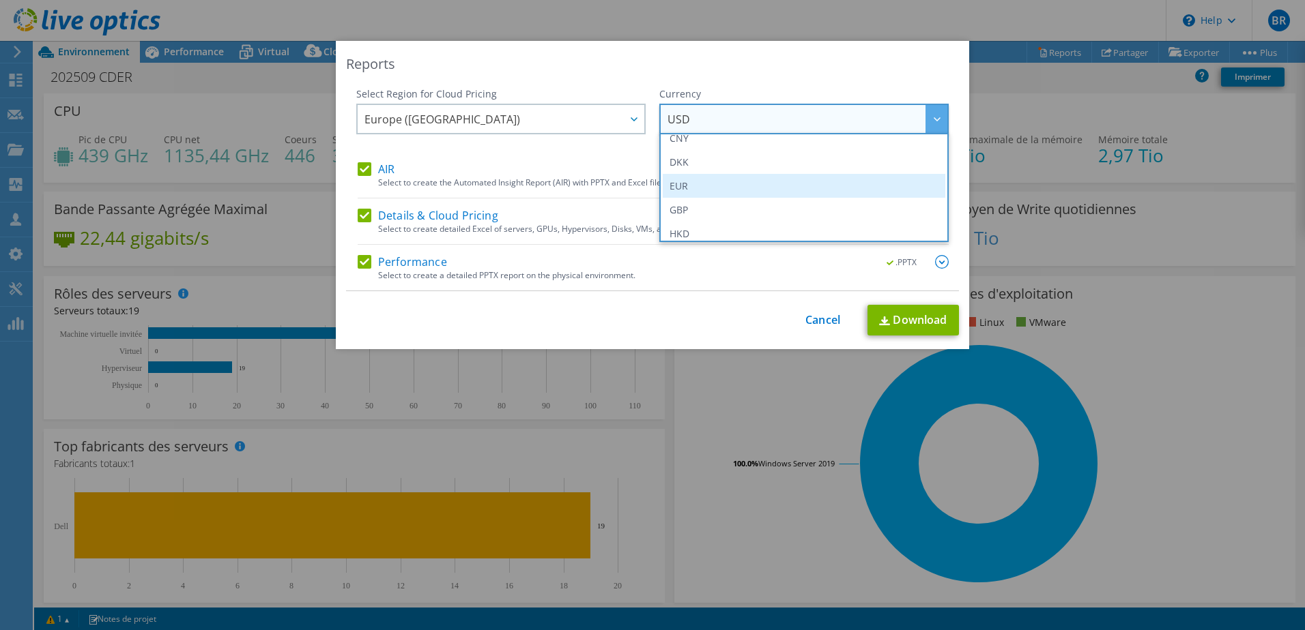
click at [689, 186] on li "EUR" at bounding box center [804, 186] width 282 height 24
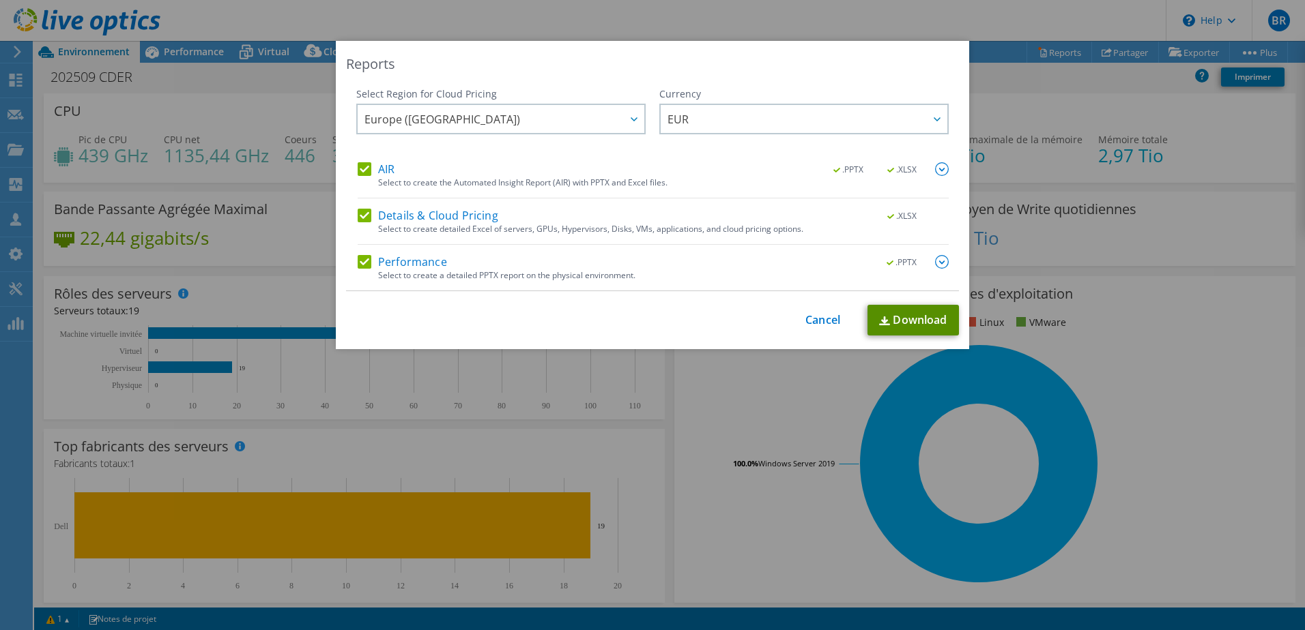
click at [928, 316] on link "Download" at bounding box center [912, 320] width 91 height 31
click at [1180, 348] on div "Reports Select Region for Cloud Pricing Asia Pacific (Hong Kong) Asia Pacific (…" at bounding box center [652, 315] width 1305 height 549
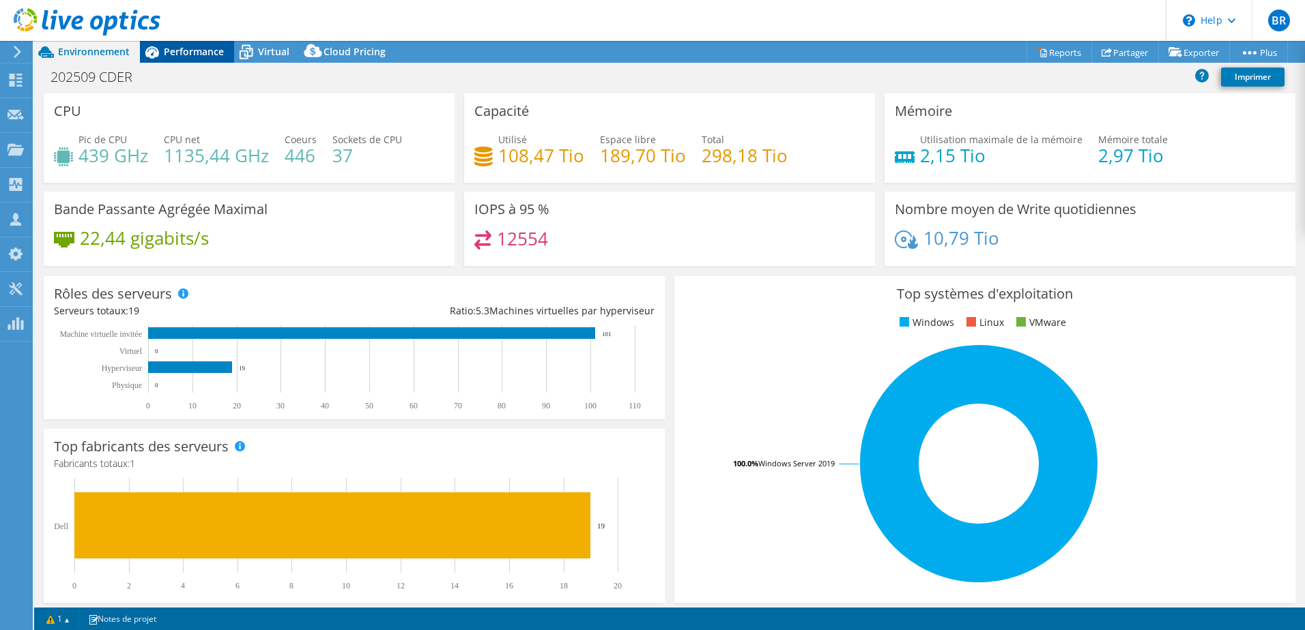
click at [201, 50] on span "Performance" at bounding box center [194, 51] width 60 height 13
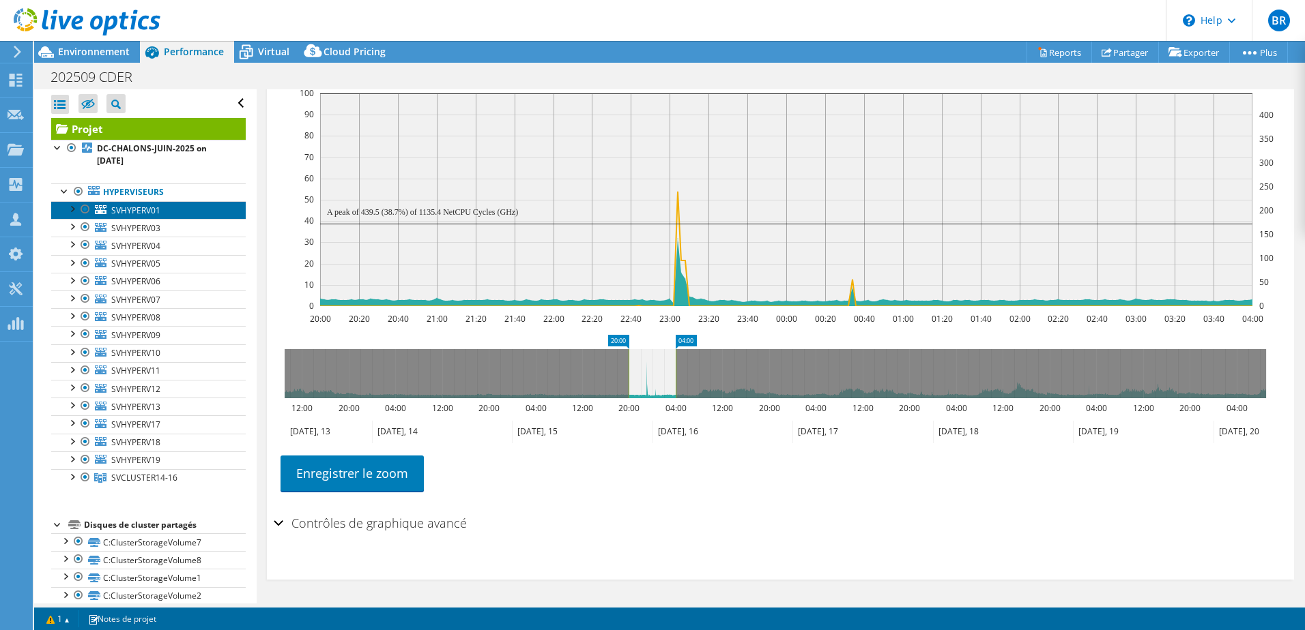
click at [134, 209] on span "SVHYPERV01" at bounding box center [135, 211] width 49 height 12
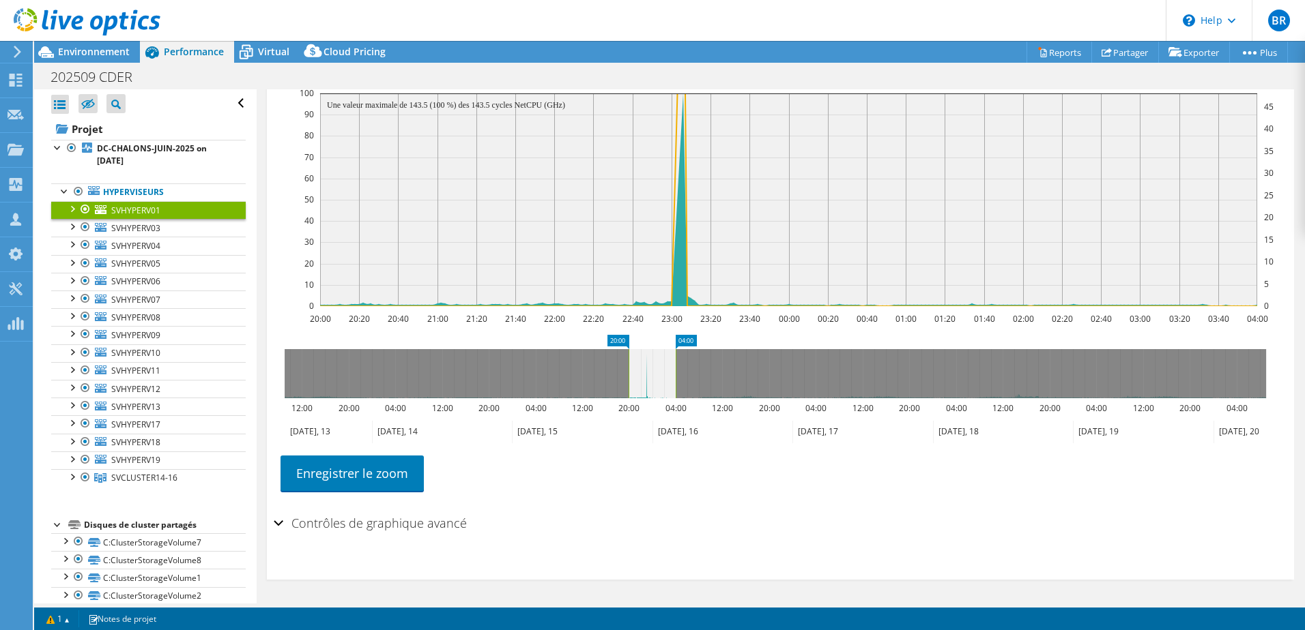
scroll to position [299, 0]
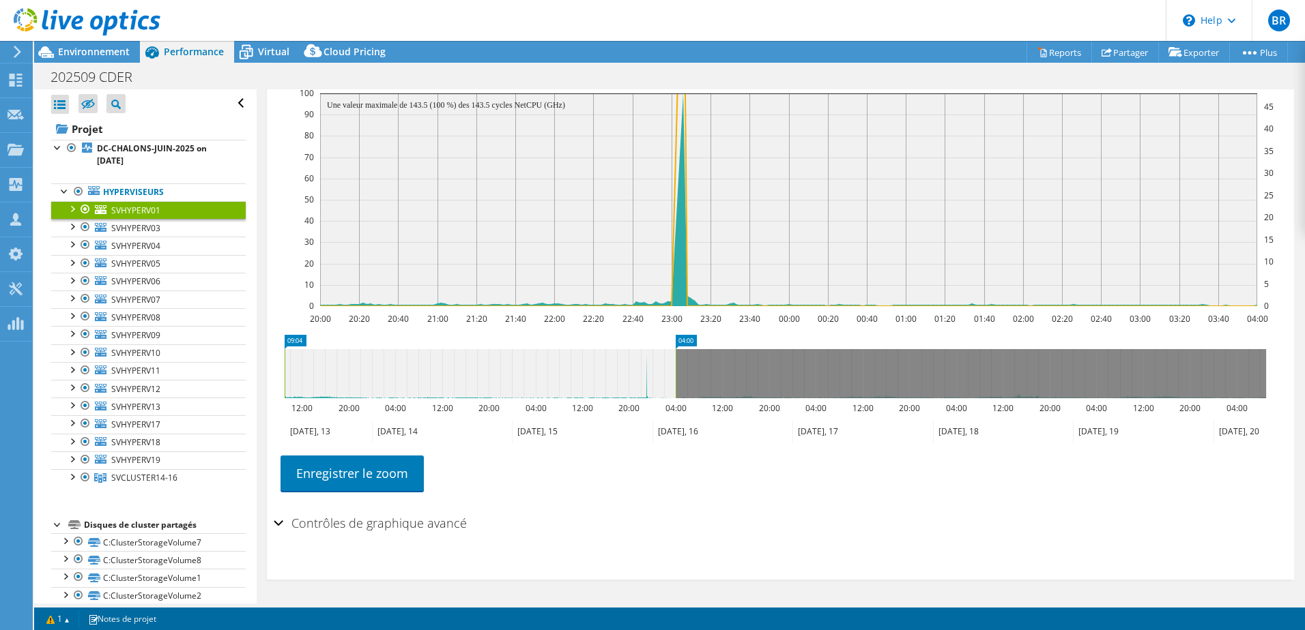
drag, startPoint x: 628, startPoint y: 369, endPoint x: 257, endPoint y: 308, distance: 376.2
click at [257, 308] on div "SVHYPERV01 Détails Système d'exploitation Microsoft Windows Server 2019 Standar…" at bounding box center [780, 197] width 1047 height 813
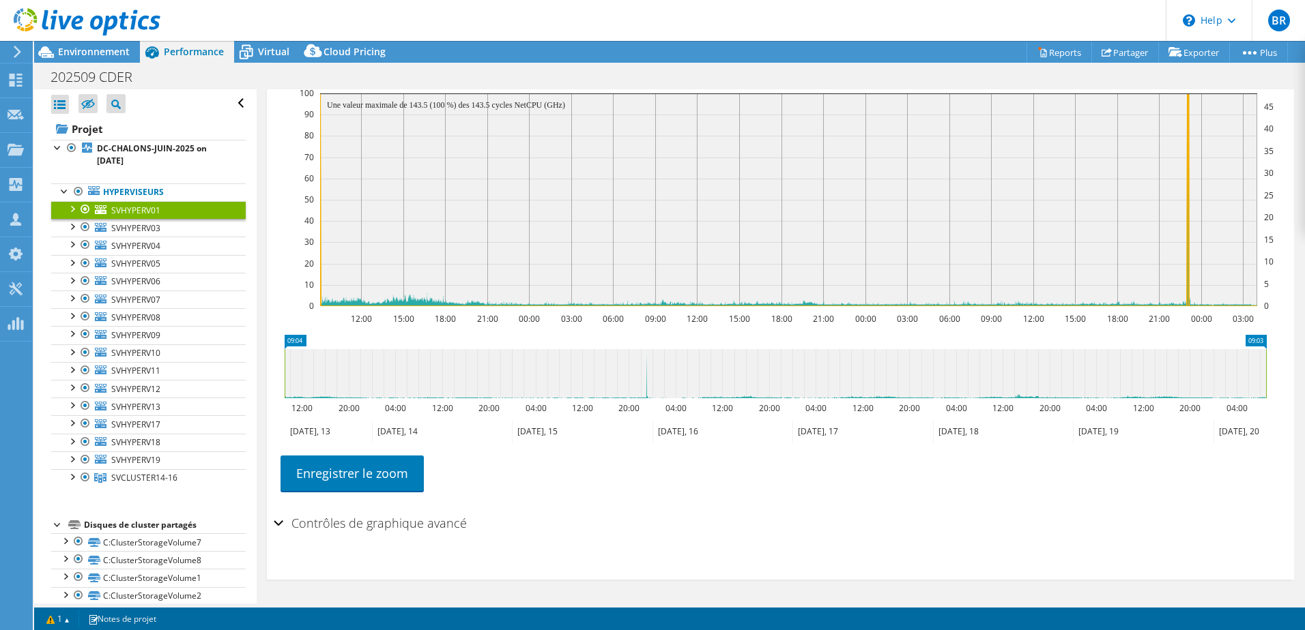
drag, startPoint x: 676, startPoint y: 364, endPoint x: 1440, endPoint y: 415, distance: 765.8
click at [1304, 415] on html "BR Membre de l'équipe Bertrand ROBLIN broblin@adista.fr adista My Profile Log O…" at bounding box center [652, 315] width 1305 height 630
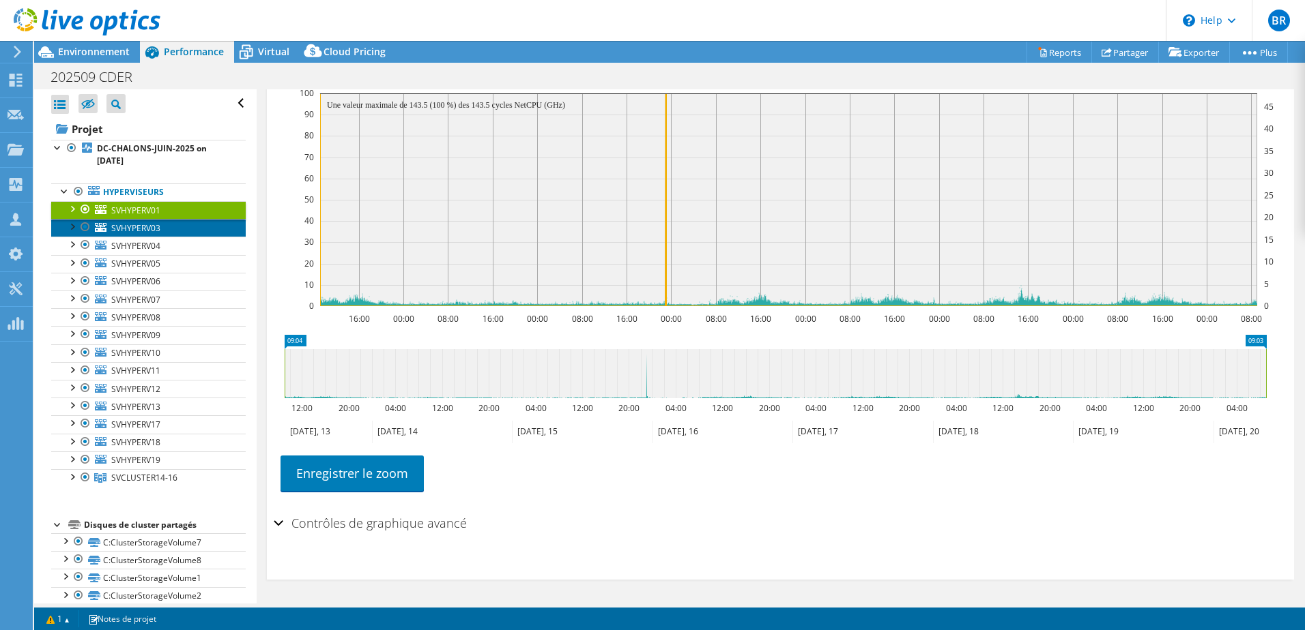
click at [140, 230] on span "SVHYPERV03" at bounding box center [135, 228] width 49 height 12
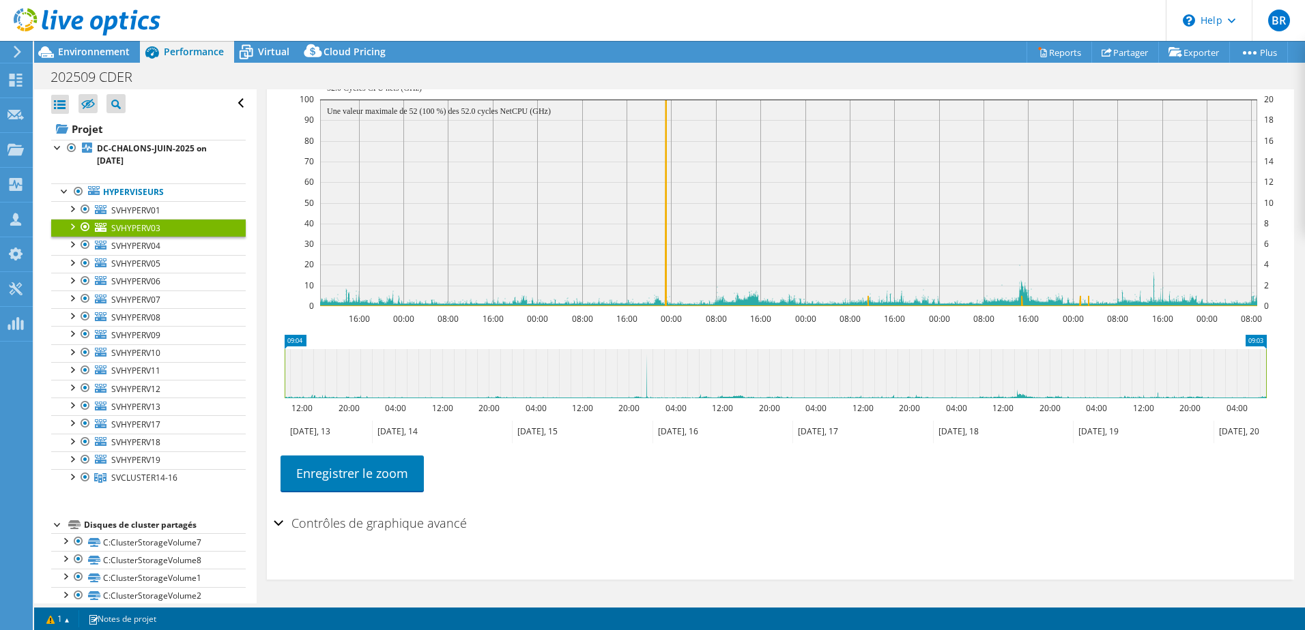
scroll to position [162, 0]
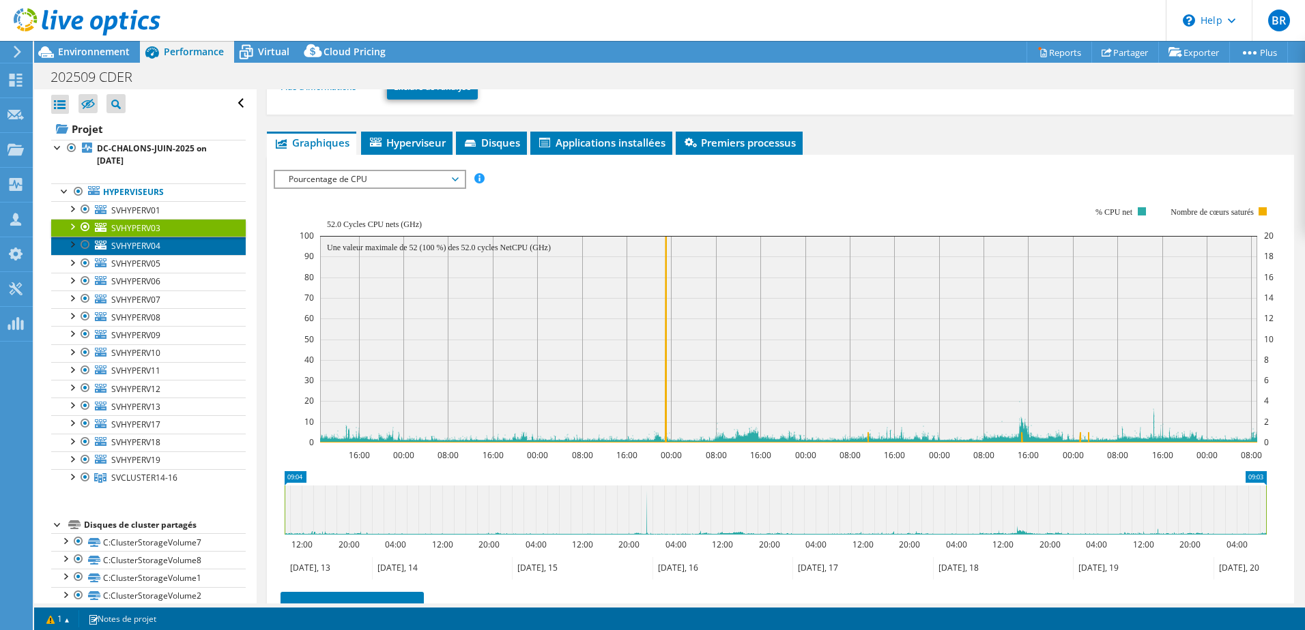
click at [147, 242] on span "SVHYPERV04" at bounding box center [135, 246] width 49 height 12
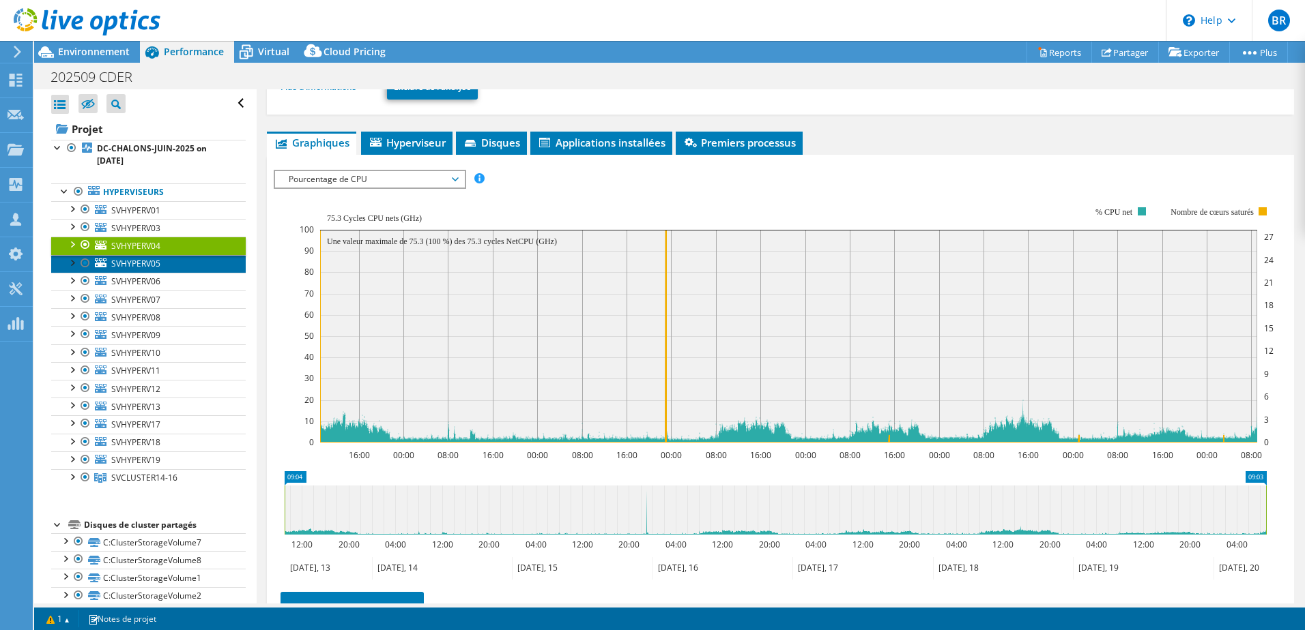
click at [144, 264] on span "SVHYPERV05" at bounding box center [135, 264] width 49 height 12
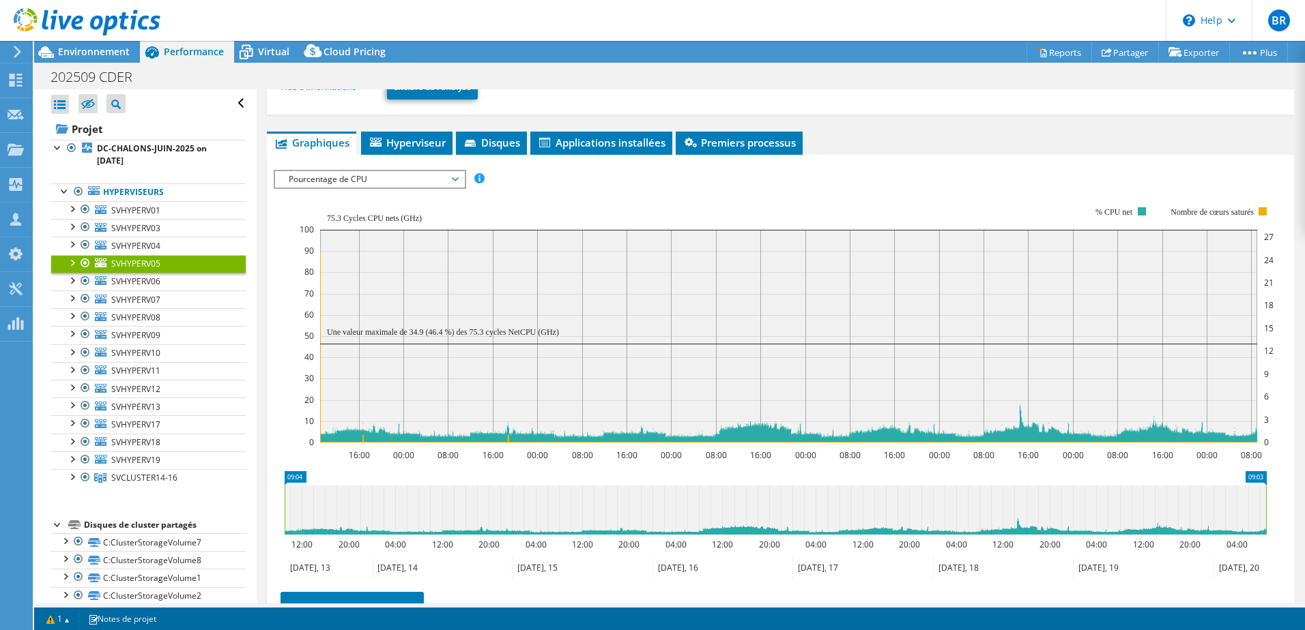
click at [71, 260] on div at bounding box center [72, 262] width 14 height 14
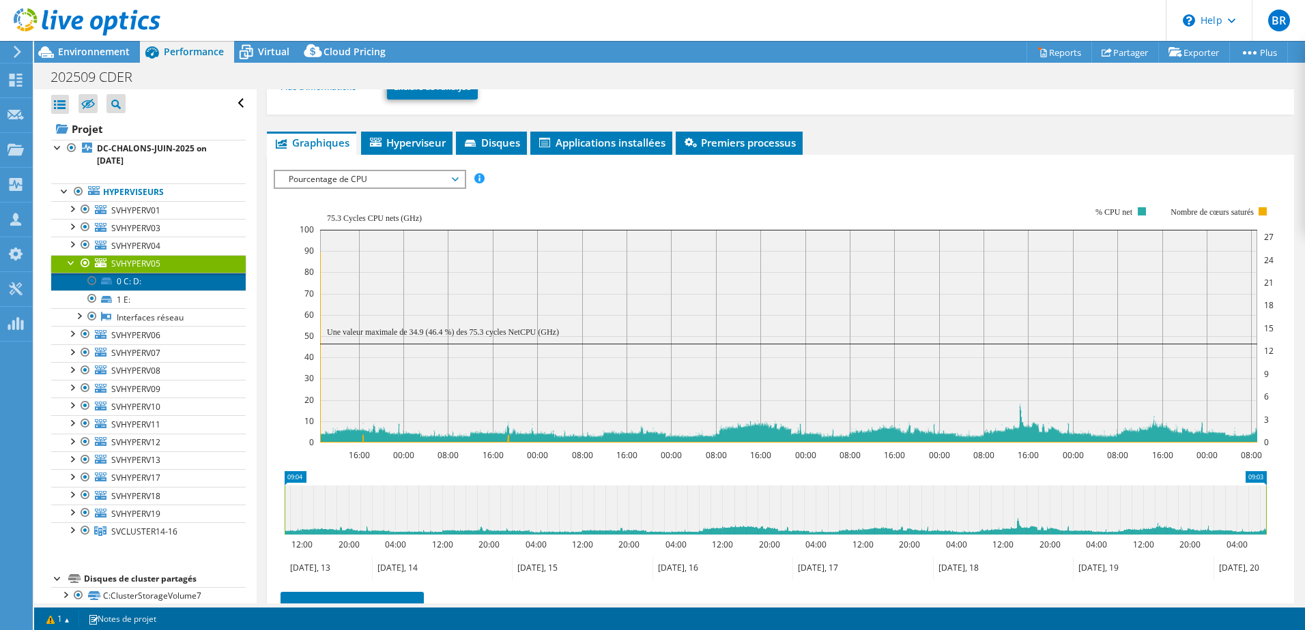
click at [132, 287] on link "0 C: D:" at bounding box center [148, 282] width 194 height 18
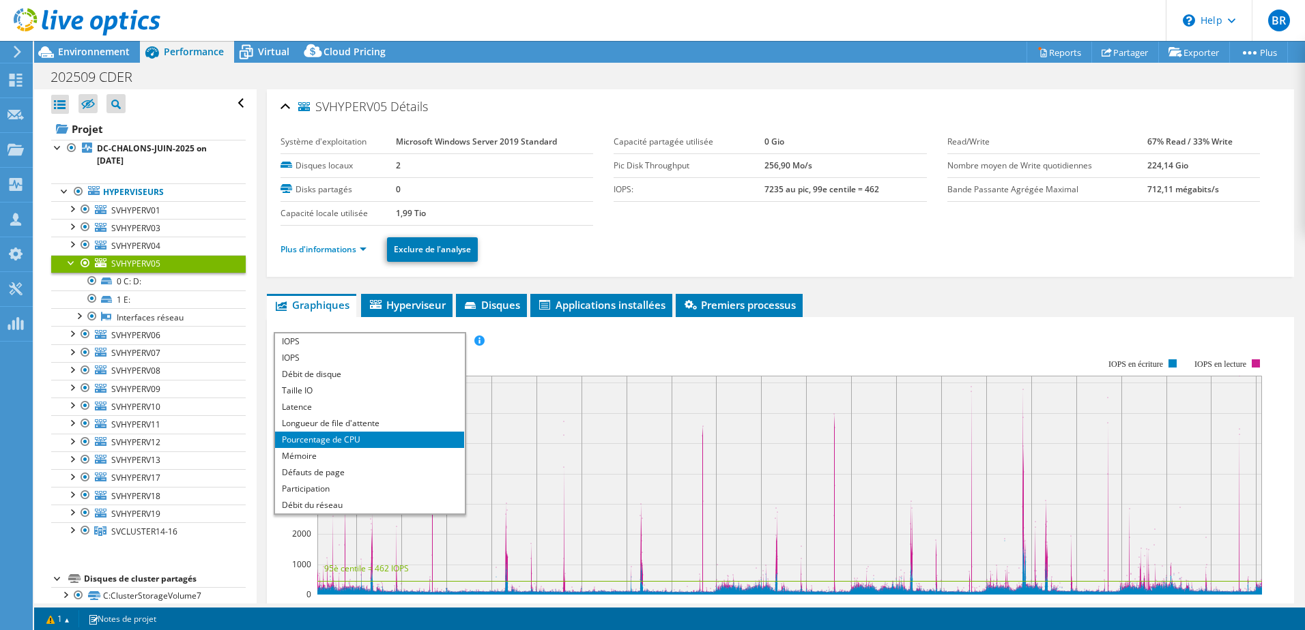
select select "USD"
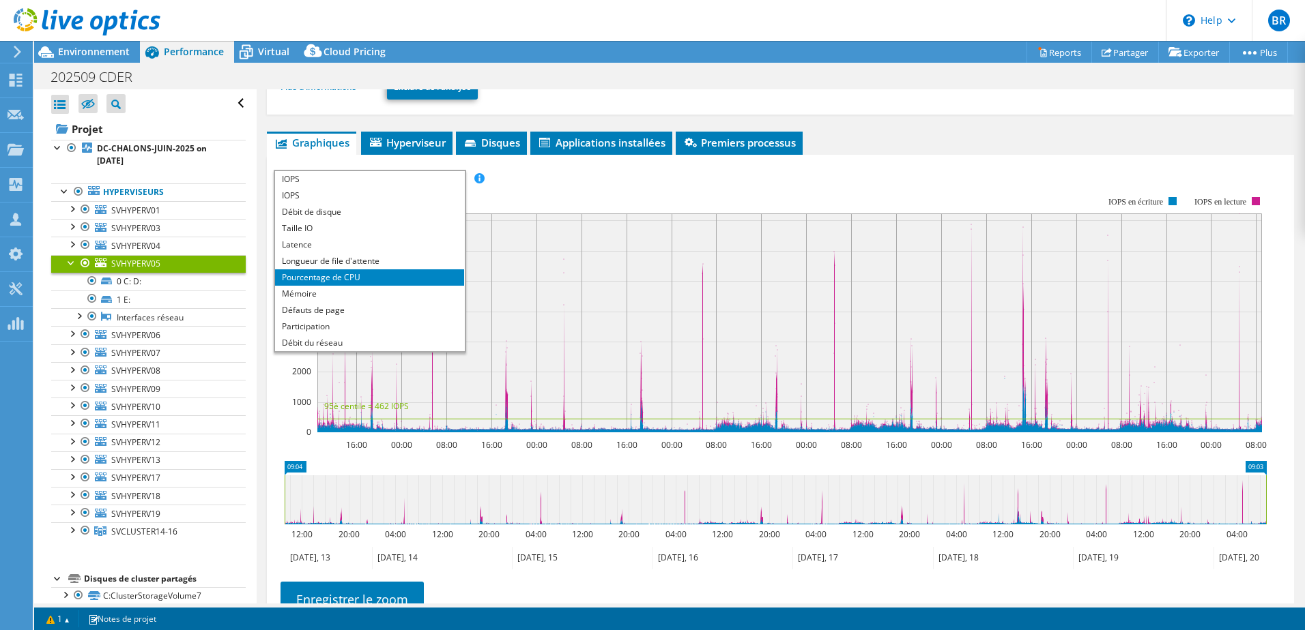
click at [347, 278] on li "Pourcentage de CPU" at bounding box center [369, 278] width 189 height 16
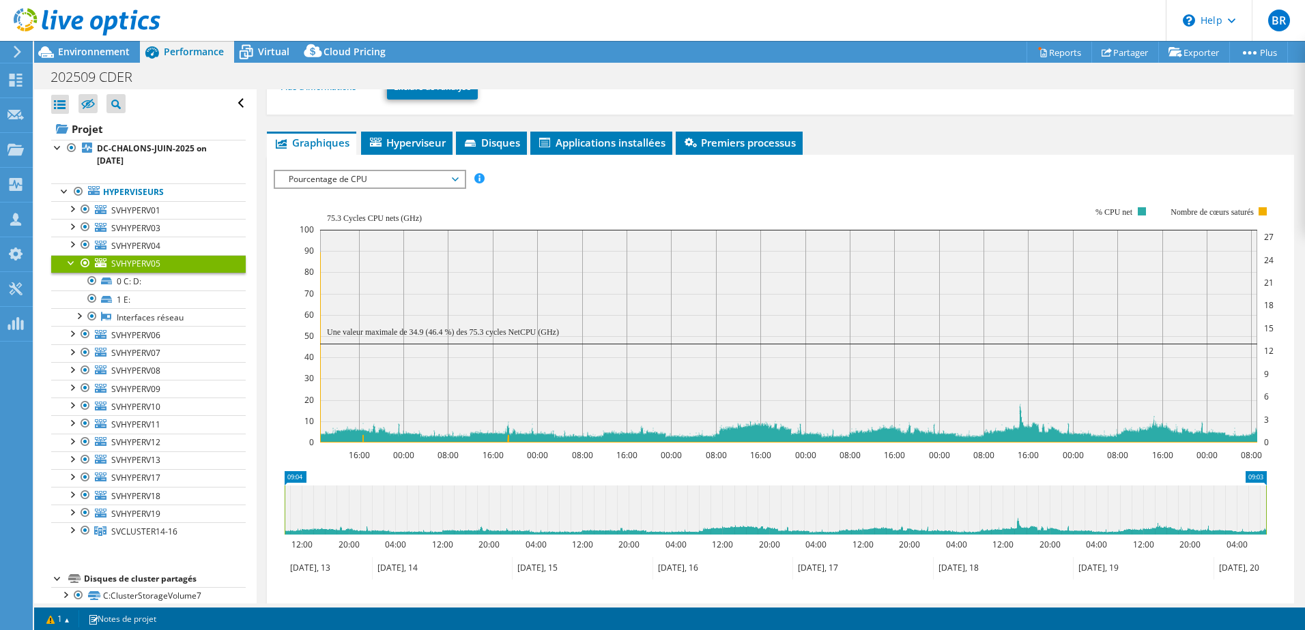
click at [71, 261] on div at bounding box center [72, 262] width 14 height 14
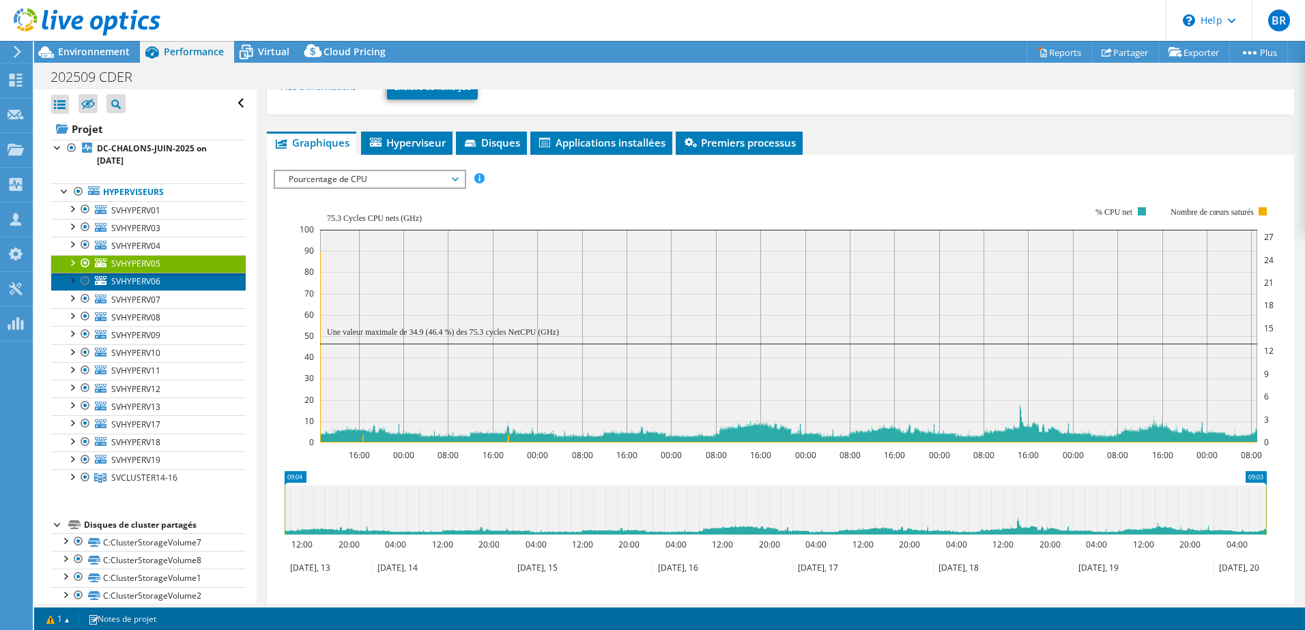
click at [128, 285] on span "SVHYPERV06" at bounding box center [135, 282] width 49 height 12
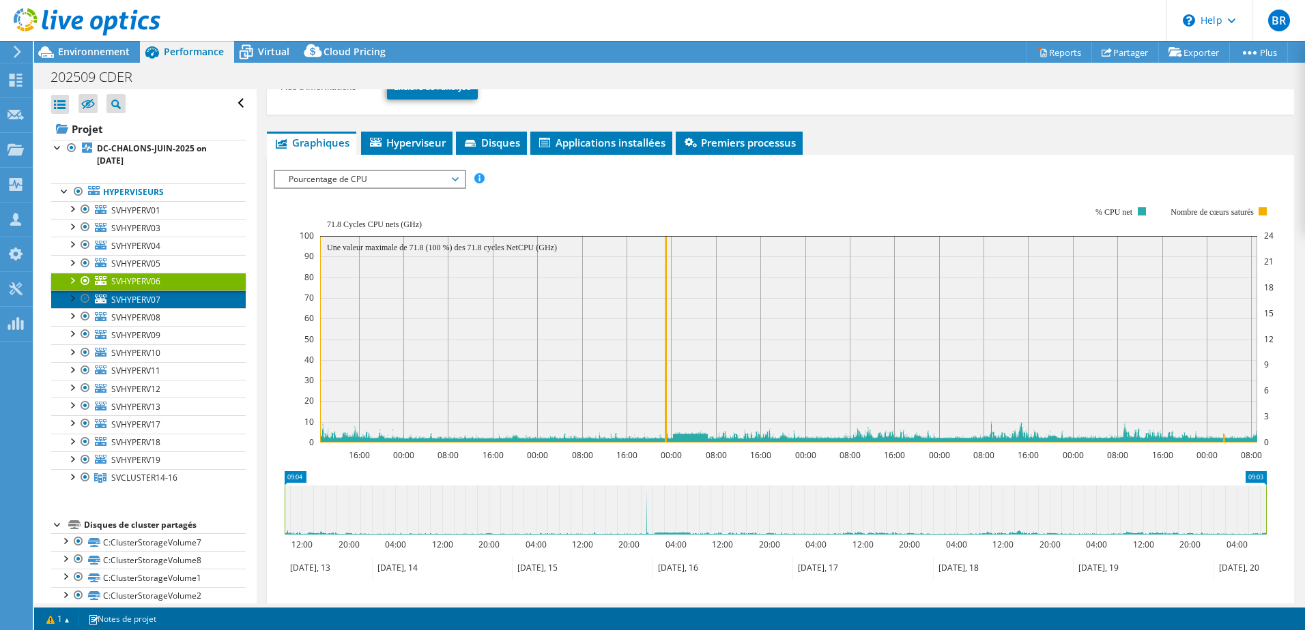
click at [138, 302] on span "SVHYPERV07" at bounding box center [135, 300] width 49 height 12
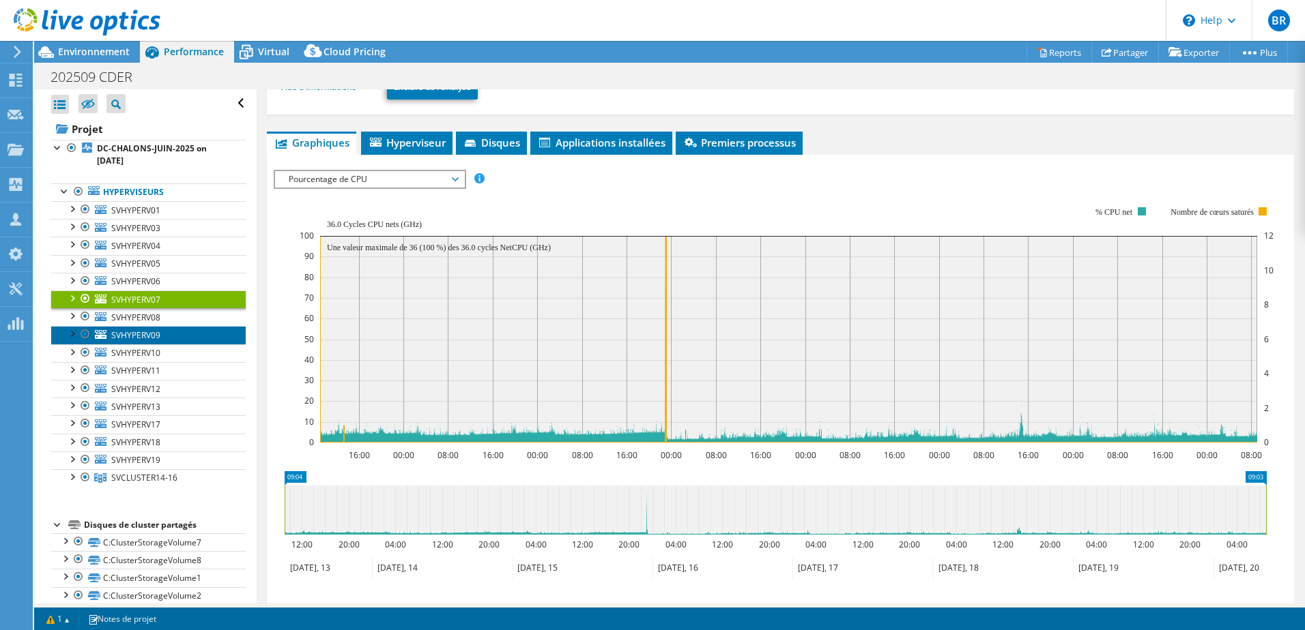
click at [139, 328] on link "SVHYPERV09" at bounding box center [148, 335] width 194 height 18
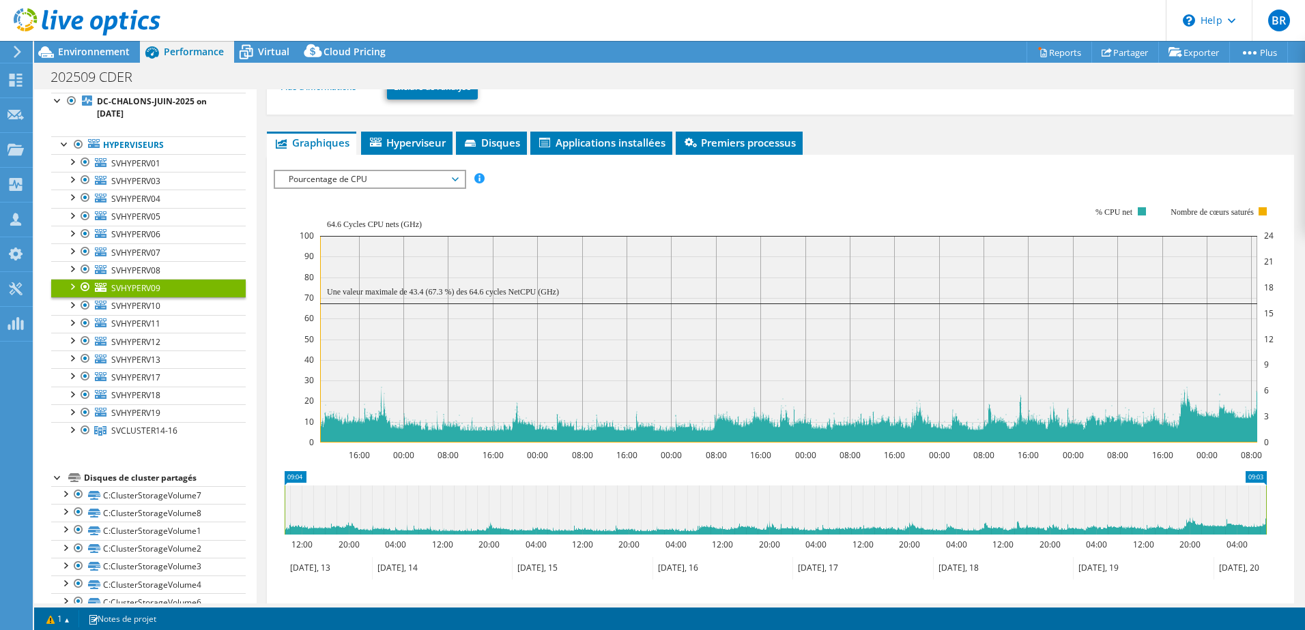
scroll to position [68, 0]
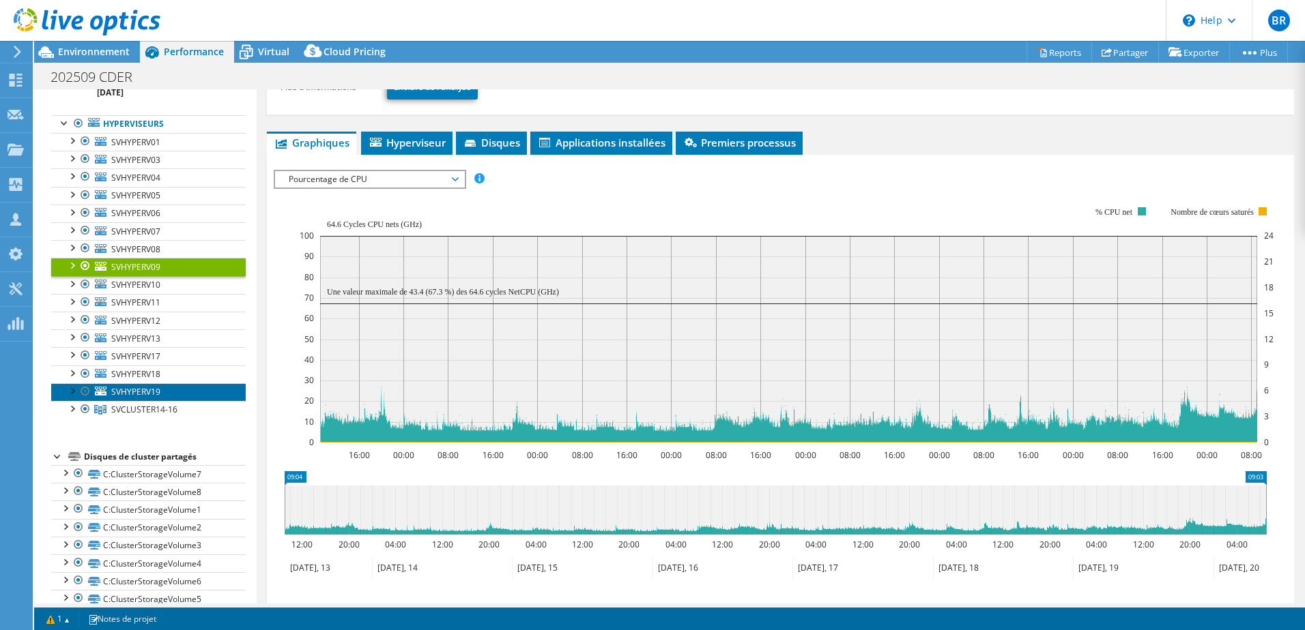
click at [121, 386] on link "SVHYPERV19" at bounding box center [148, 392] width 194 height 18
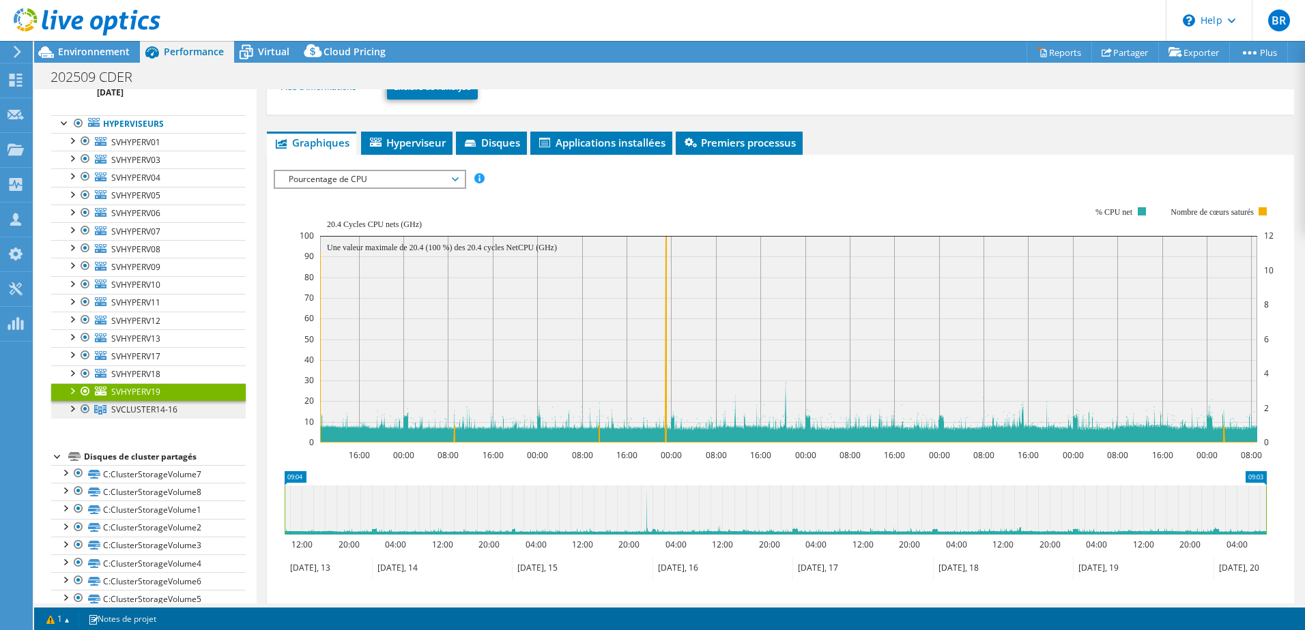
click at [132, 405] on span "SVCLUSTER14-16" at bounding box center [144, 410] width 66 height 12
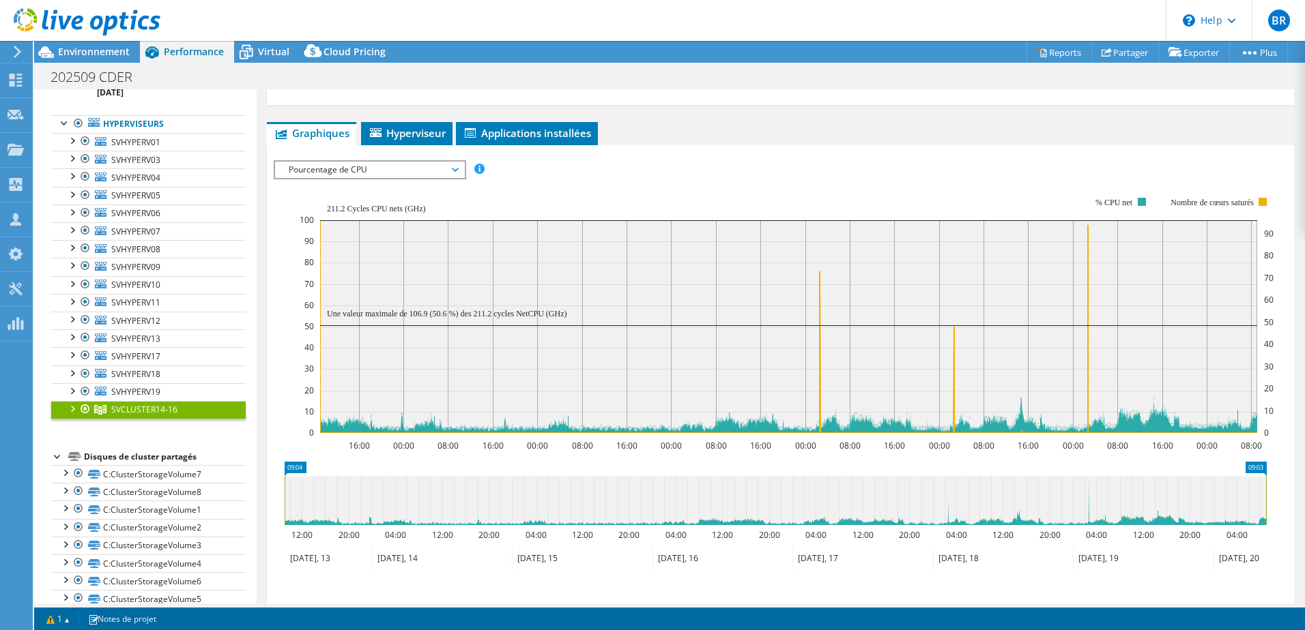
click at [73, 404] on div at bounding box center [72, 408] width 14 height 14
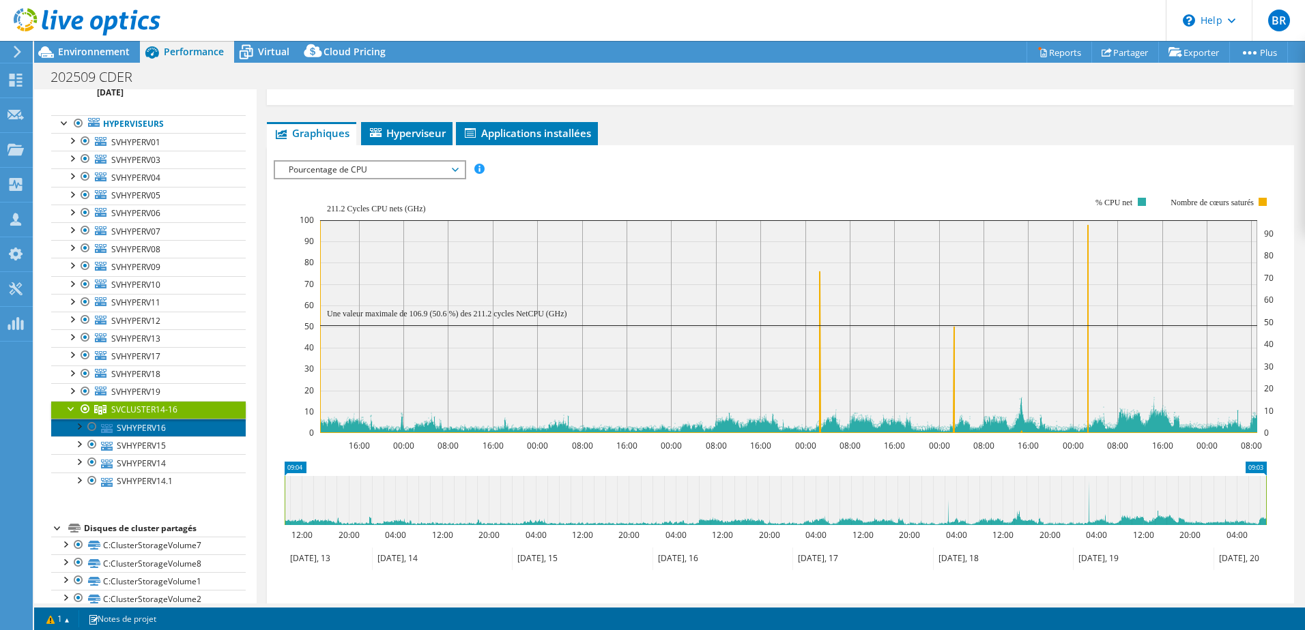
click at [123, 424] on link "SVHYPERV16" at bounding box center [148, 428] width 194 height 18
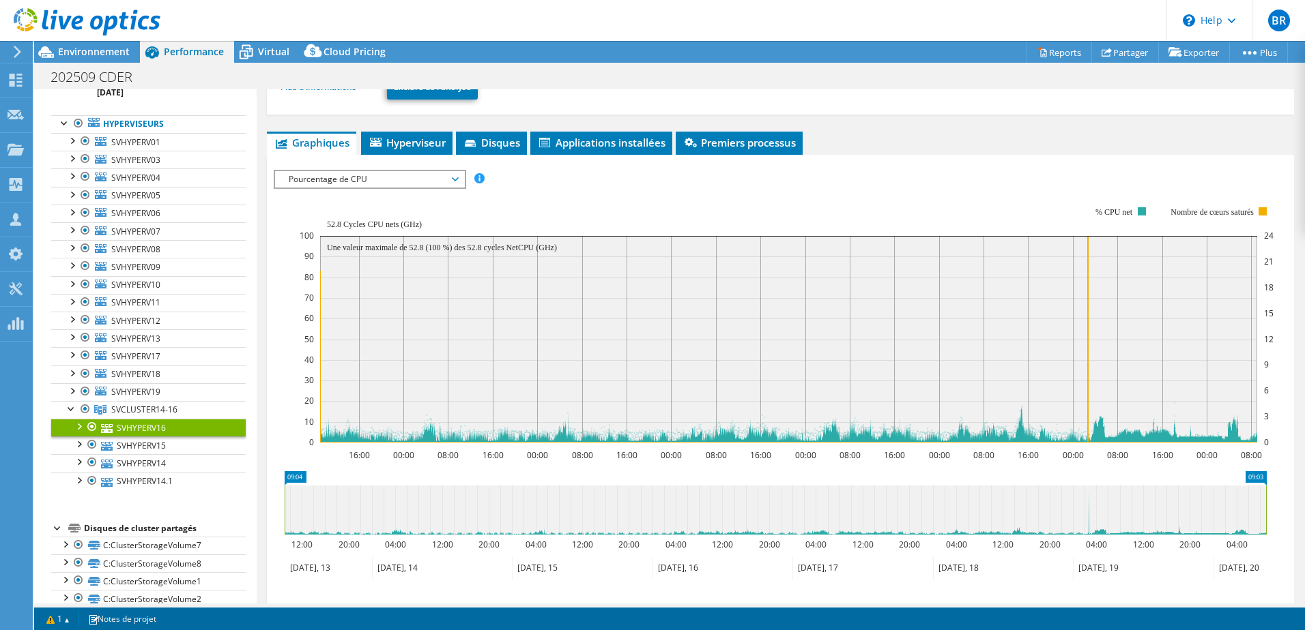
click at [454, 179] on span "Pourcentage de CPU" at bounding box center [369, 179] width 175 height 16
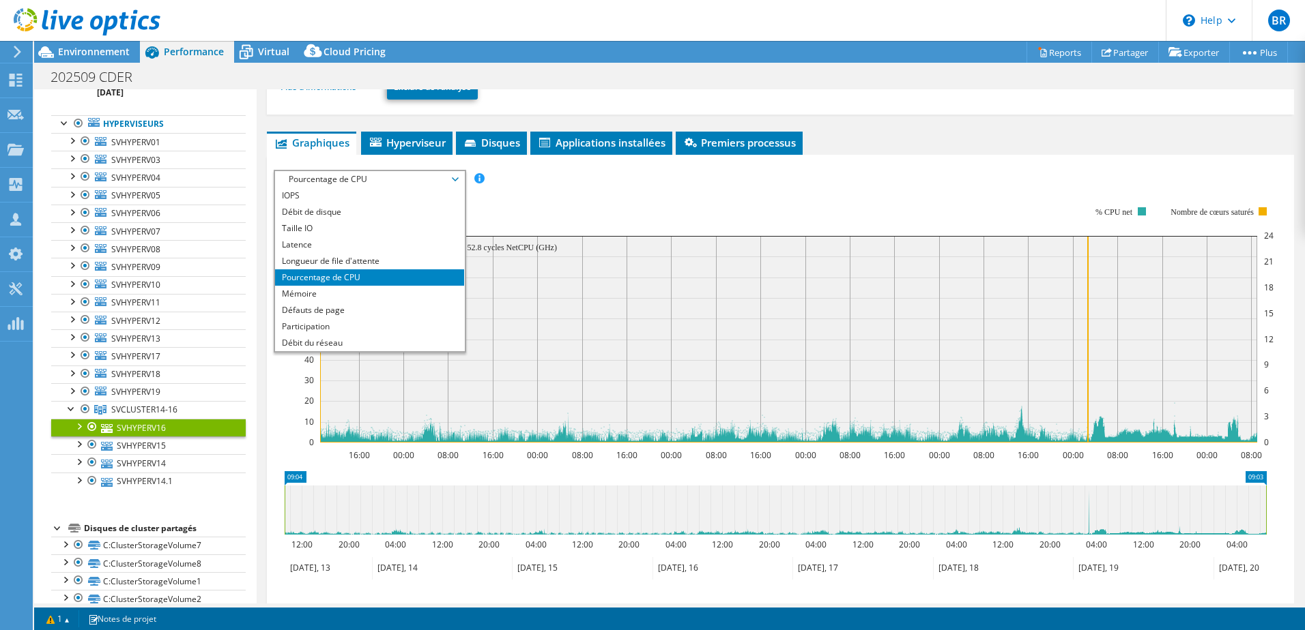
click at [615, 186] on div "IOPS Débit de disque Taille IO Latence Longueur de file d'attente Pourcentage d…" at bounding box center [780, 179] width 1013 height 18
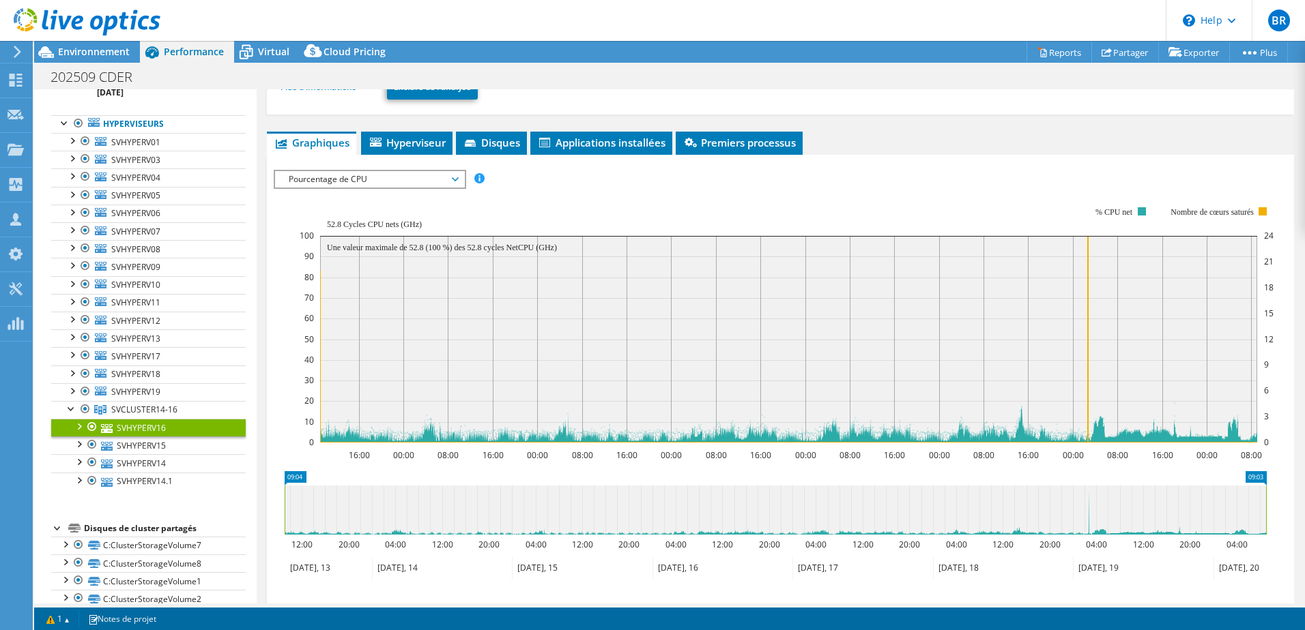
click at [452, 180] on span "Pourcentage de CPU" at bounding box center [369, 179] width 175 height 16
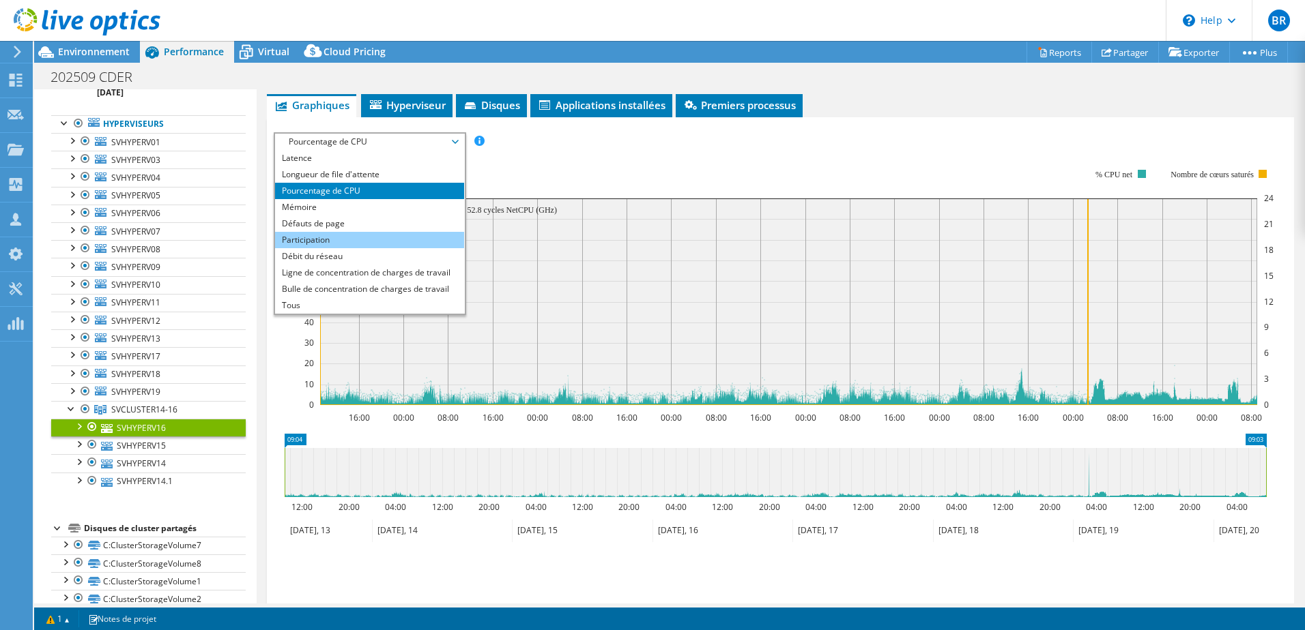
scroll to position [231, 0]
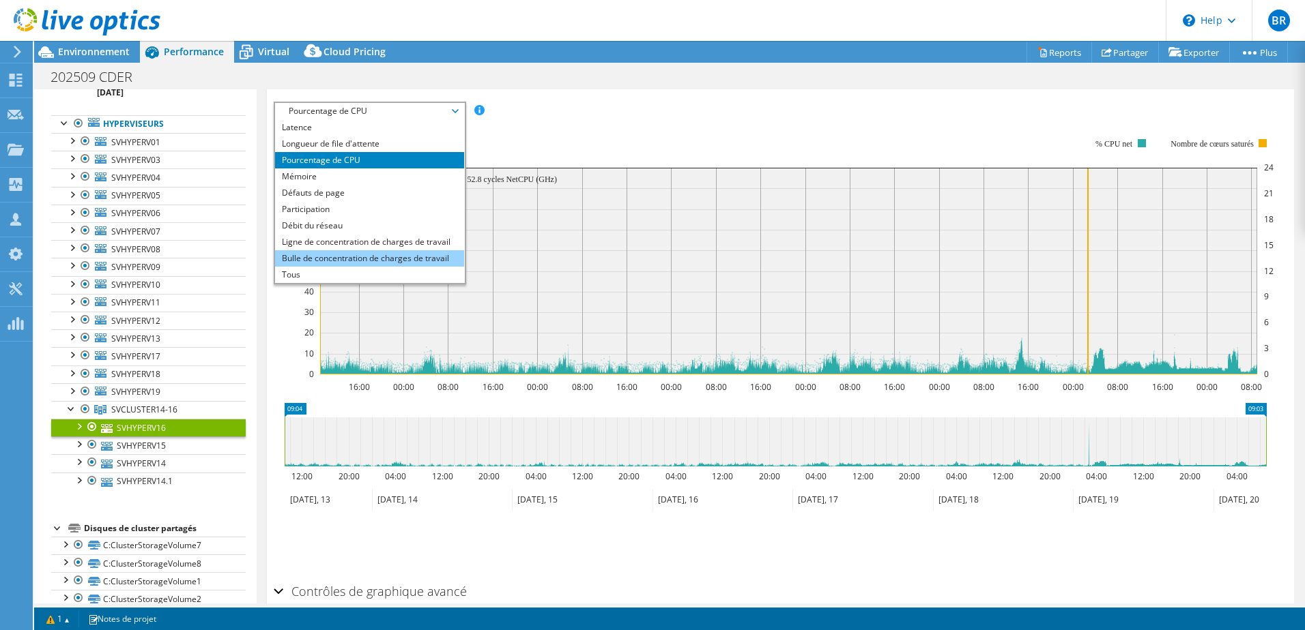
click at [381, 253] on li "Bulle de concentration de charges de travail" at bounding box center [369, 258] width 189 height 16
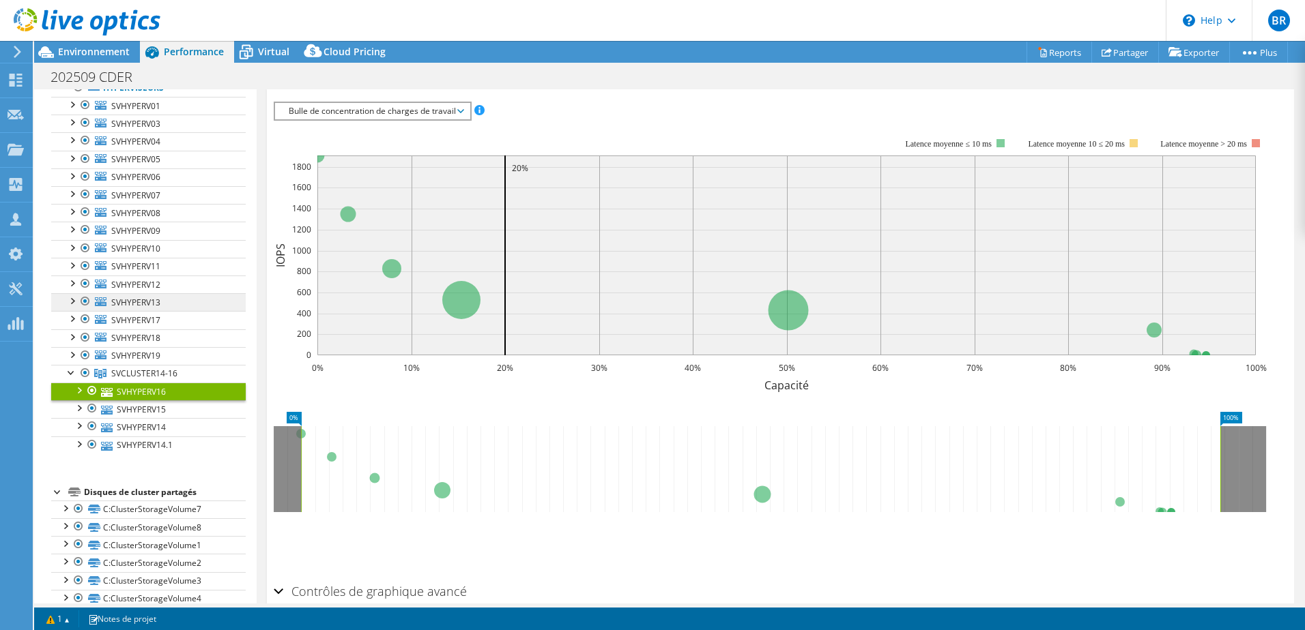
scroll to position [0, 0]
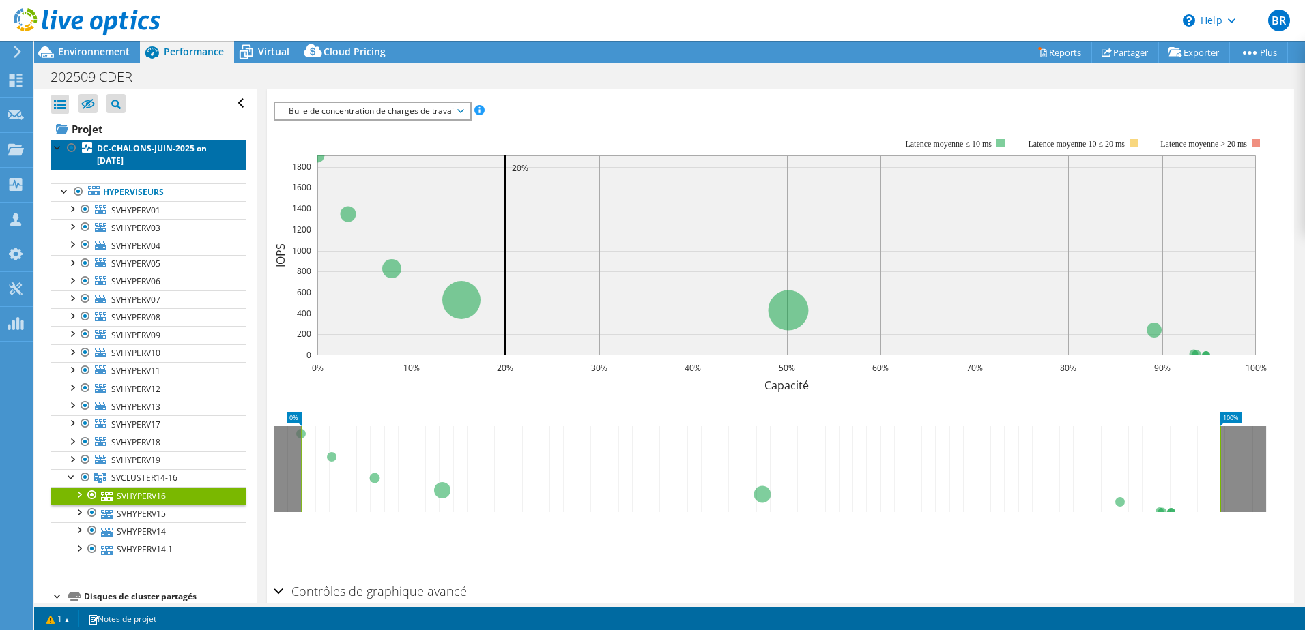
click at [126, 152] on b "DC-CHALONS-JUIN-2025 on [DATE]" at bounding box center [152, 155] width 110 height 24
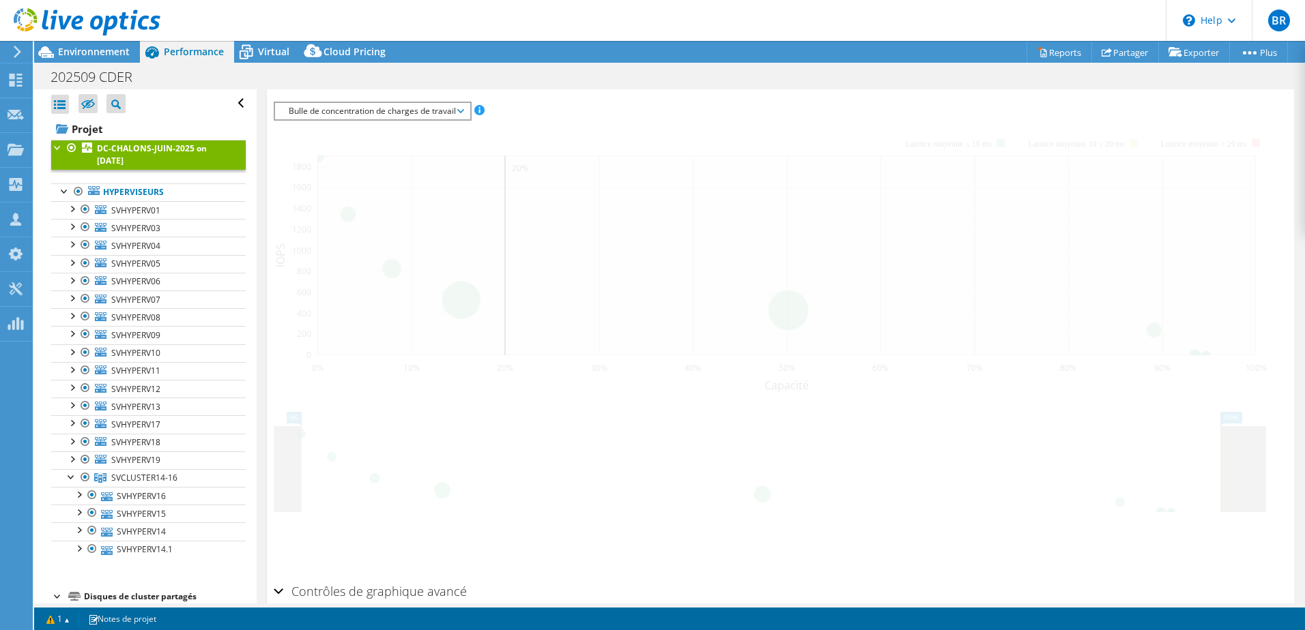
scroll to position [254, 0]
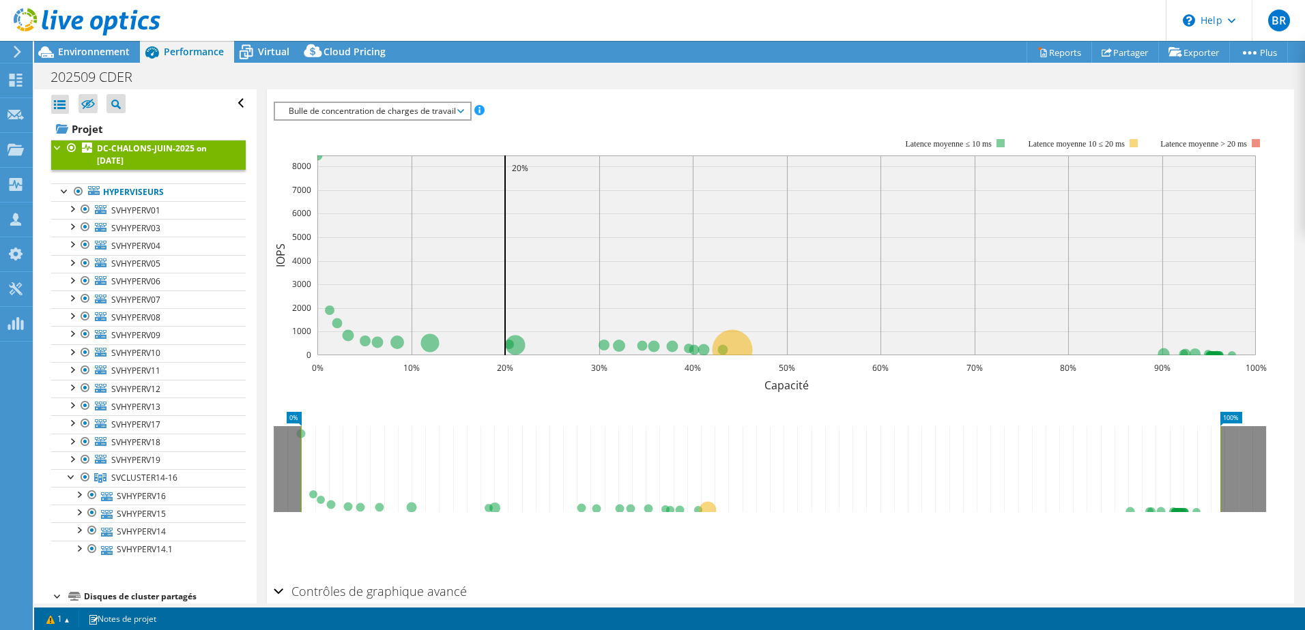
click at [380, 103] on span "Bulle de concentration de charges de travail" at bounding box center [372, 111] width 181 height 16
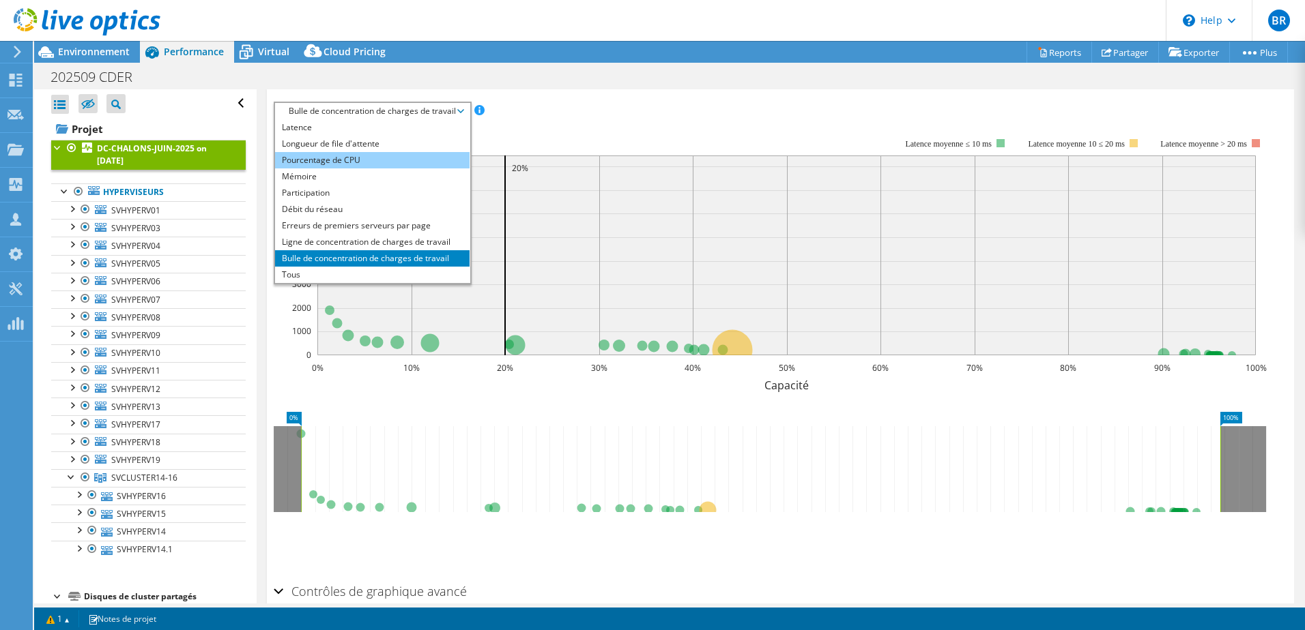
click at [338, 156] on li "Pourcentage de CPU" at bounding box center [372, 160] width 194 height 16
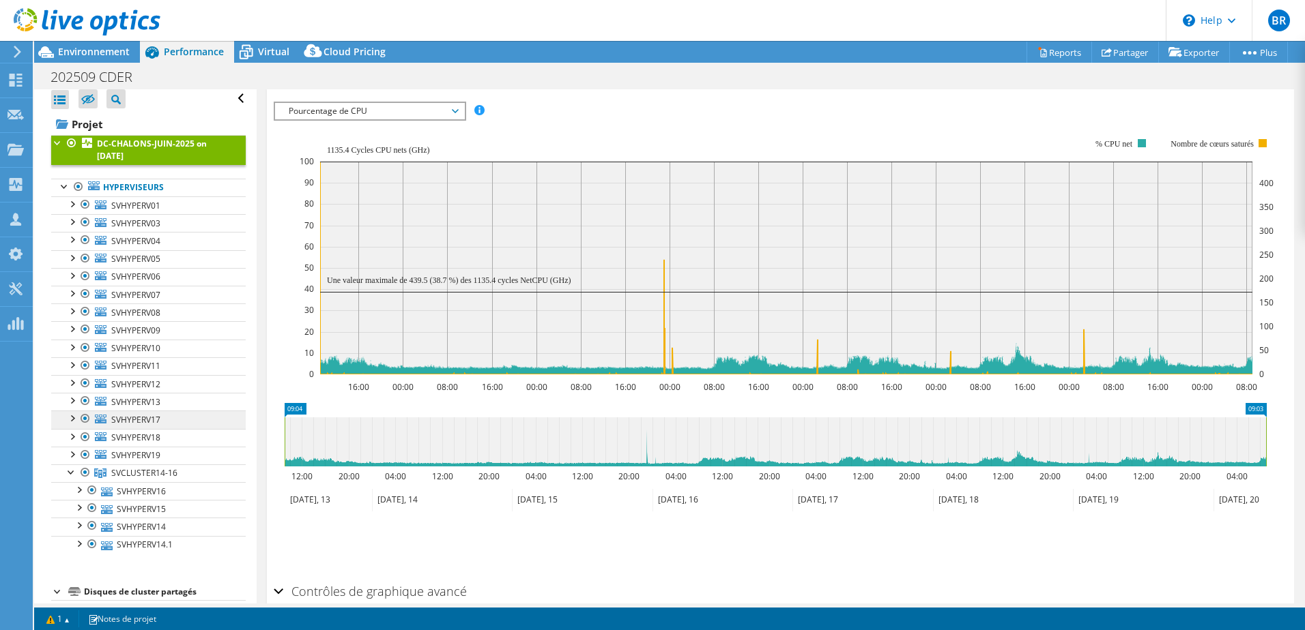
scroll to position [0, 0]
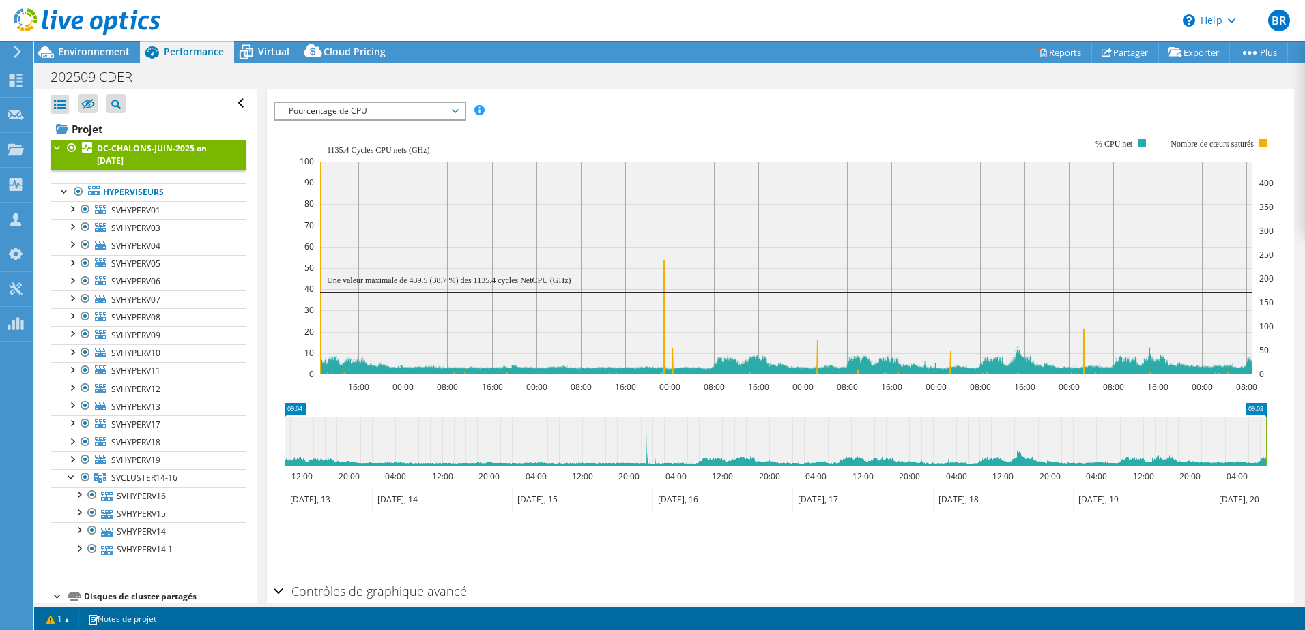
click at [434, 117] on span "Pourcentage de CPU" at bounding box center [369, 111] width 175 height 16
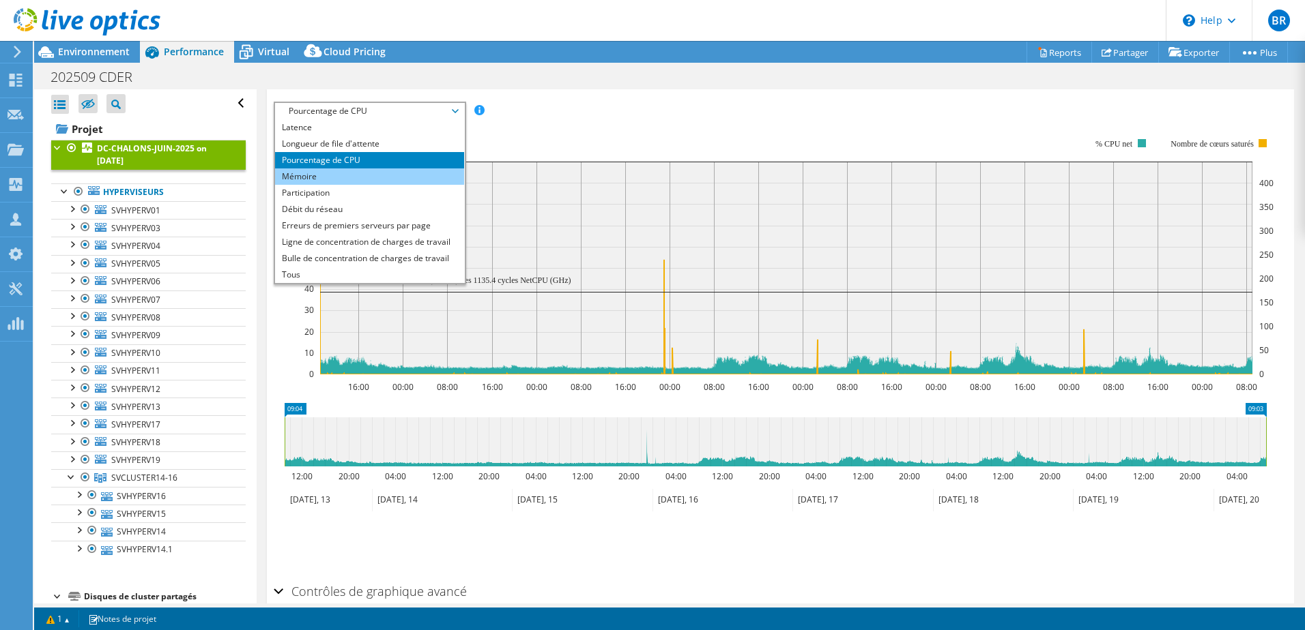
click at [347, 178] on li "Mémoire" at bounding box center [369, 177] width 189 height 16
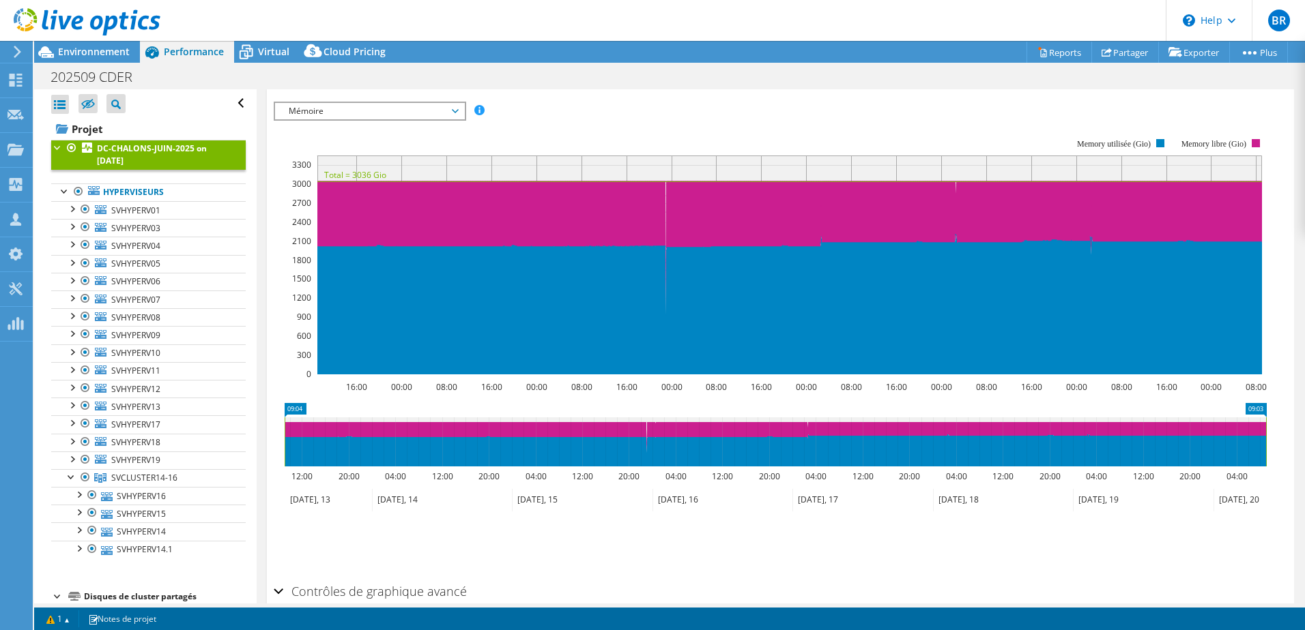
click at [456, 114] on span "Mémoire" at bounding box center [369, 111] width 175 height 16
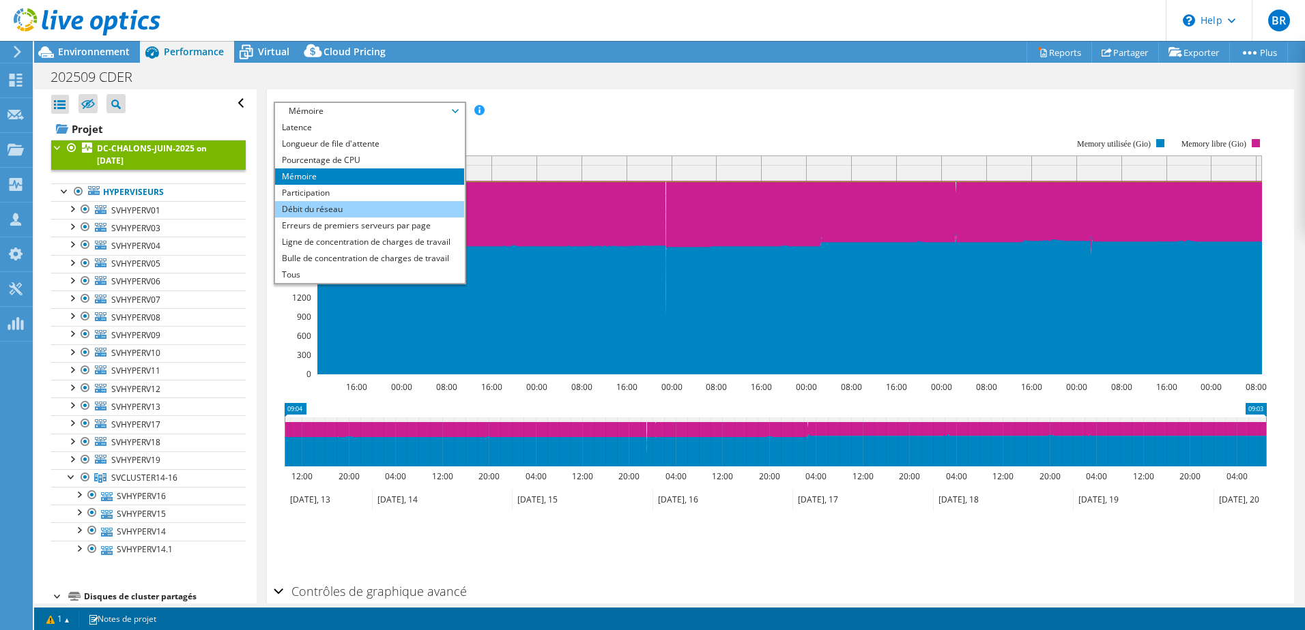
click at [368, 211] on li "Débit du réseau" at bounding box center [369, 209] width 189 height 16
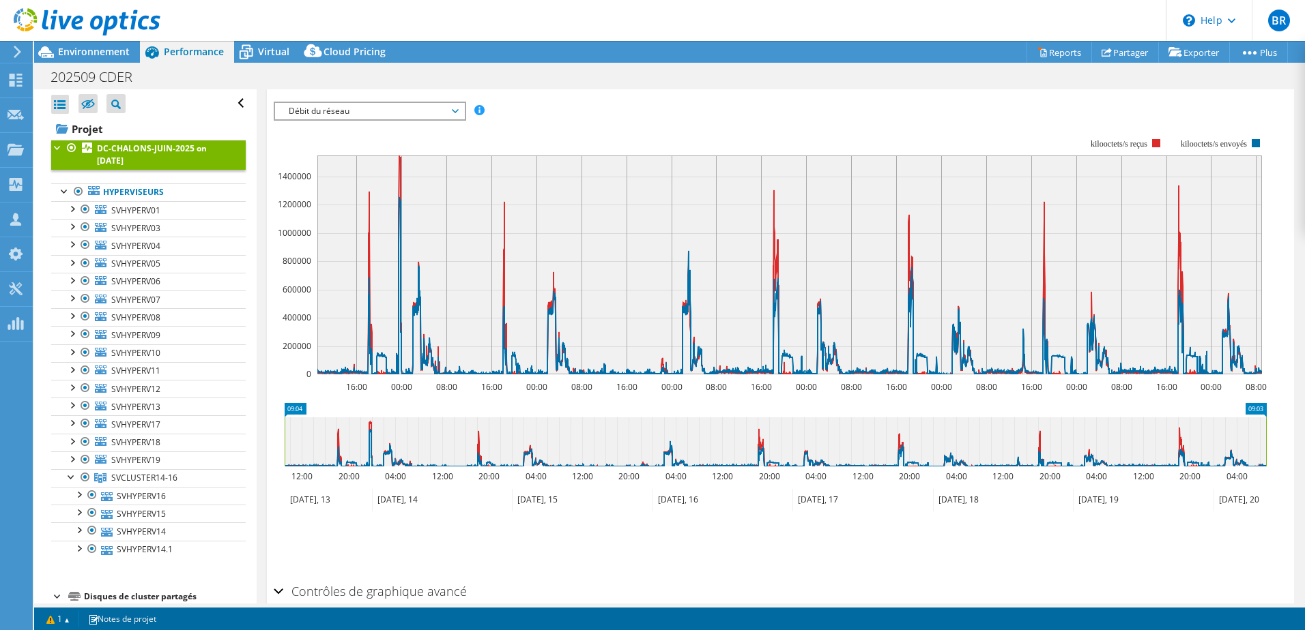
click at [398, 111] on span "Débit du réseau" at bounding box center [369, 111] width 175 height 16
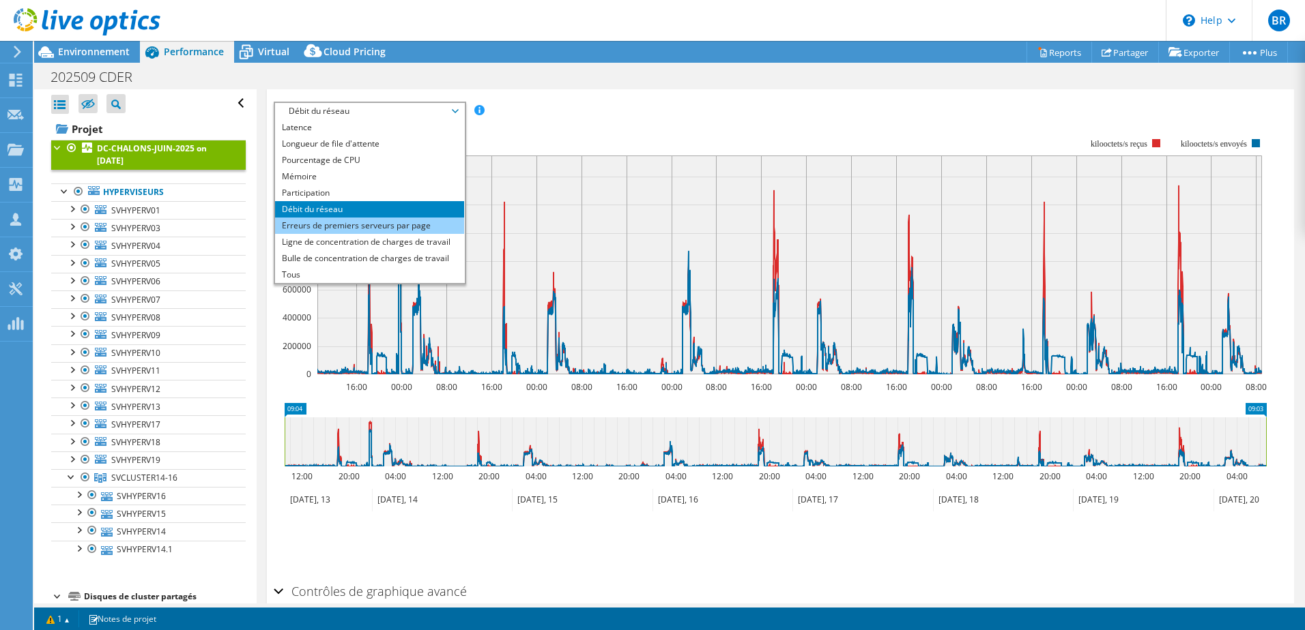
click at [388, 229] on li "Erreurs de premiers serveurs par page" at bounding box center [369, 226] width 189 height 16
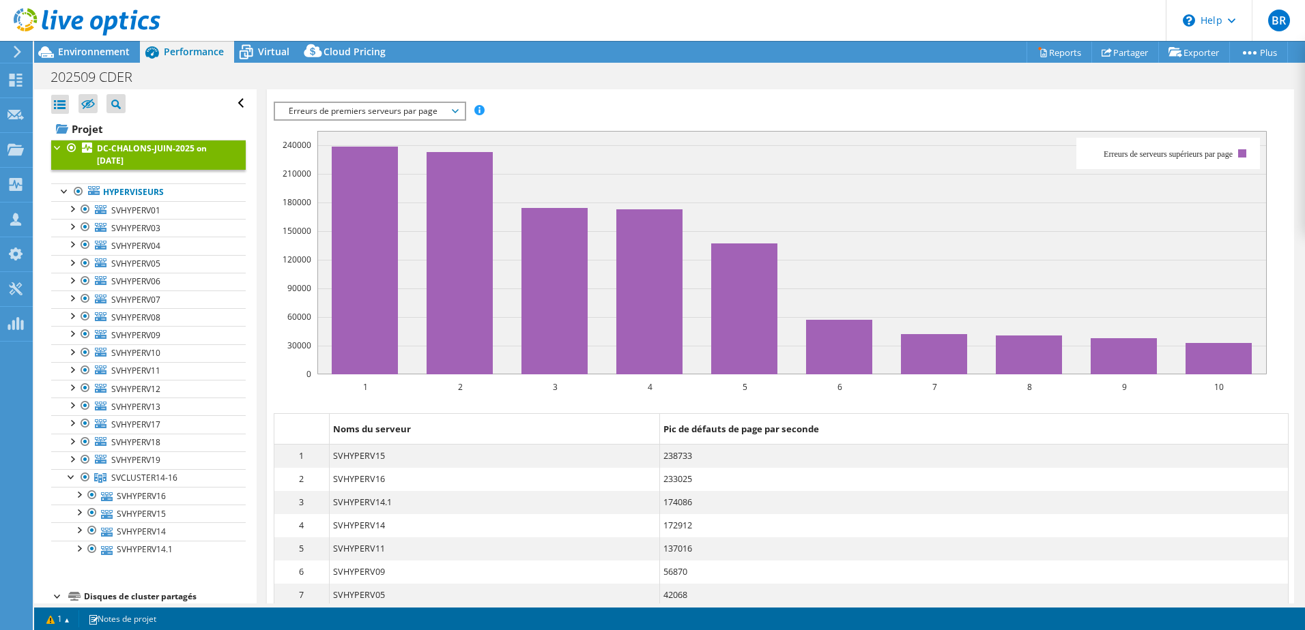
click at [439, 113] on span "Erreurs de premiers serveurs par page" at bounding box center [369, 111] width 175 height 16
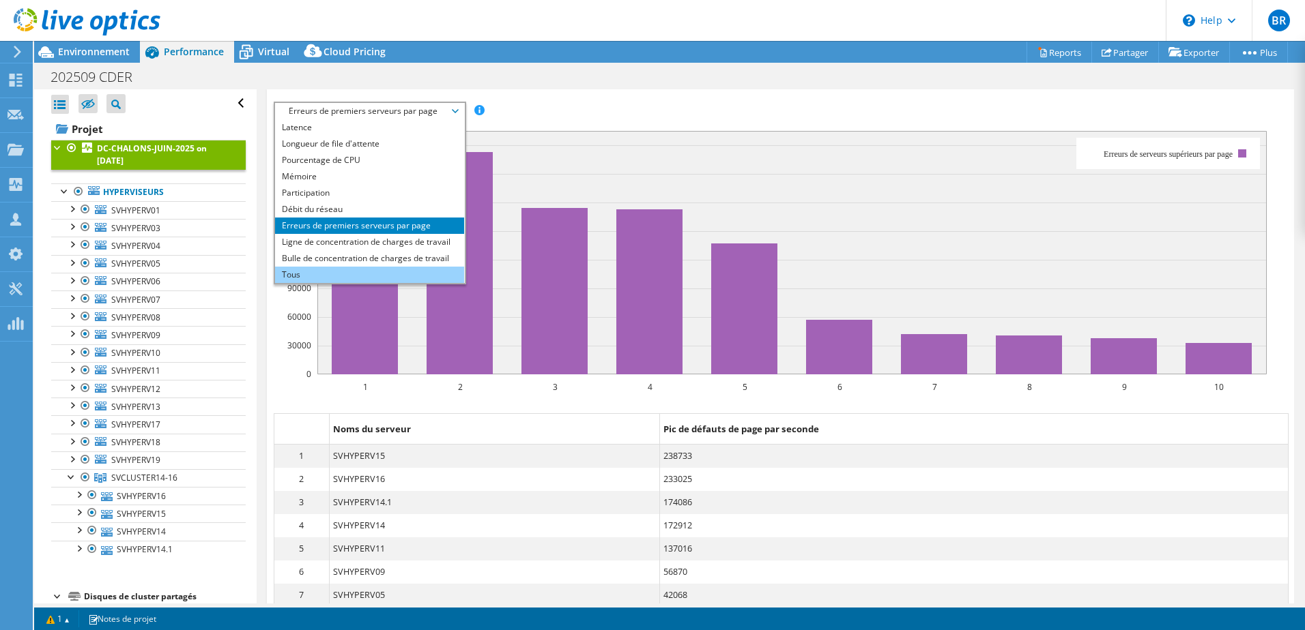
click at [351, 273] on li "Tous" at bounding box center [369, 275] width 189 height 16
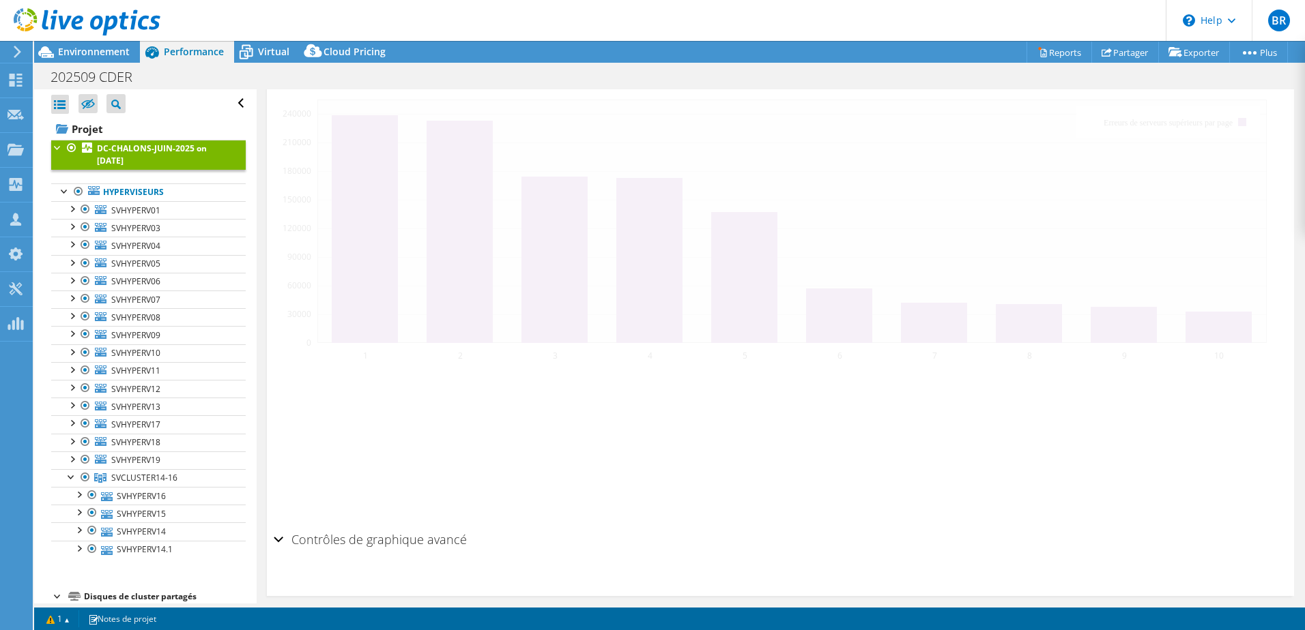
scroll to position [302, 0]
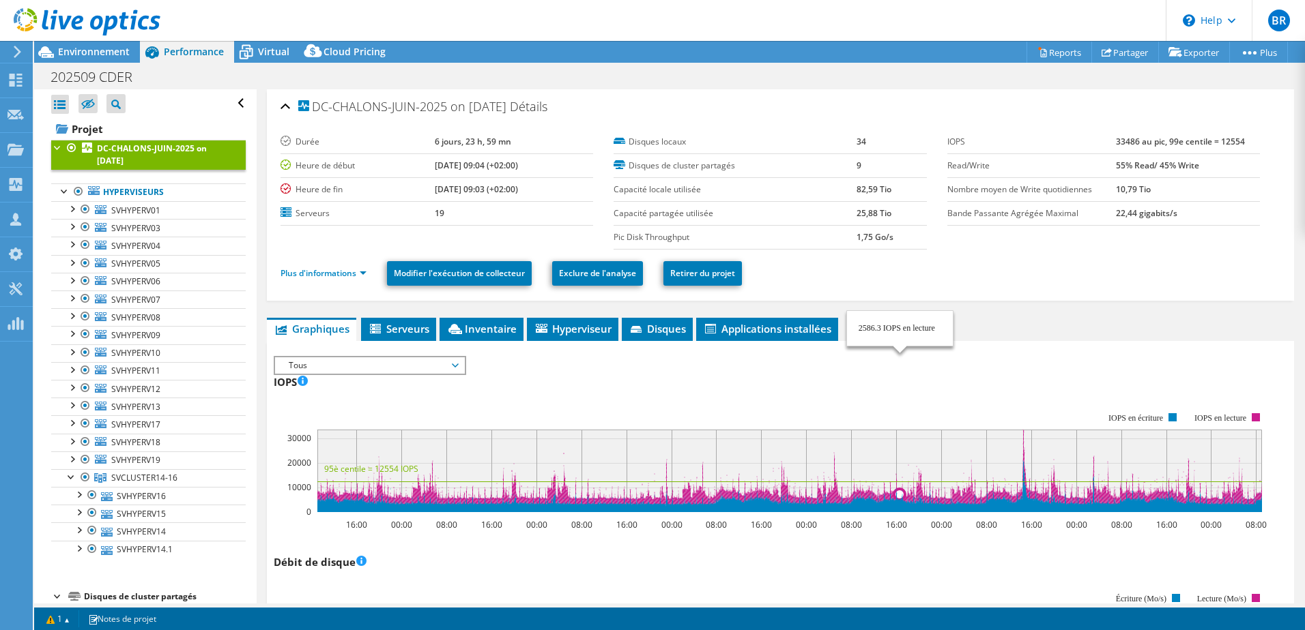
select select "USD"
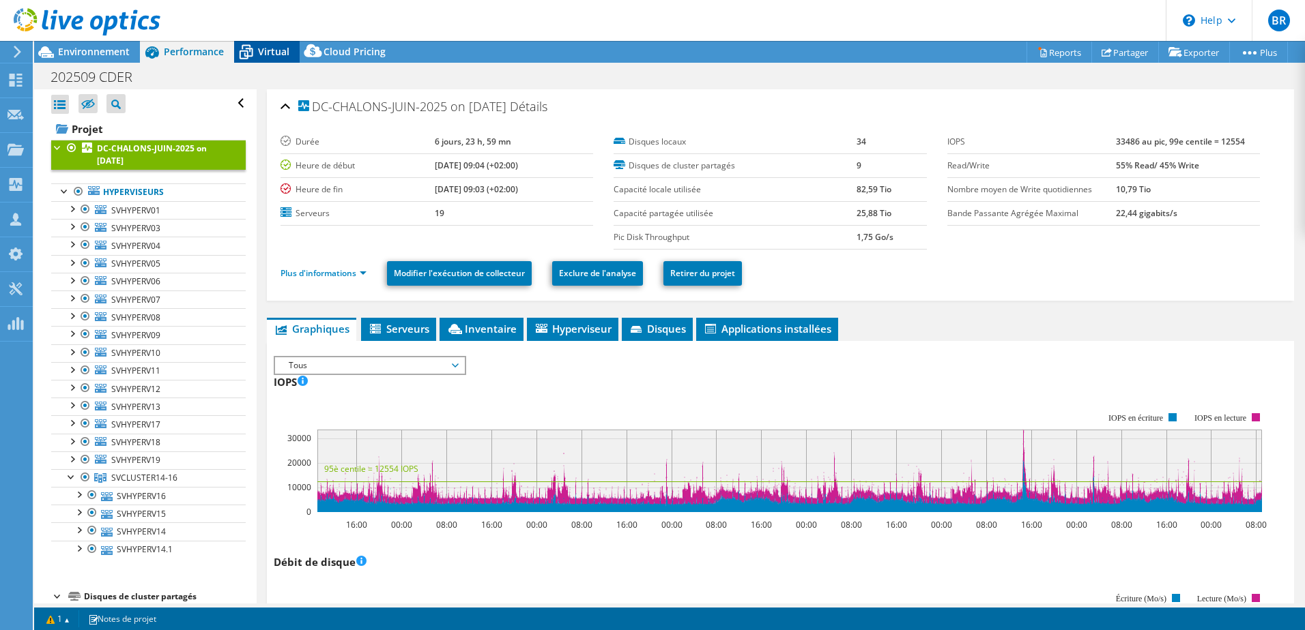
click at [271, 53] on span "Virtual" at bounding box center [273, 51] width 31 height 13
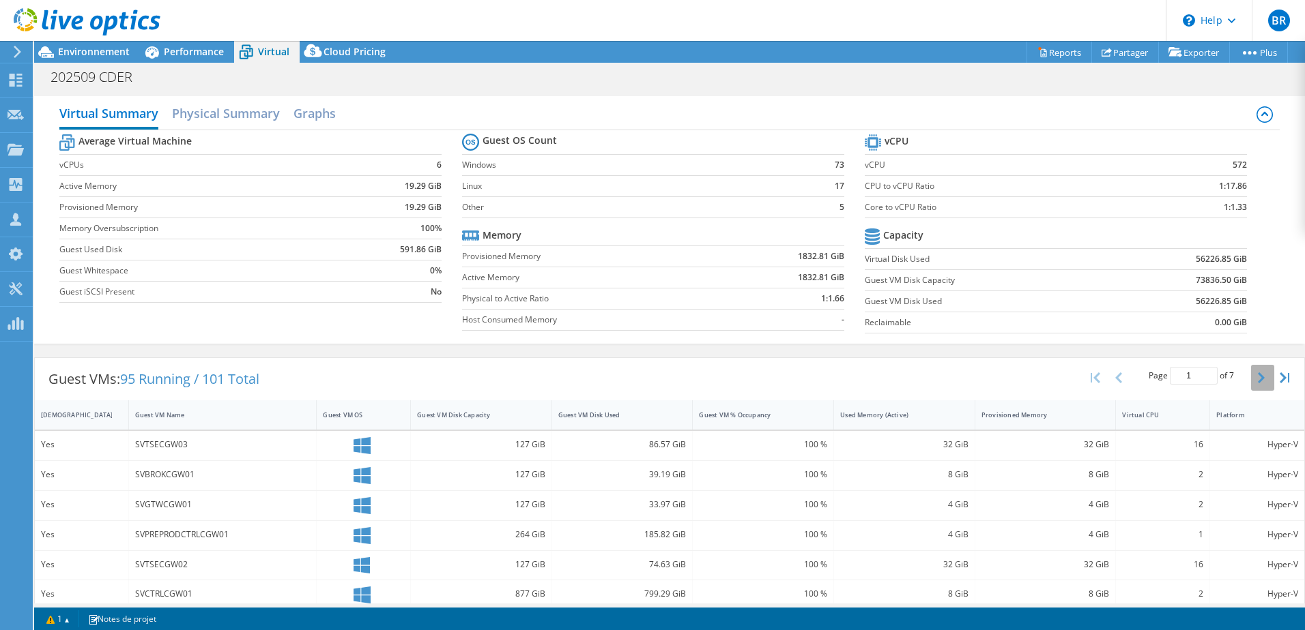
click at [1251, 384] on button "button" at bounding box center [1262, 378] width 23 height 26
type input "2"
click at [300, 117] on h2 "Graphs" at bounding box center [314, 115] width 42 height 30
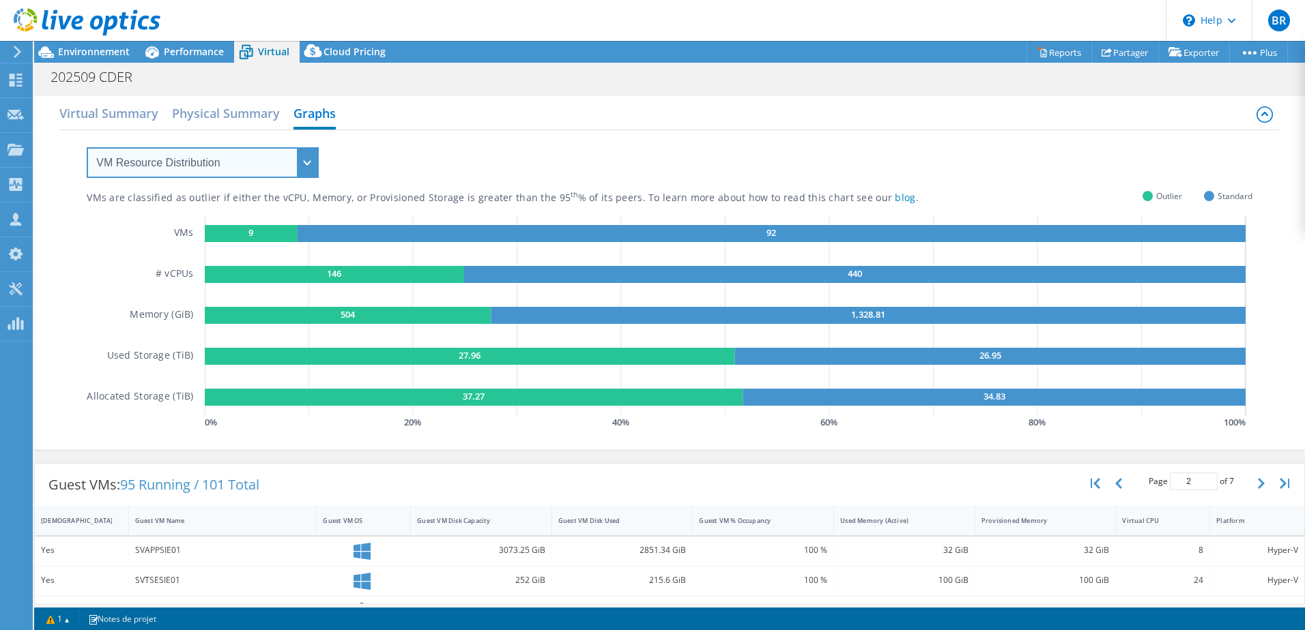
click at [212, 169] on select "VM Resource Distribution Provisioning Contrast Over Provisioning" at bounding box center [203, 162] width 232 height 31
click at [87, 147] on select "VM Resource Distribution Provisioning Contrast Over Provisioning" at bounding box center [203, 162] width 232 height 31
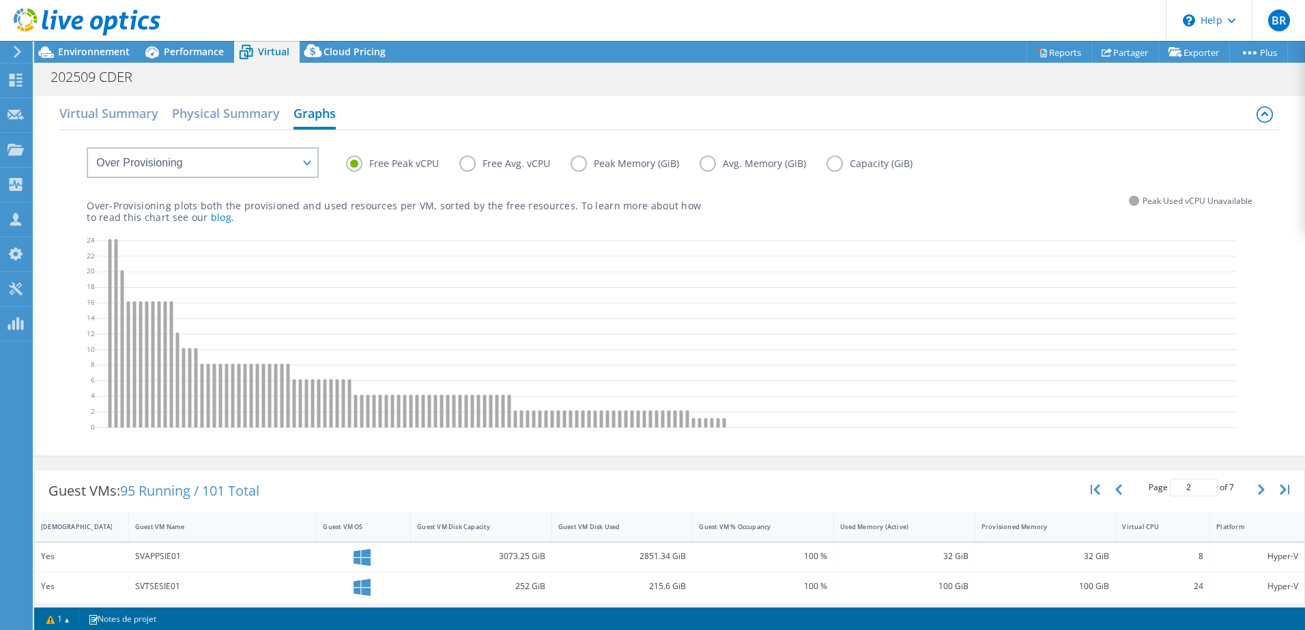
click at [481, 166] on label "Free Avg. vCPU" at bounding box center [514, 164] width 111 height 16
click at [0, 0] on input "Free Avg. vCPU" at bounding box center [0, 0] width 0 height 0
click at [598, 163] on label "Peak Memory (GiB)" at bounding box center [634, 164] width 129 height 16
click at [0, 0] on input "Peak Memory (GiB)" at bounding box center [0, 0] width 0 height 0
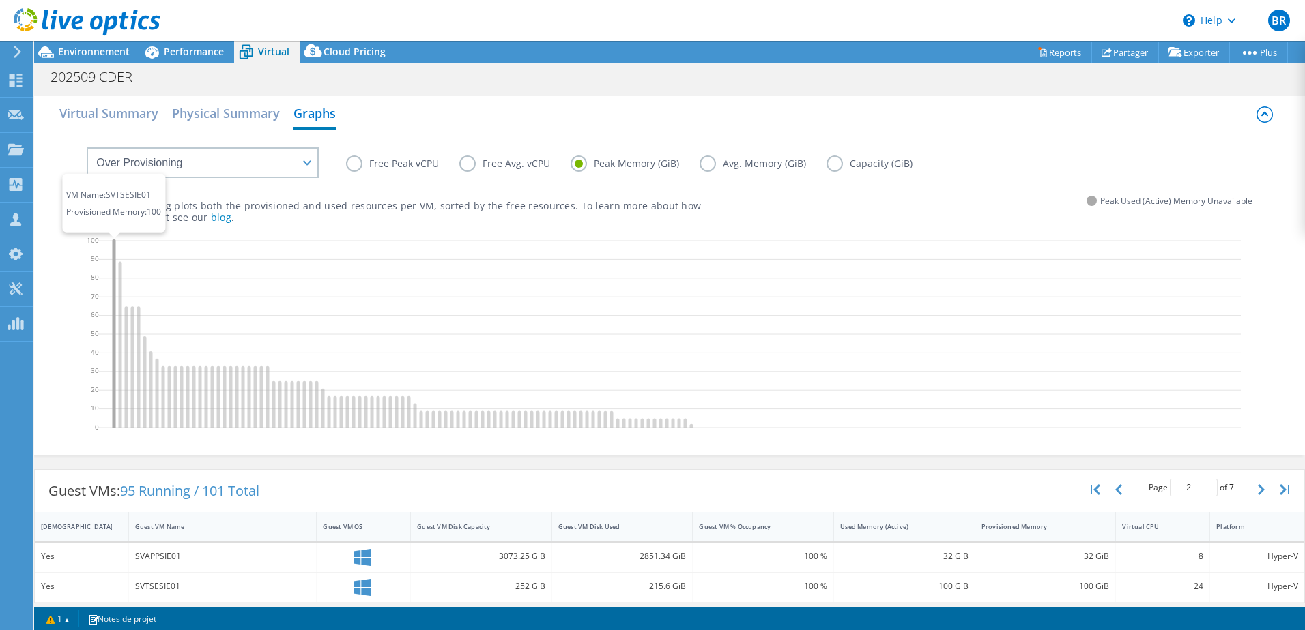
click at [113, 244] on icon at bounding box center [114, 333] width 3 height 189
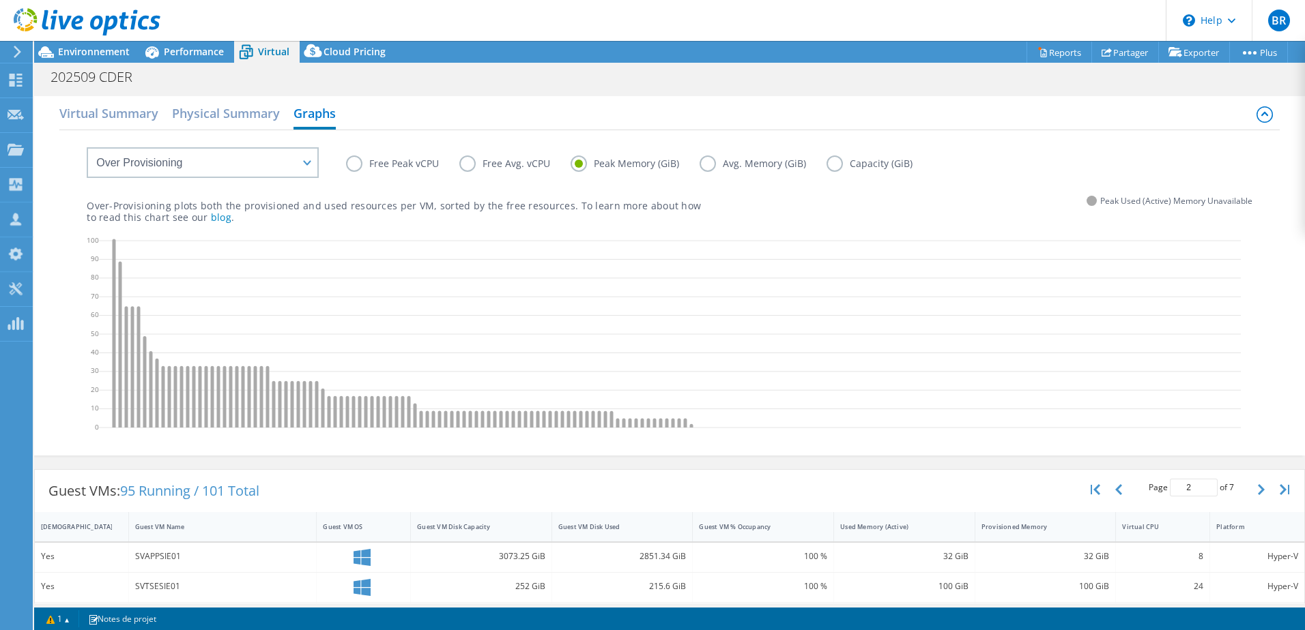
click at [386, 164] on label "Free Peak vCPU" at bounding box center [402, 164] width 113 height 16
click at [0, 0] on input "Free Peak vCPU" at bounding box center [0, 0] width 0 height 0
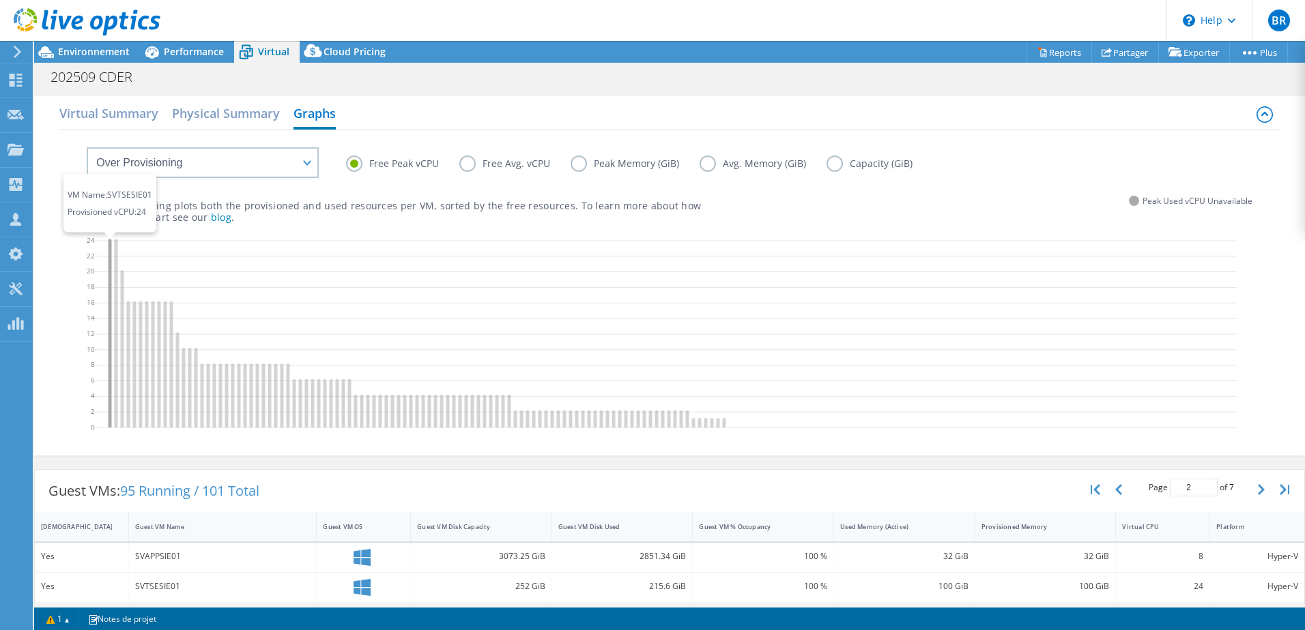
click at [109, 246] on icon at bounding box center [109, 333] width 3 height 189
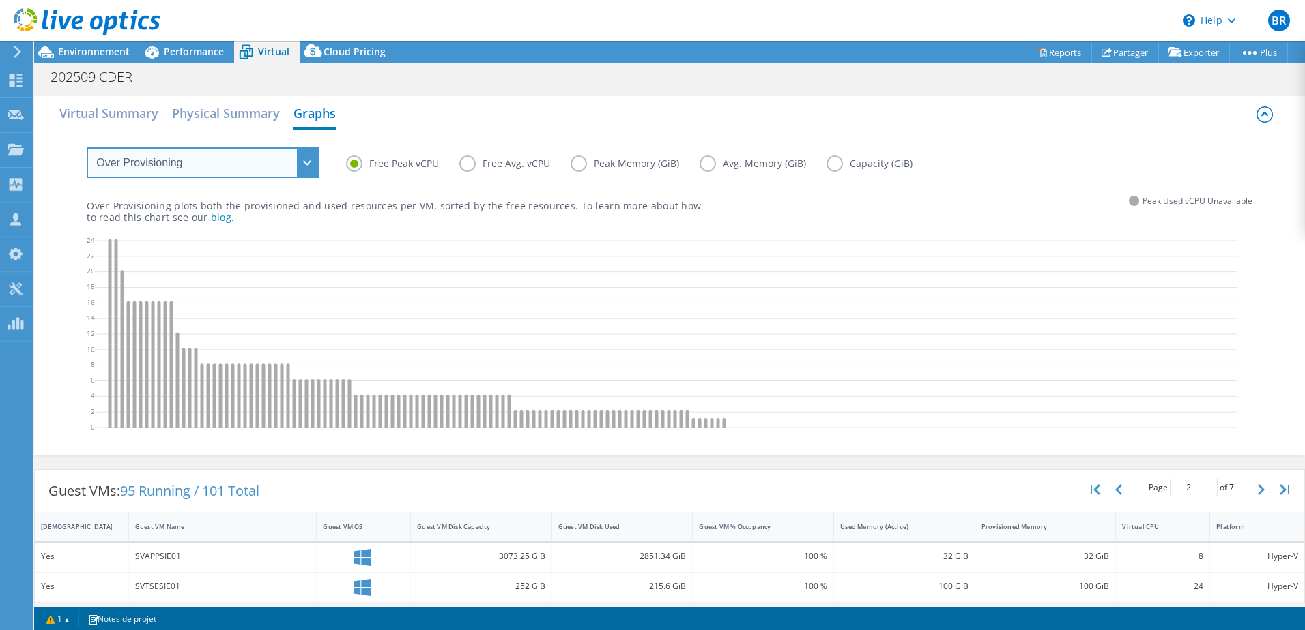
click at [310, 169] on select "VM Resource Distribution Provisioning Contrast Over Provisioning" at bounding box center [203, 162] width 232 height 31
click at [87, 147] on select "VM Resource Distribution Provisioning Contrast Over Provisioning" at bounding box center [203, 162] width 232 height 31
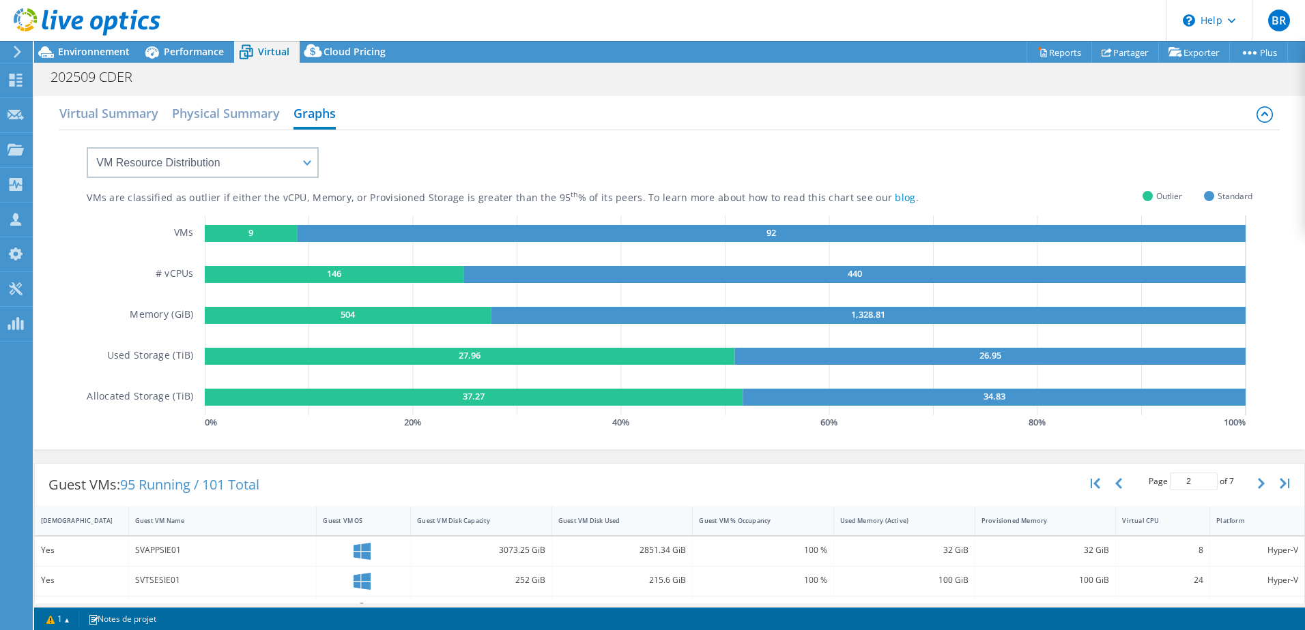
click at [273, 231] on rect at bounding box center [251, 233] width 93 height 17
click at [251, 270] on rect at bounding box center [334, 274] width 259 height 17
click at [335, 268] on text "146" at bounding box center [334, 273] width 14 height 12
click at [289, 162] on select "VM Resource Distribution Provisioning Contrast Over Provisioning" at bounding box center [203, 162] width 232 height 31
select select "Provisioning Contrast"
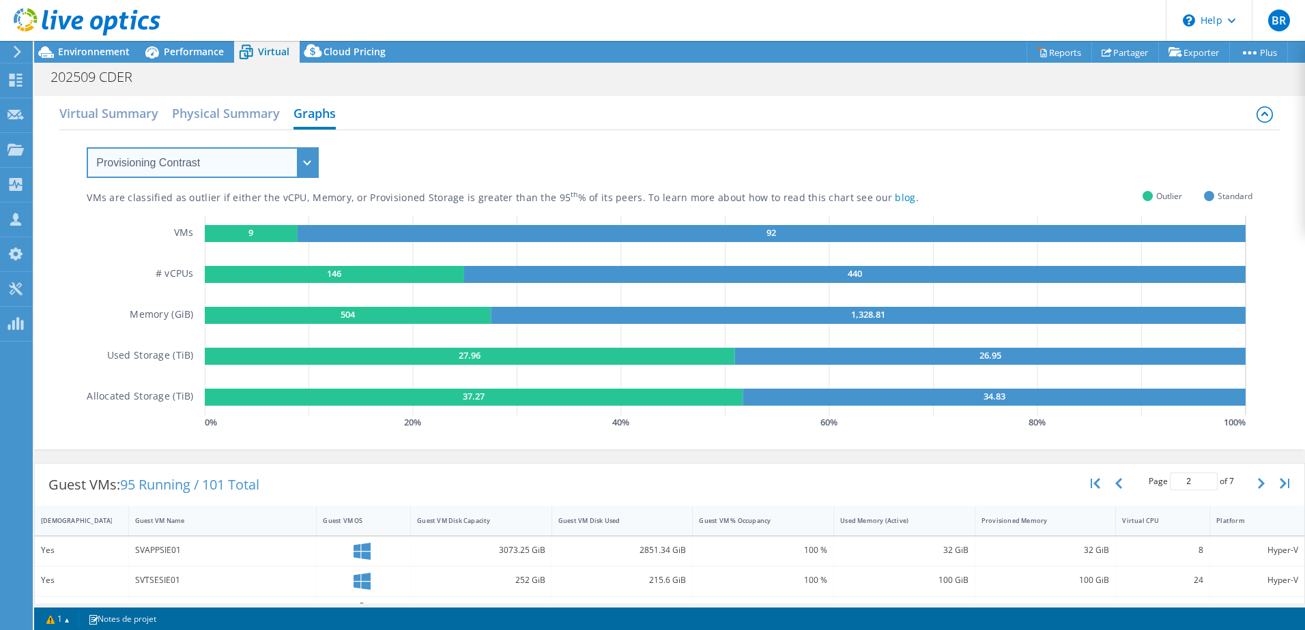
click at [87, 147] on select "VM Resource Distribution Provisioning Contrast Over Provisioning" at bounding box center [203, 162] width 232 height 31
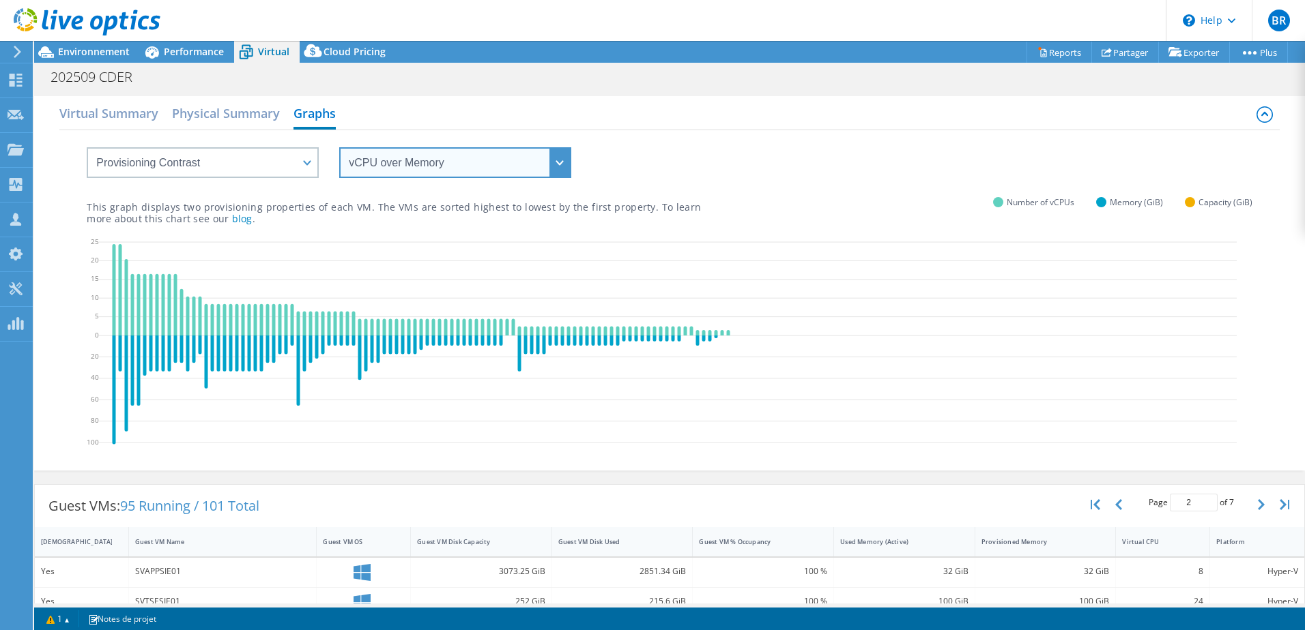
click at [551, 166] on select "vCPU over Memory vCPU over Capacity Memory over vCPU Memory over Capacity Capac…" at bounding box center [455, 162] width 232 height 31
click at [339, 147] on select "vCPU over Memory vCPU over Capacity Memory over vCPU Memory over Capacity Capac…" at bounding box center [455, 162] width 232 height 31
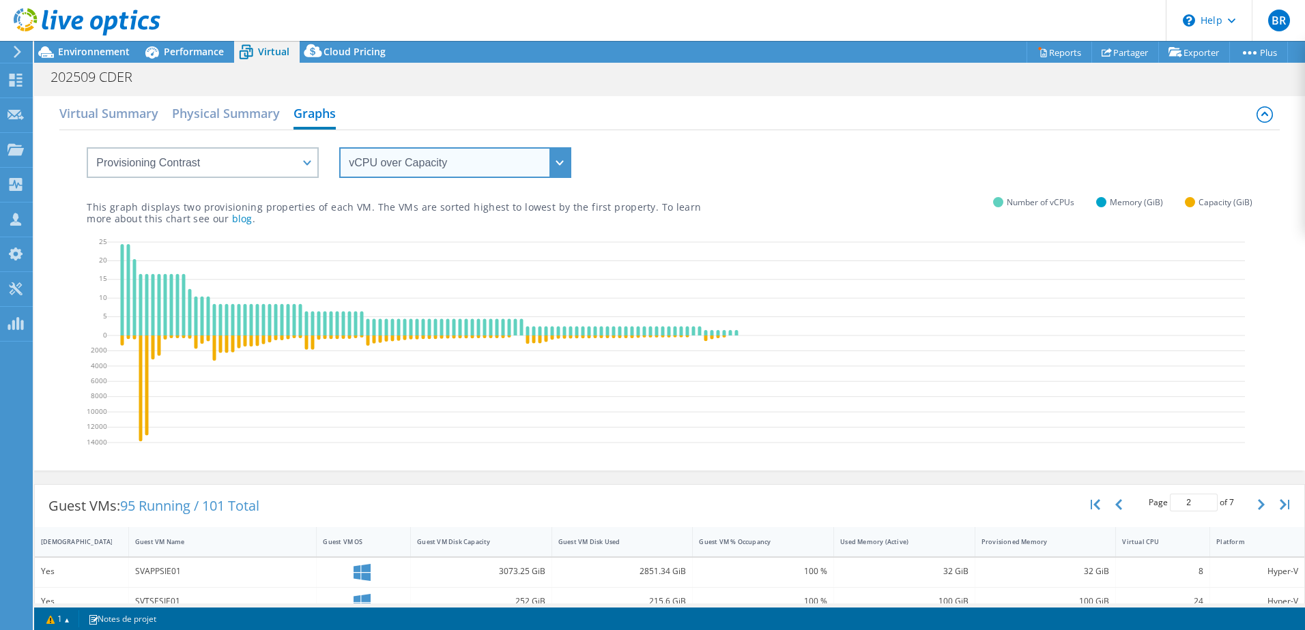
click at [525, 169] on select "vCPU over Memory vCPU over Capacity Memory over vCPU Memory over Capacity Capac…" at bounding box center [455, 162] width 232 height 31
select select "Memory over vCPU"
click at [339, 147] on select "vCPU over Memory vCPU over Capacity Memory over vCPU Memory over Capacity Capac…" at bounding box center [455, 162] width 232 height 31
